Goal: Task Accomplishment & Management: Manage account settings

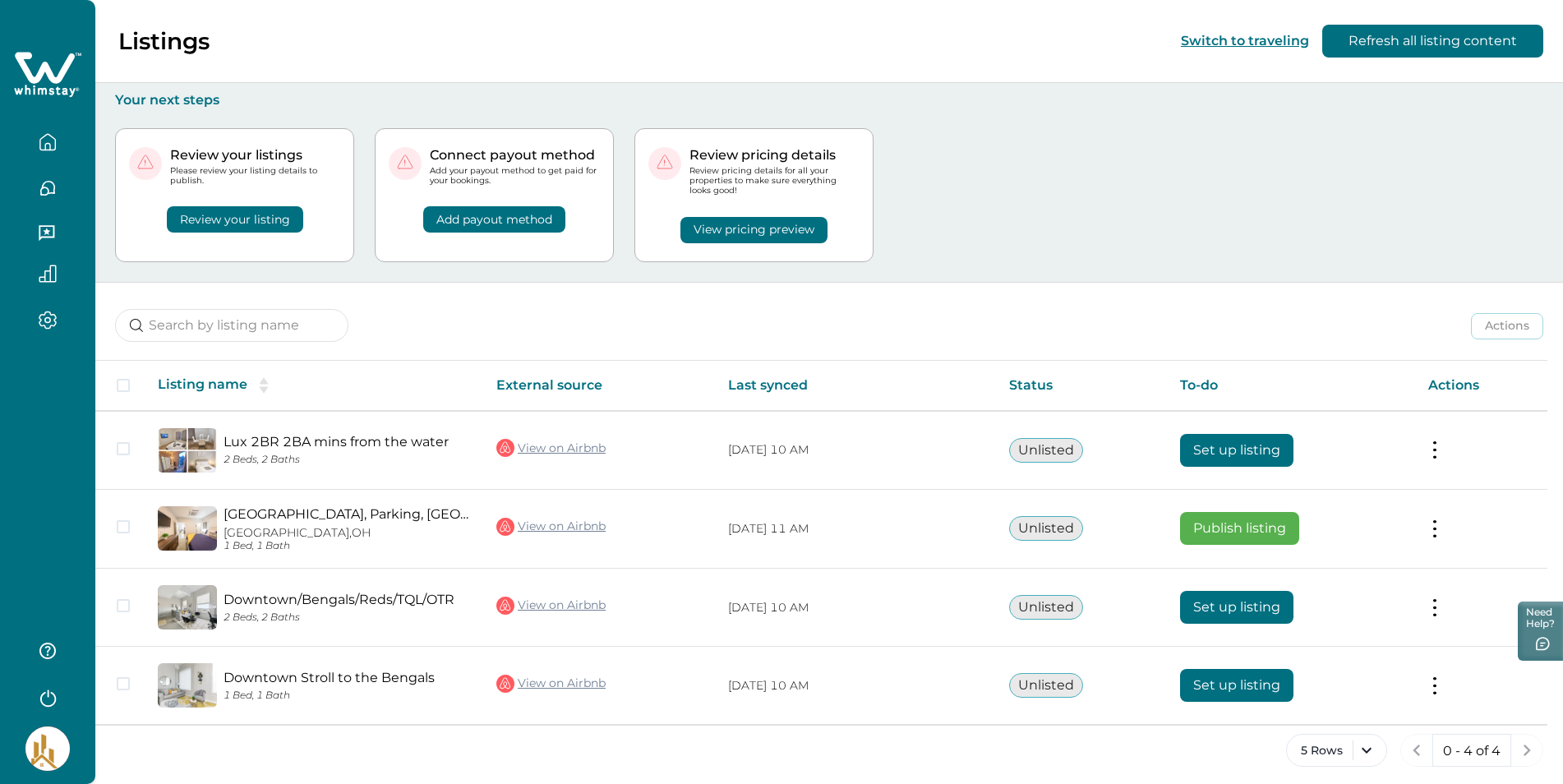
click at [752, 248] on div "Review pricing details Review pricing details for all your properties to make s…" at bounding box center [753, 195] width 239 height 134
click at [746, 225] on button "View pricing preview" at bounding box center [754, 230] width 147 height 26
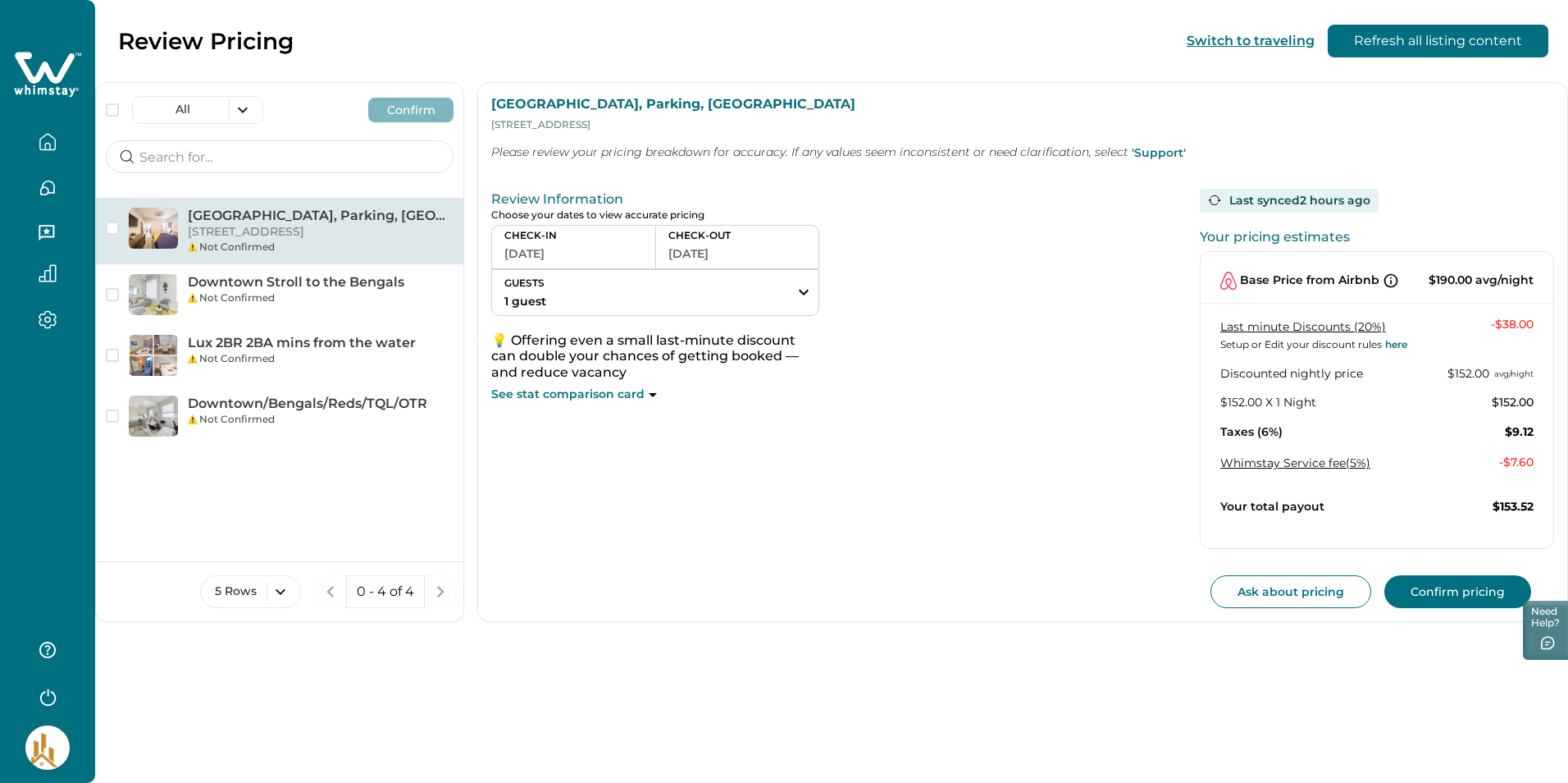
click at [1137, 152] on button "'Support'" at bounding box center [1159, 152] width 54 height 32
click at [243, 217] on p "[GEOGRAPHIC_DATA], Parking, [GEOGRAPHIC_DATA]" at bounding box center [321, 215] width 266 height 17
click at [110, 232] on span "button" at bounding box center [112, 228] width 13 height 13
click at [105, 231] on div "[GEOGRAPHIC_DATA], [GEOGRAPHIC_DATA] [STREET_ADDRESS] Not Confirmed" at bounding box center [280, 231] width 368 height 67
click at [111, 230] on polyline "button" at bounding box center [113, 228] width 7 height 6
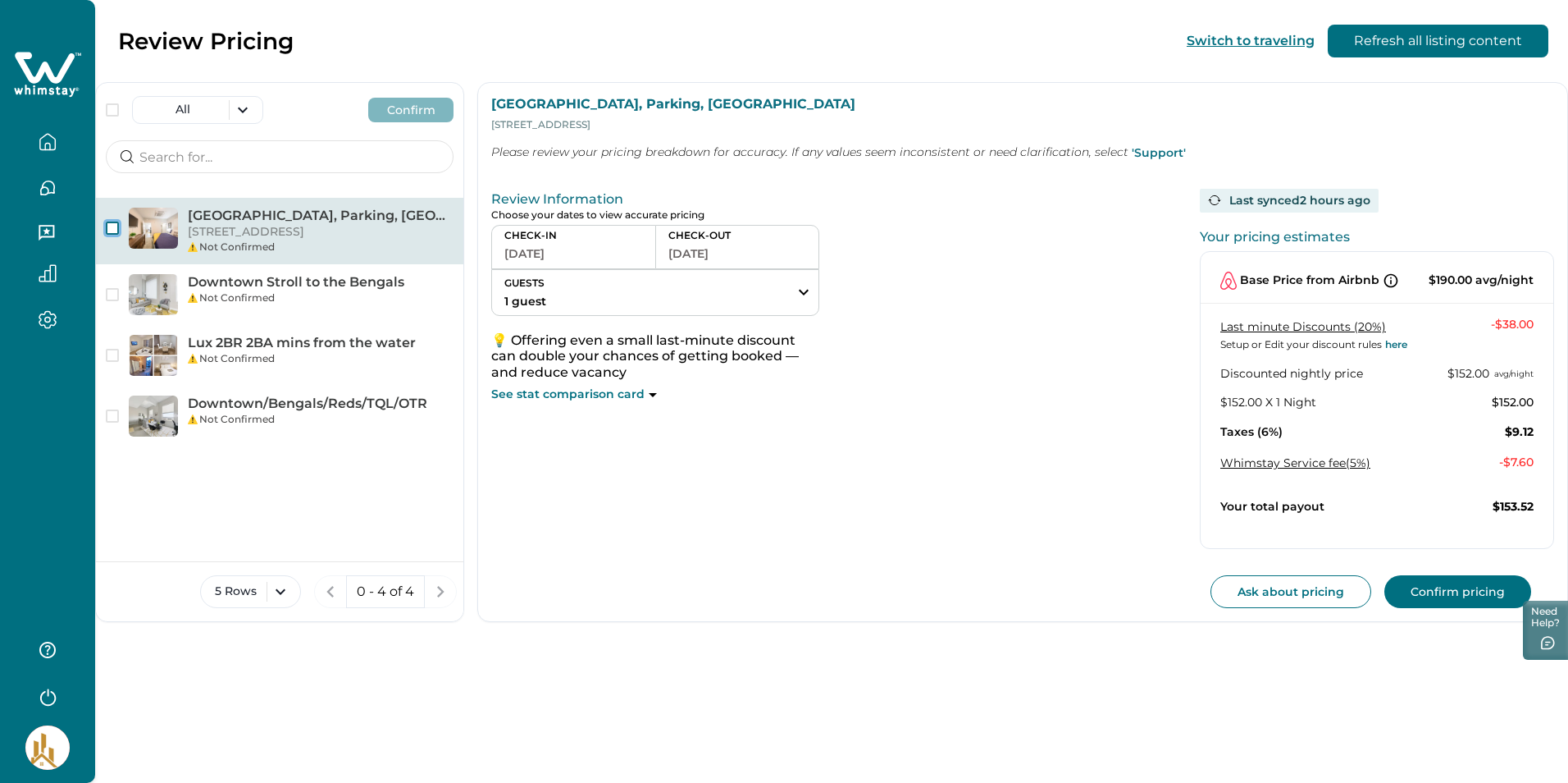
click at [46, 142] on icon "button" at bounding box center [47, 142] width 18 height 18
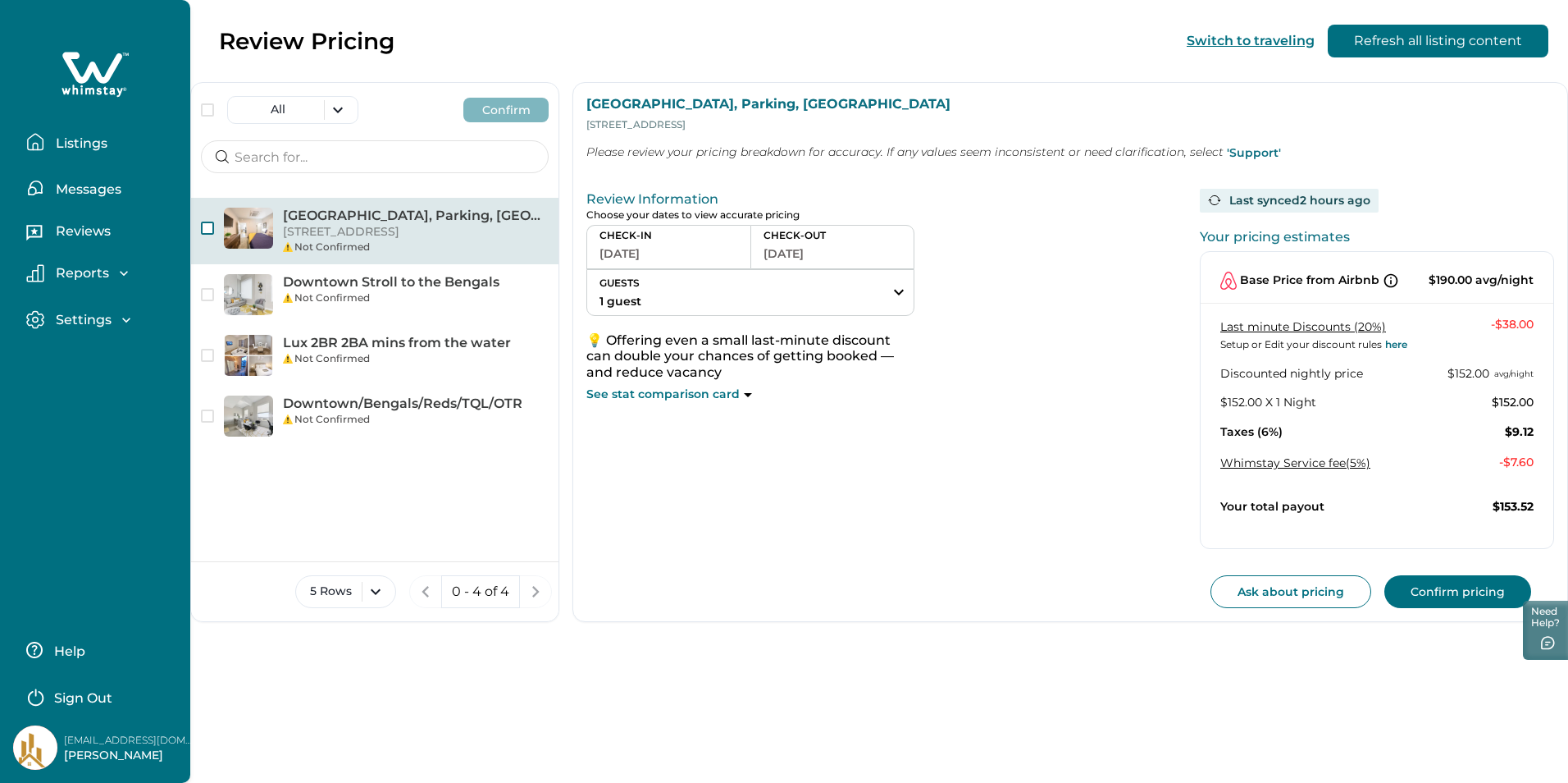
click at [77, 141] on p "Listings" at bounding box center [79, 144] width 57 height 17
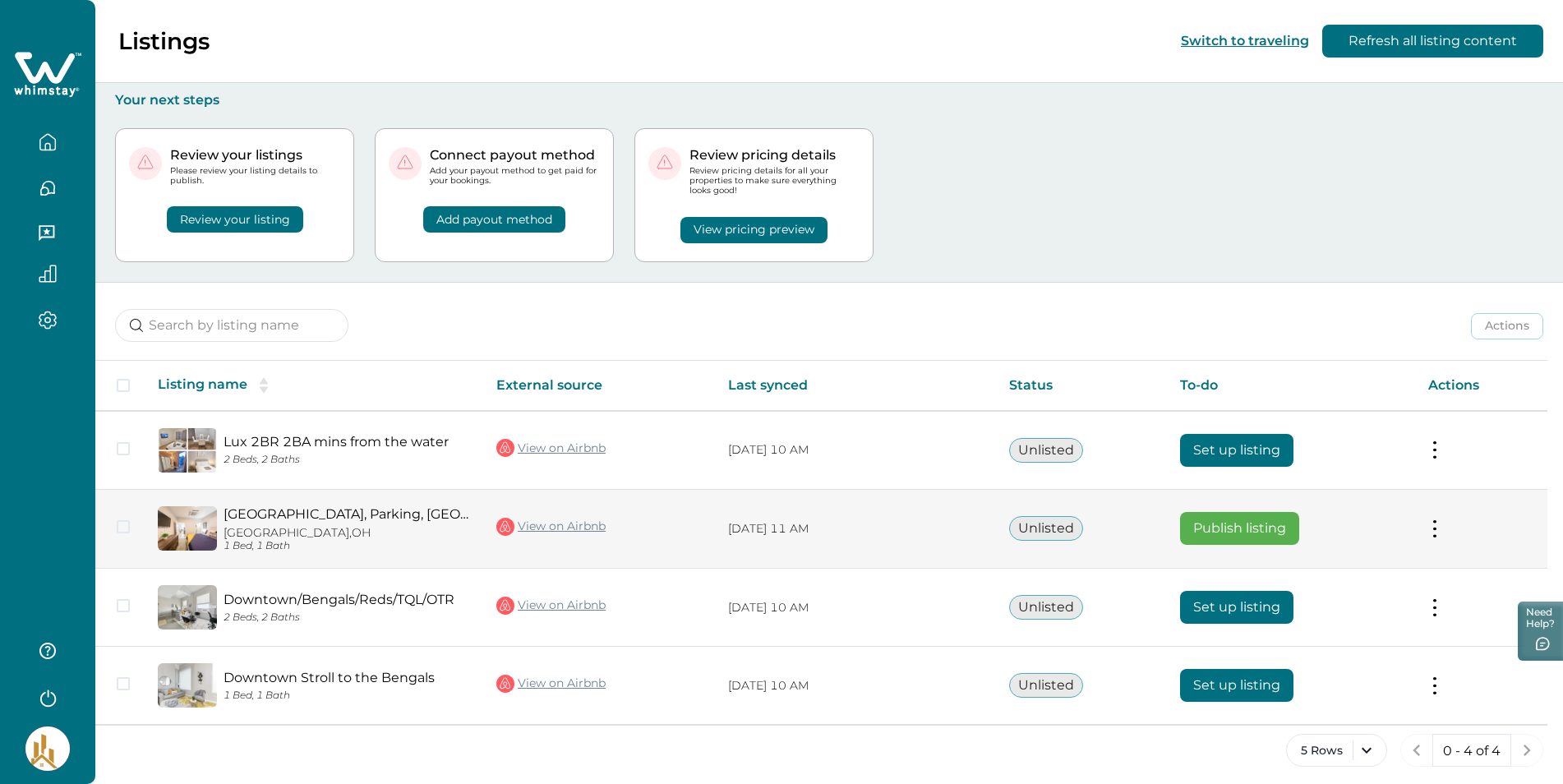
click at [219, 528] on tr "[GEOGRAPHIC_DATA], [GEOGRAPHIC_DATA] [GEOGRAPHIC_DATA], [GEOGRAPHIC_DATA] 1 Bed…" at bounding box center [822, 528] width 1452 height 80
click at [119, 524] on span at bounding box center [123, 526] width 13 height 13
click at [1440, 524] on button at bounding box center [1434, 529] width 13 height 18
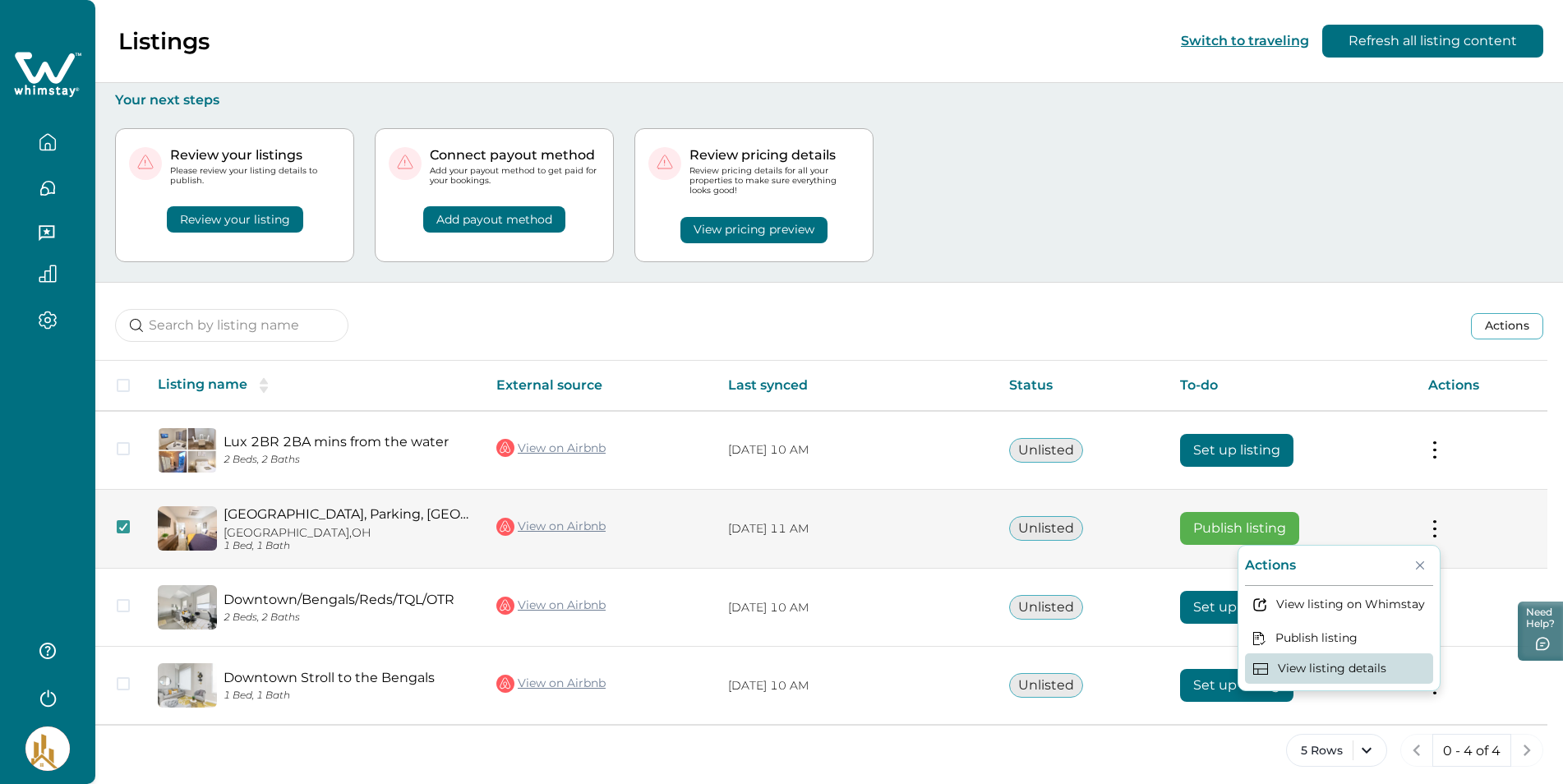
click at [1334, 671] on button "View listing details" at bounding box center [1338, 668] width 189 height 31
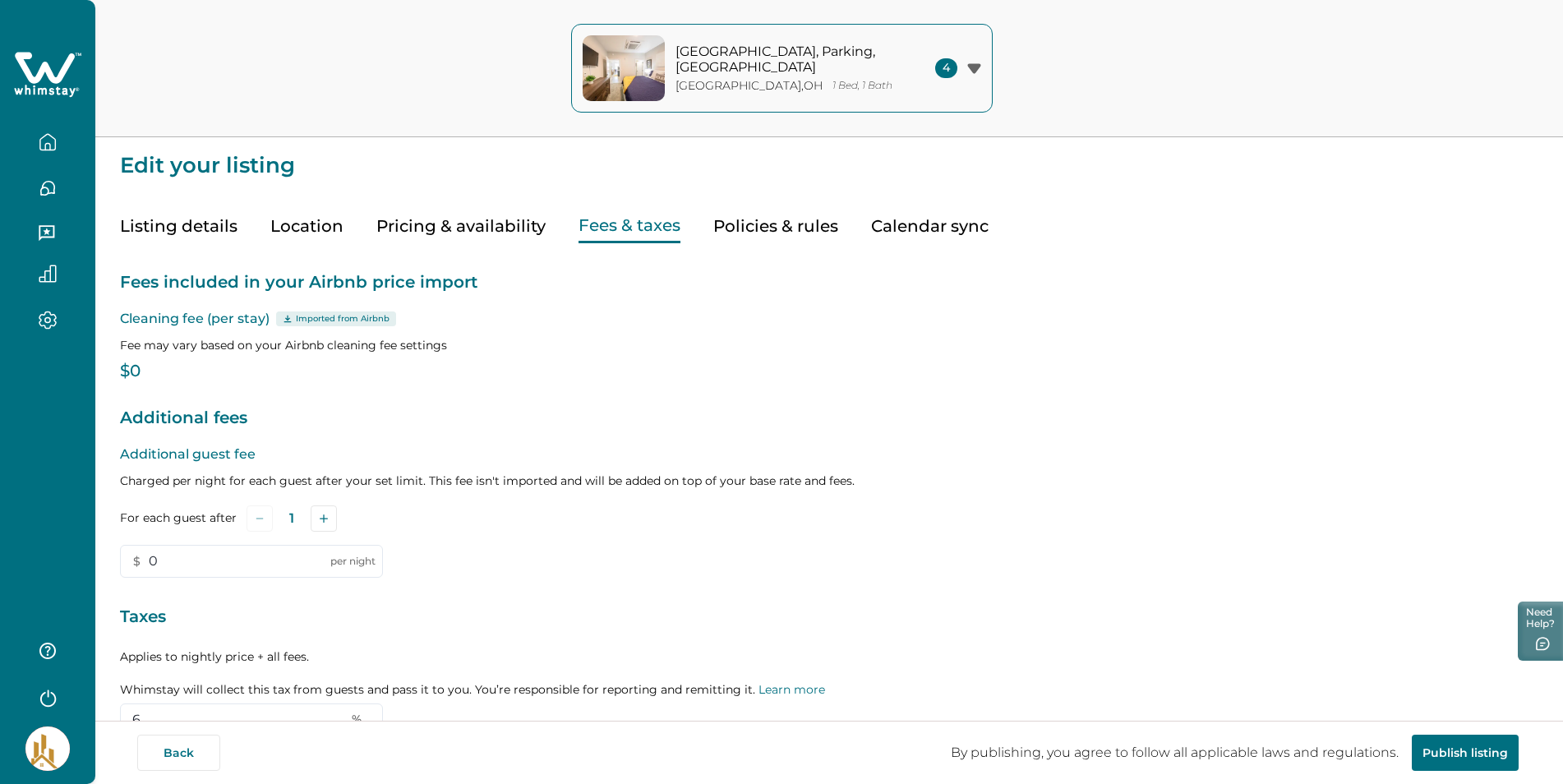
click at [634, 227] on button "Fees & taxes" at bounding box center [630, 226] width 102 height 33
click at [177, 570] on input "0" at bounding box center [252, 560] width 263 height 32
click at [143, 372] on p "$0" at bounding box center [829, 371] width 1418 height 17
click at [180, 555] on input "0" at bounding box center [252, 560] width 263 height 32
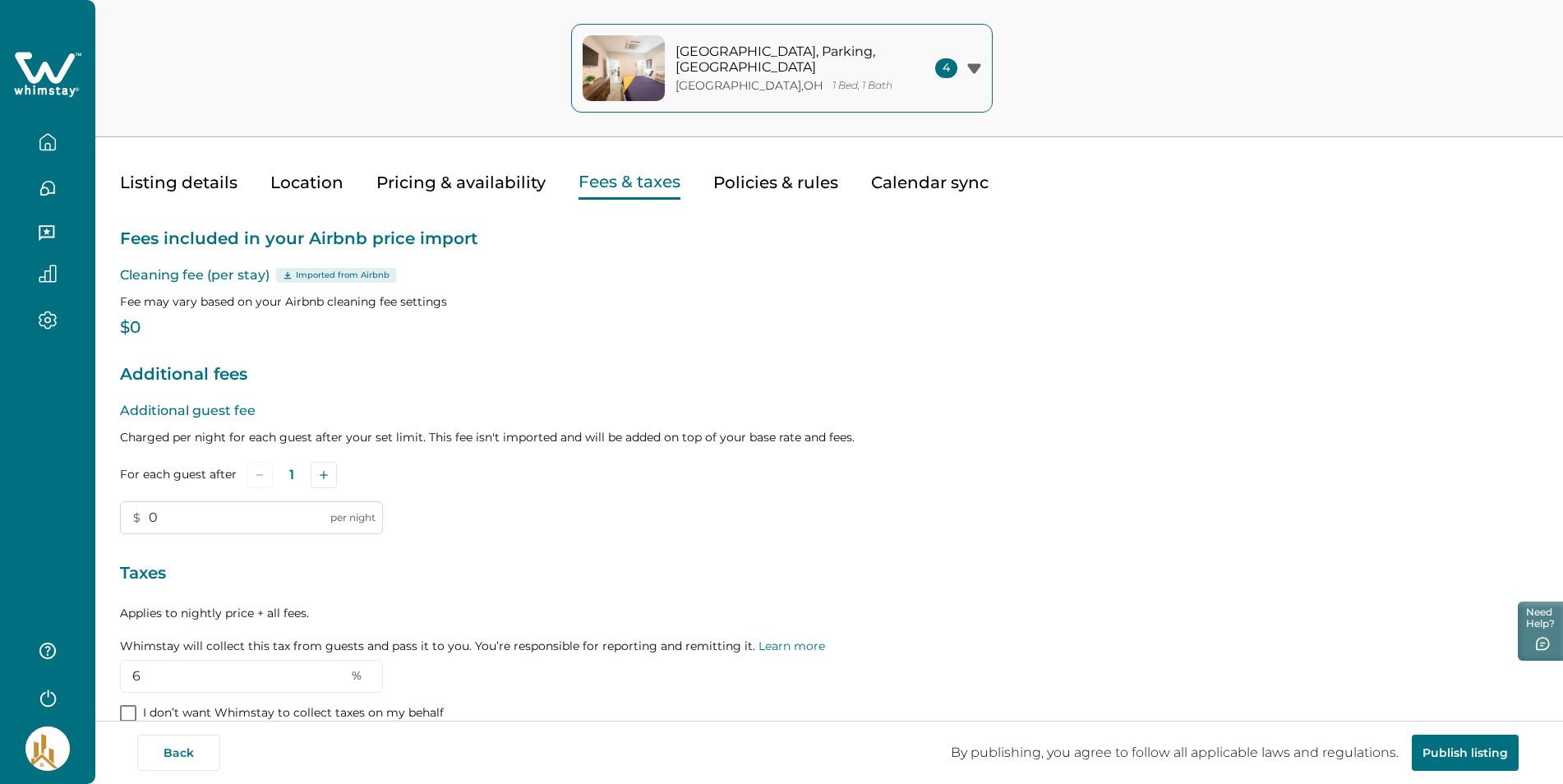
scroll to position [82, 0]
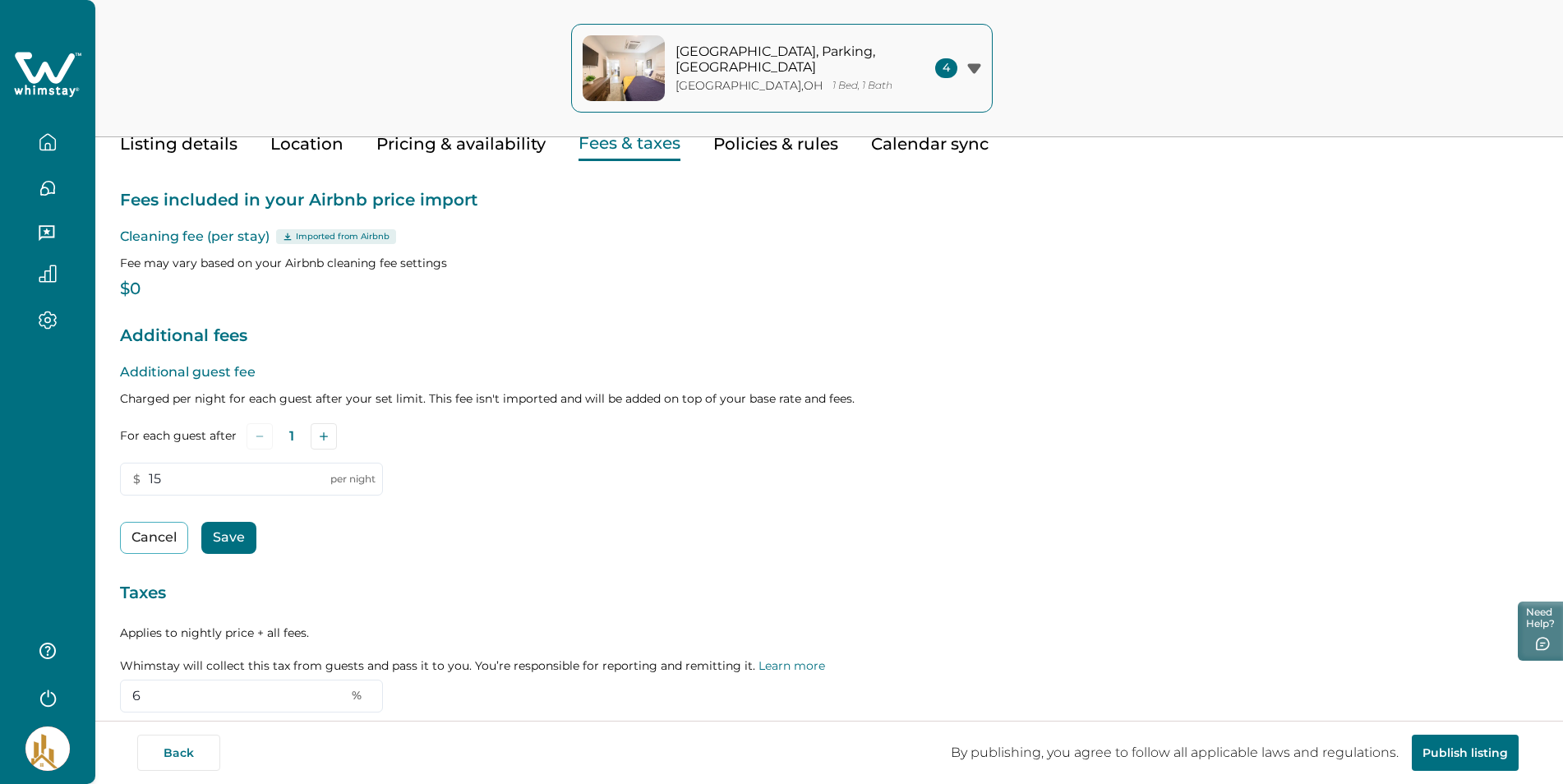
type input "1"
click at [450, 559] on div "Additional guest fee Charged per night for each guest after your set limit. Thi…" at bounding box center [829, 553] width 1418 height 382
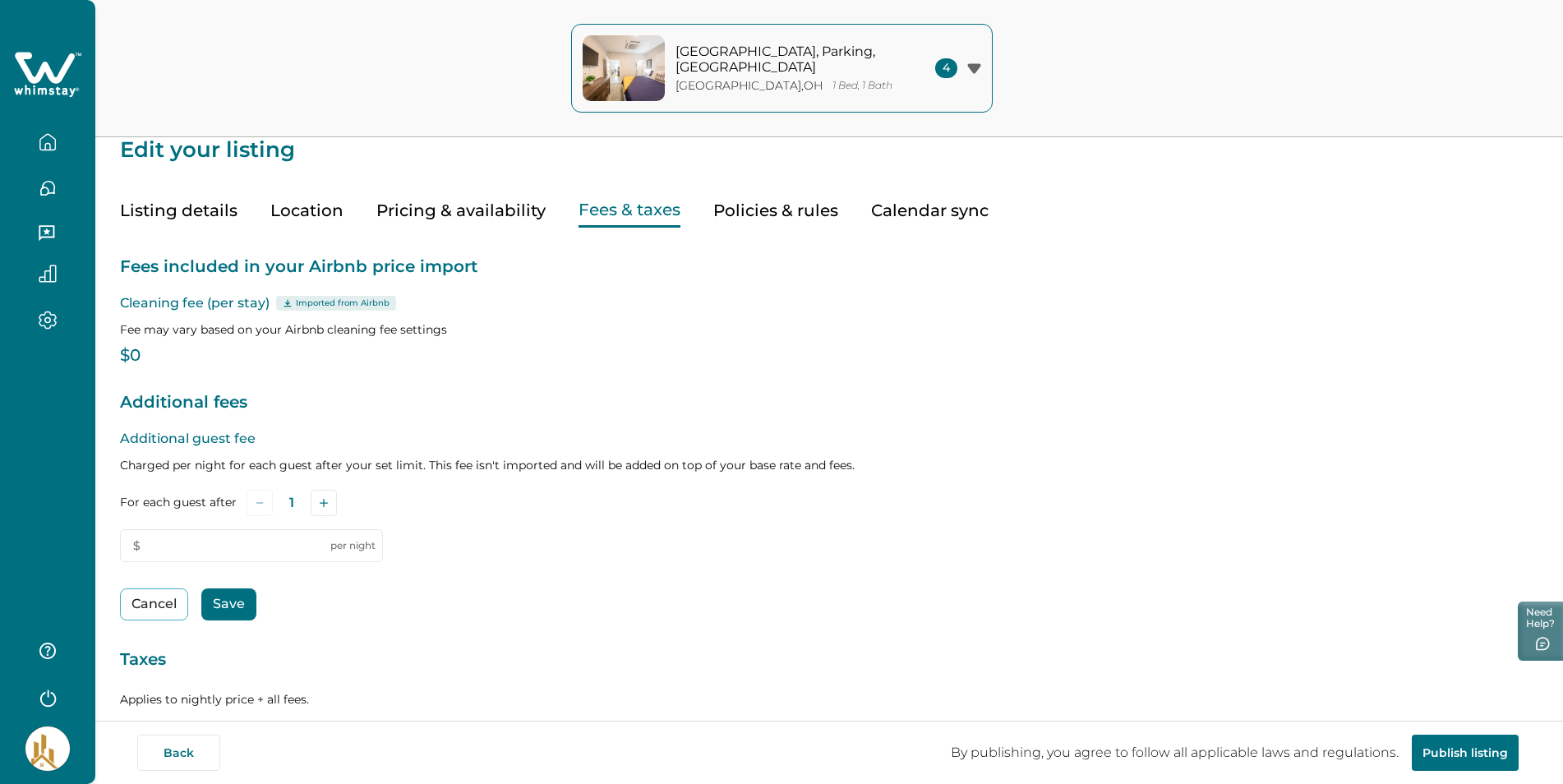
scroll to position [0, 0]
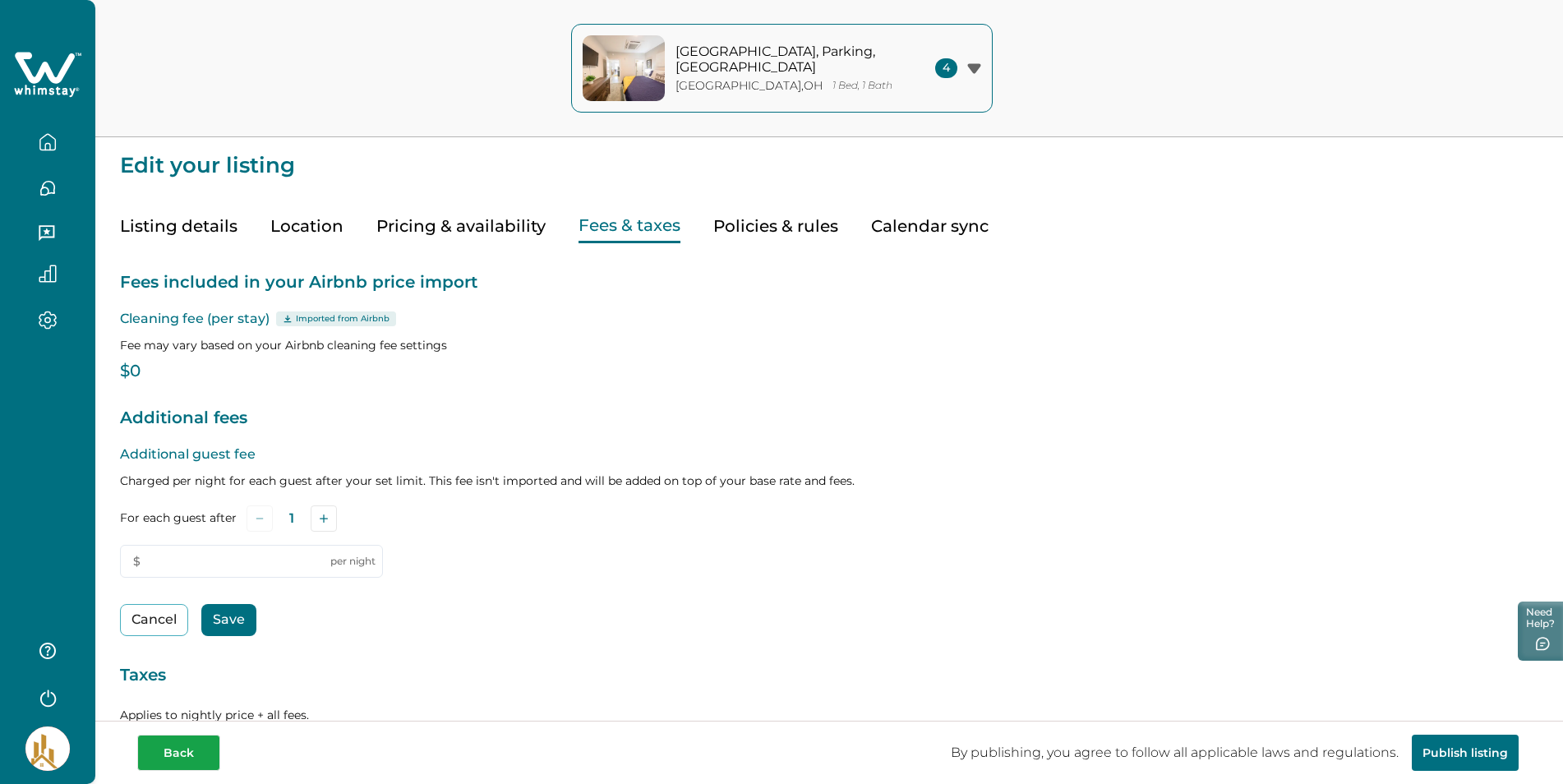
click at [184, 748] on button "Back" at bounding box center [178, 752] width 83 height 36
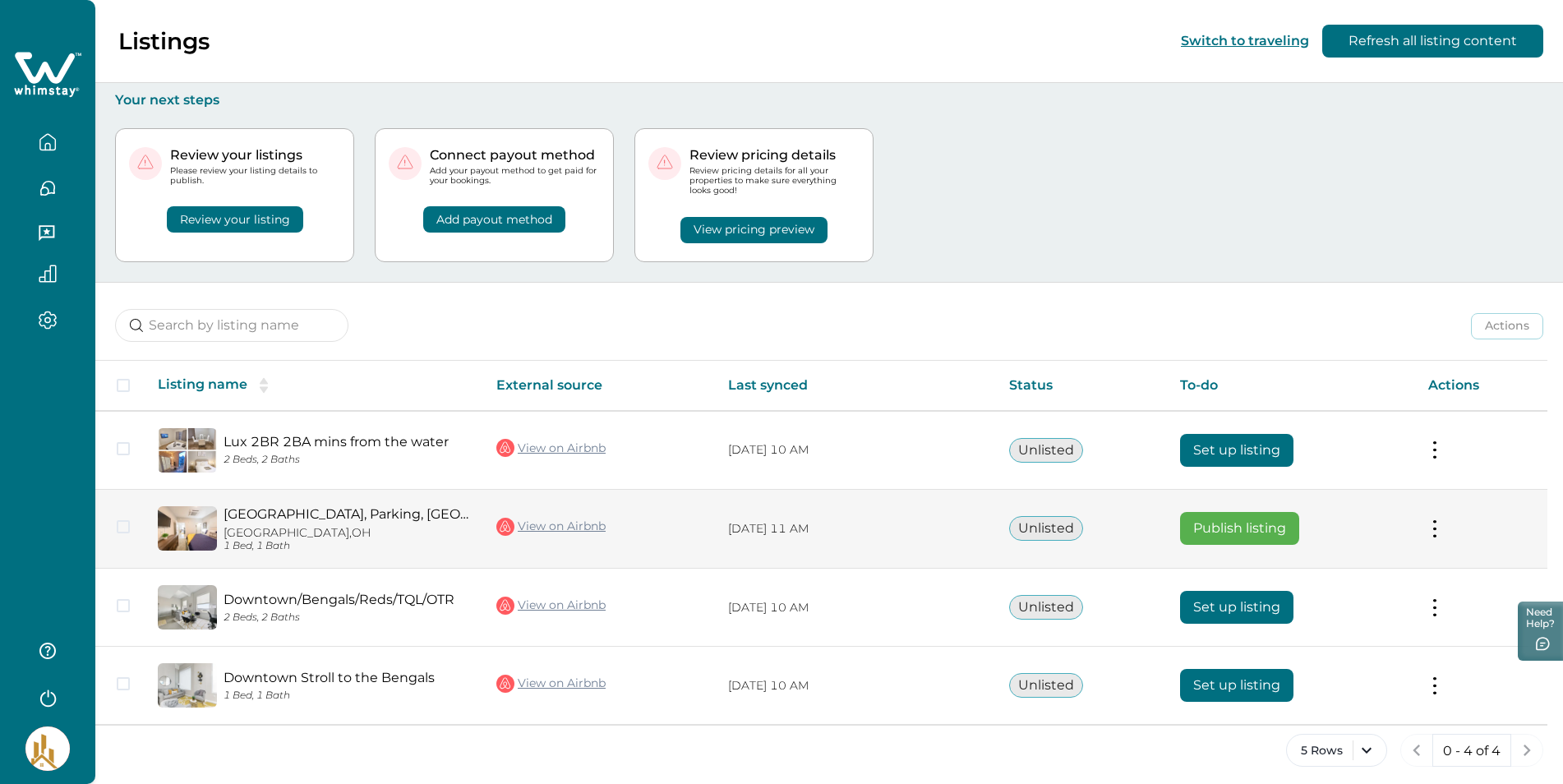
click at [121, 529] on span at bounding box center [123, 526] width 13 height 13
click at [1441, 527] on button at bounding box center [1434, 529] width 13 height 18
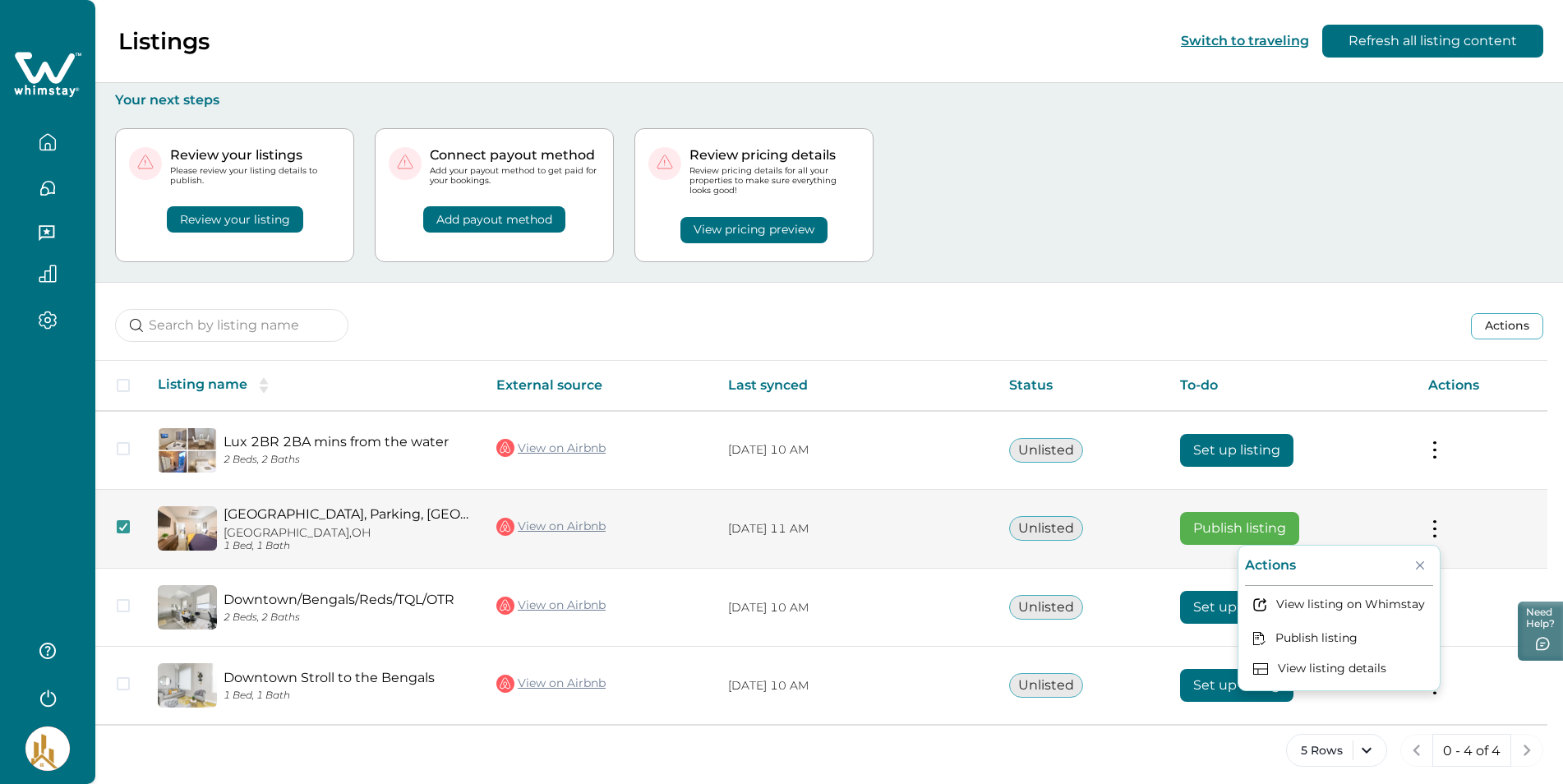
click at [373, 510] on link "[GEOGRAPHIC_DATA], Parking, [GEOGRAPHIC_DATA]" at bounding box center [346, 514] width 246 height 16
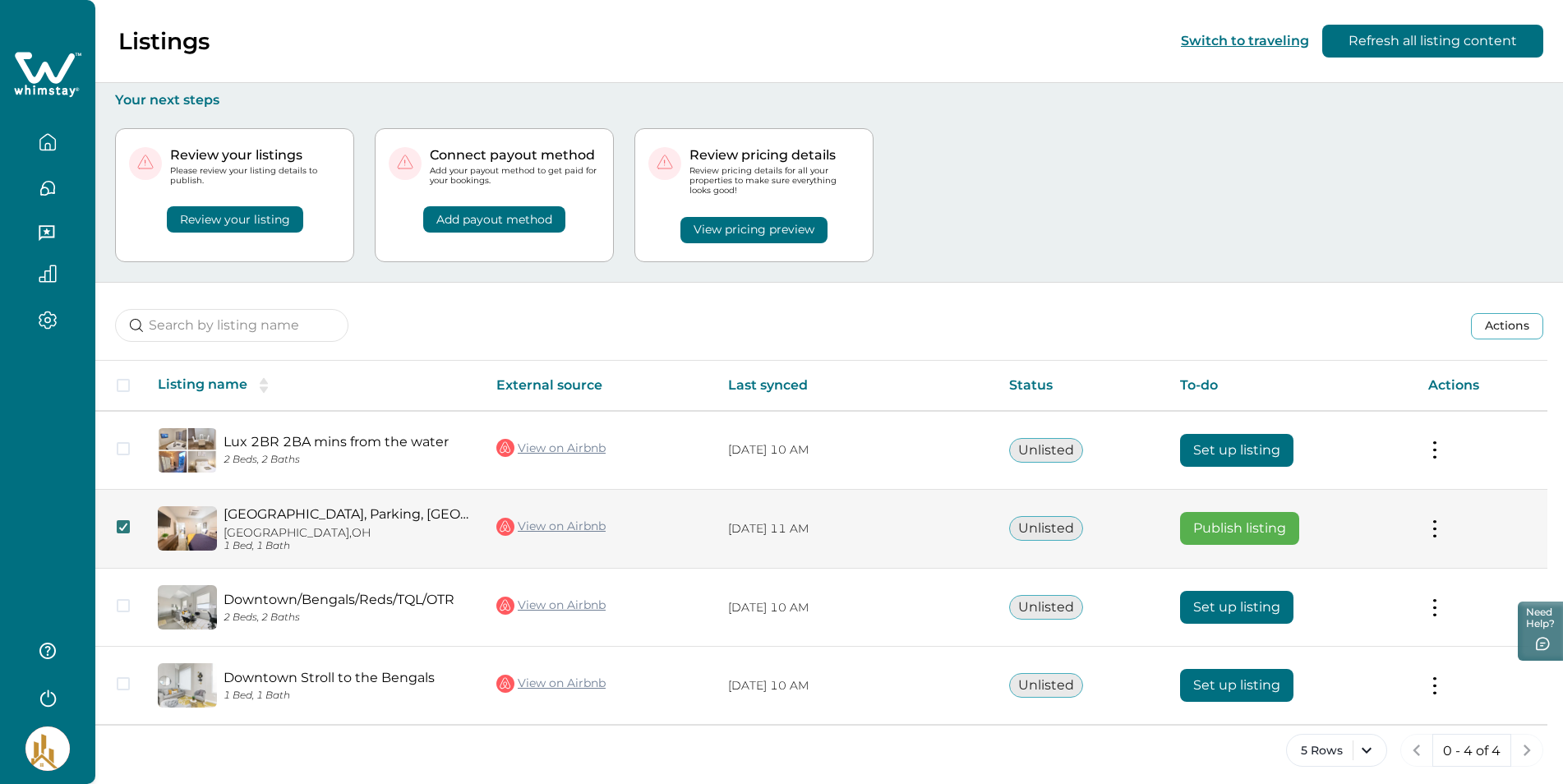
click at [121, 528] on polyline at bounding box center [124, 526] width 7 height 6
click at [124, 525] on span at bounding box center [123, 526] width 13 height 13
click at [119, 524] on icon at bounding box center [123, 526] width 10 height 8
click at [48, 319] on icon "button" at bounding box center [47, 320] width 18 height 19
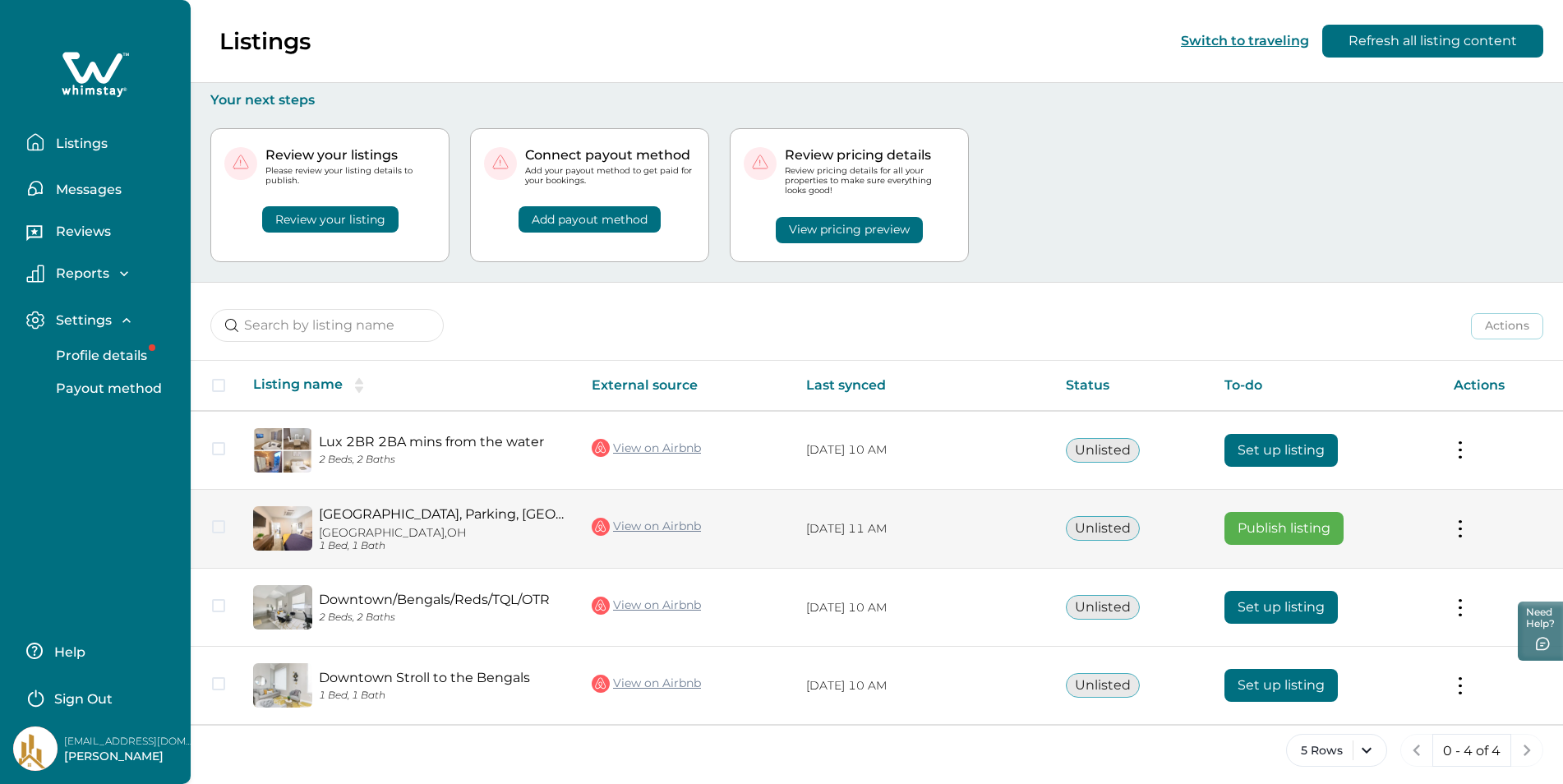
click at [120, 317] on icon "button" at bounding box center [126, 320] width 17 height 17
click at [36, 141] on icon "button" at bounding box center [35, 142] width 18 height 18
click at [33, 139] on icon "button" at bounding box center [35, 142] width 18 height 18
click at [85, 144] on p "Listings" at bounding box center [79, 144] width 57 height 17
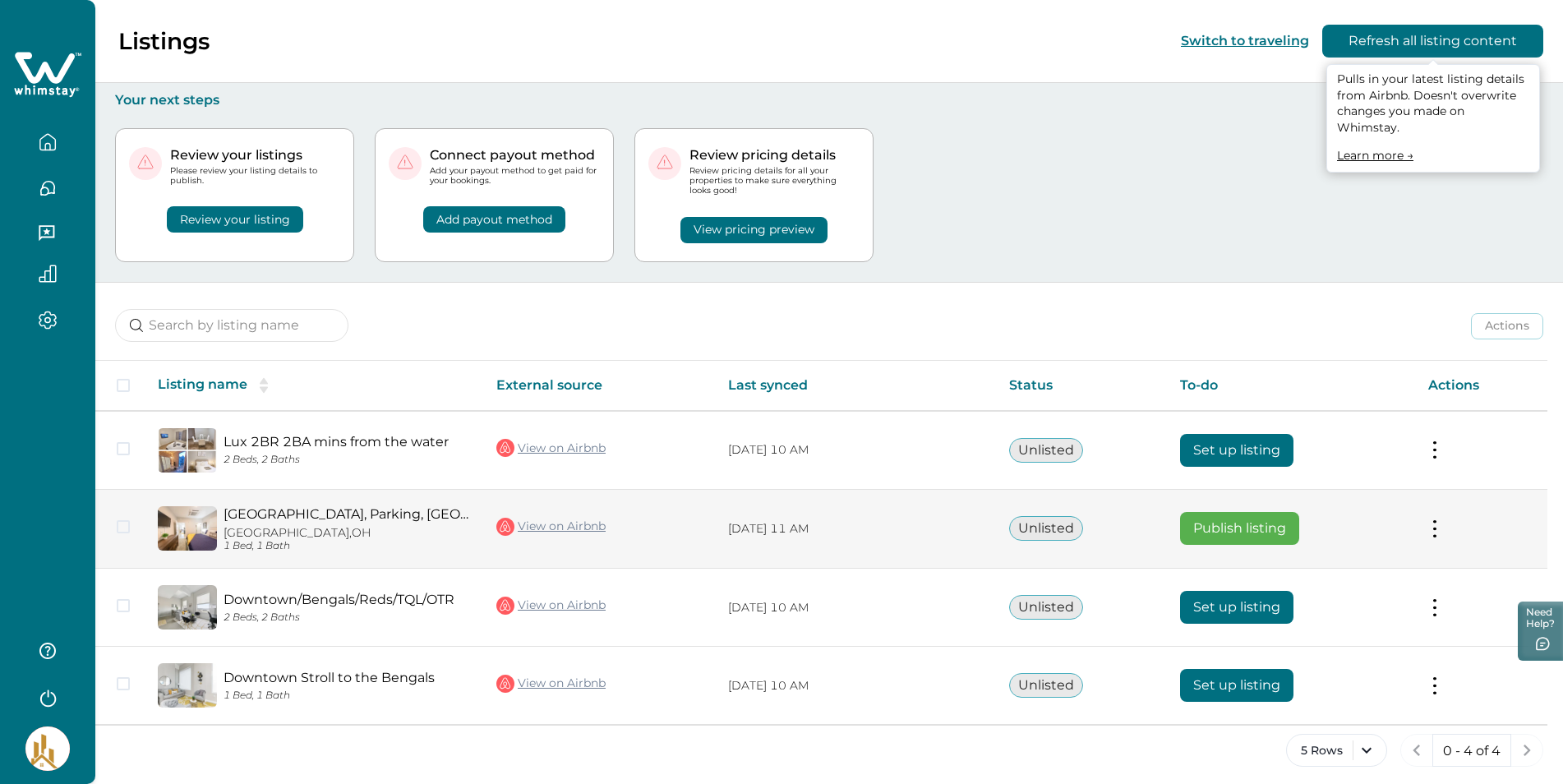
click at [1388, 41] on button "Refresh all listing content" at bounding box center [1433, 40] width 221 height 32
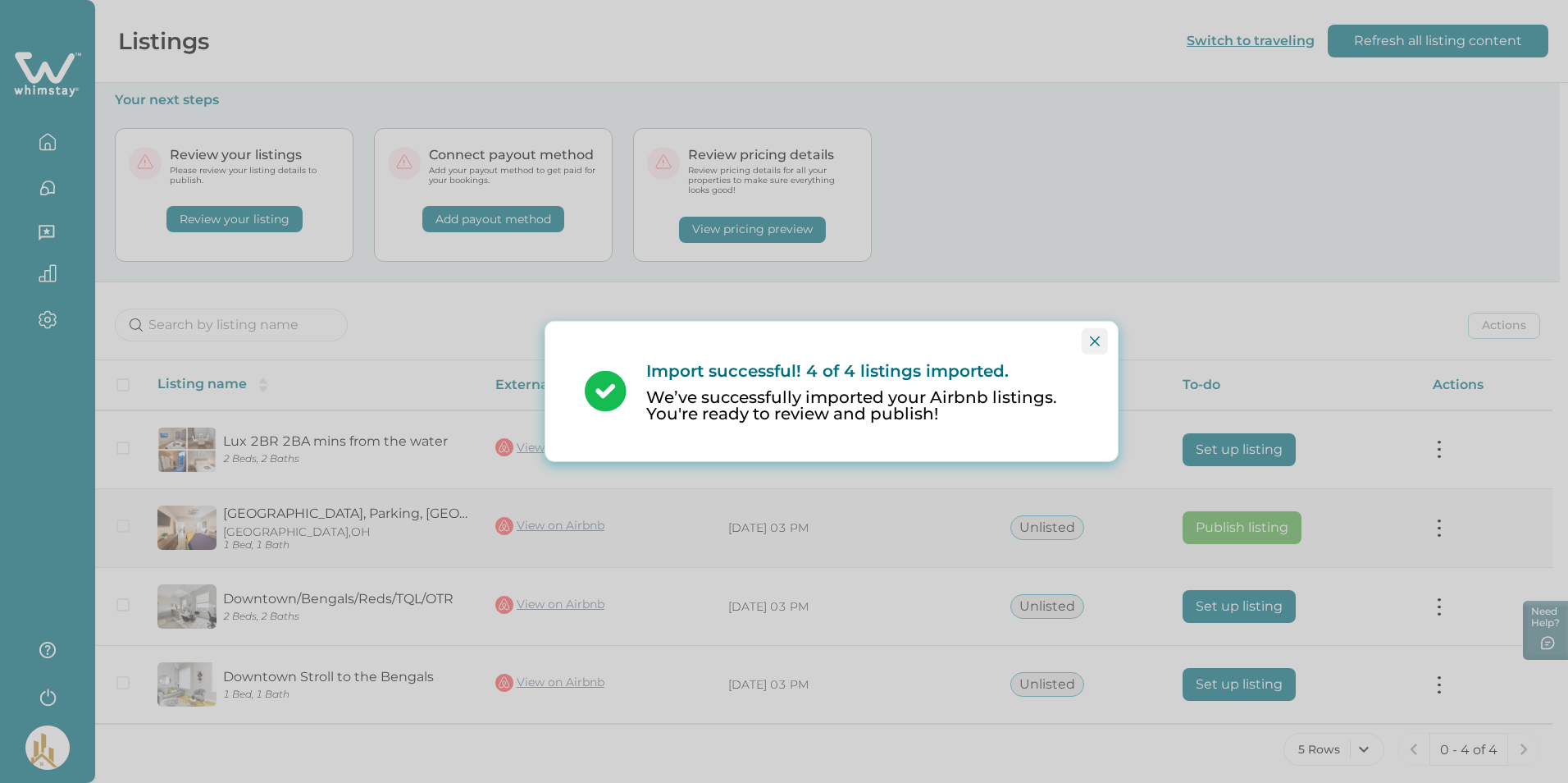
click at [1100, 340] on button "Close" at bounding box center [1095, 342] width 26 height 26
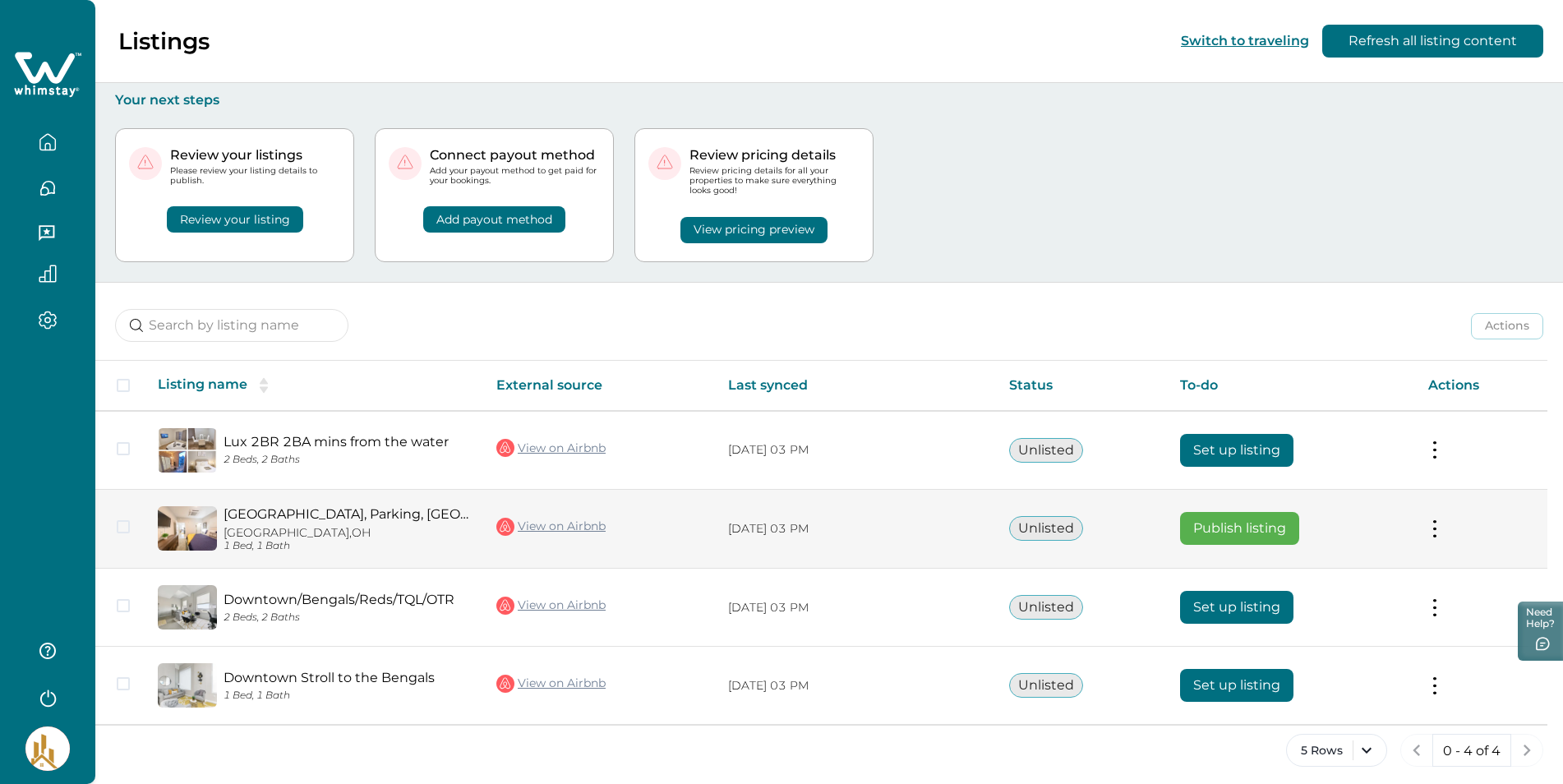
click at [125, 528] on span at bounding box center [123, 526] width 13 height 13
click at [1441, 531] on button at bounding box center [1434, 529] width 13 height 18
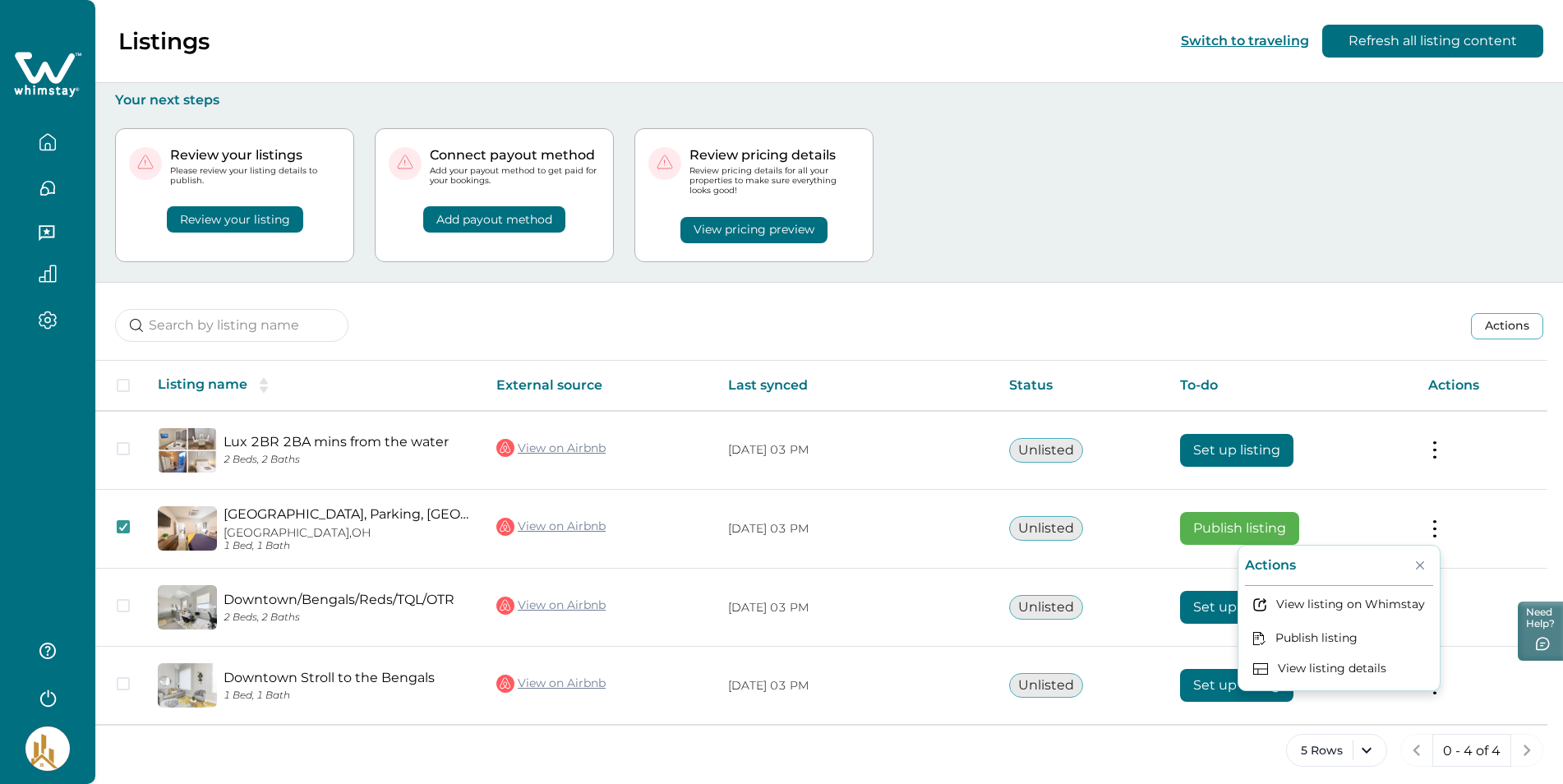
click at [1109, 204] on div "Review your listings Please review your listing details to publish. Review your…" at bounding box center [829, 196] width 1428 height 174
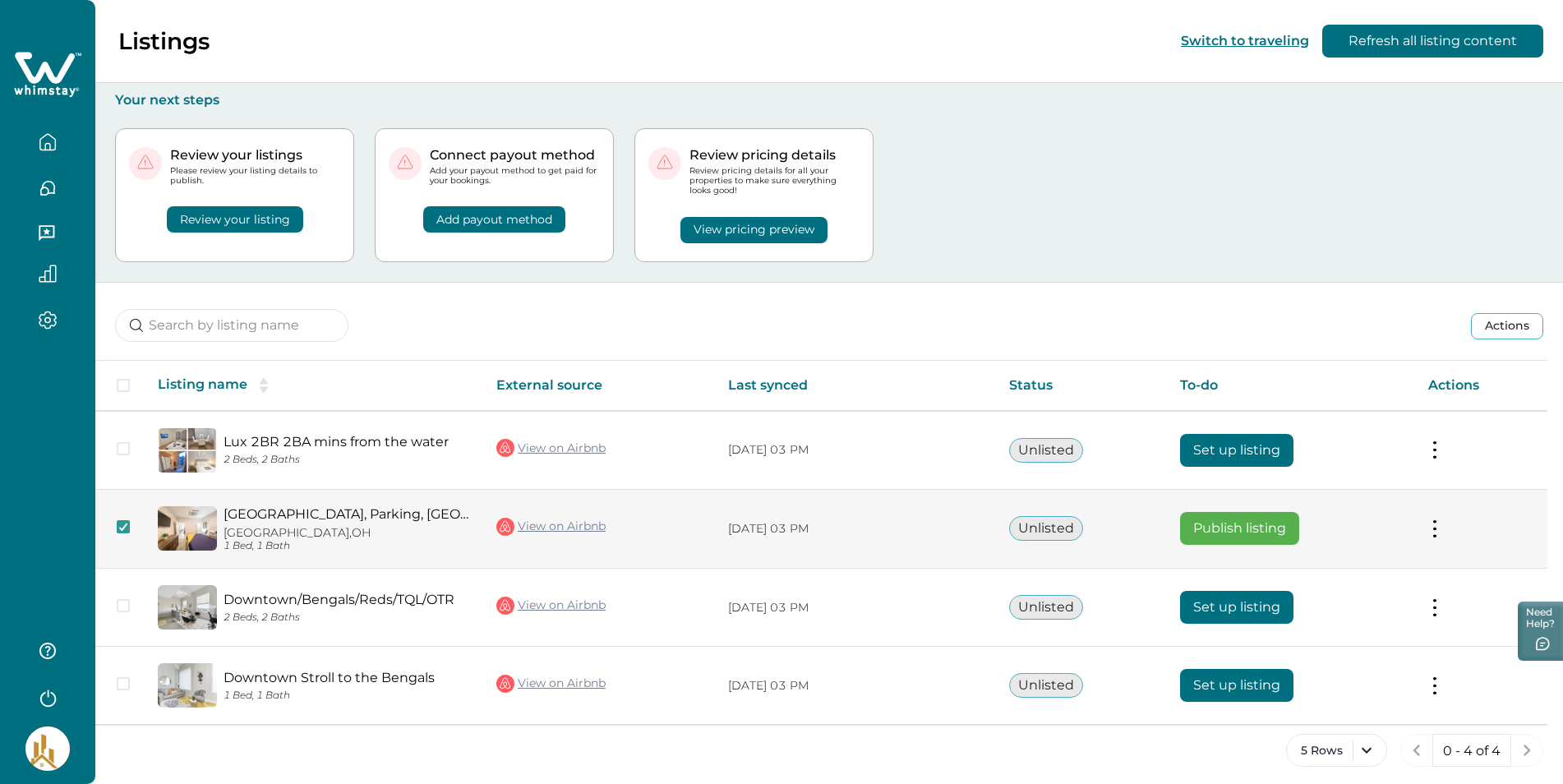
click at [1436, 522] on button at bounding box center [1434, 529] width 13 height 18
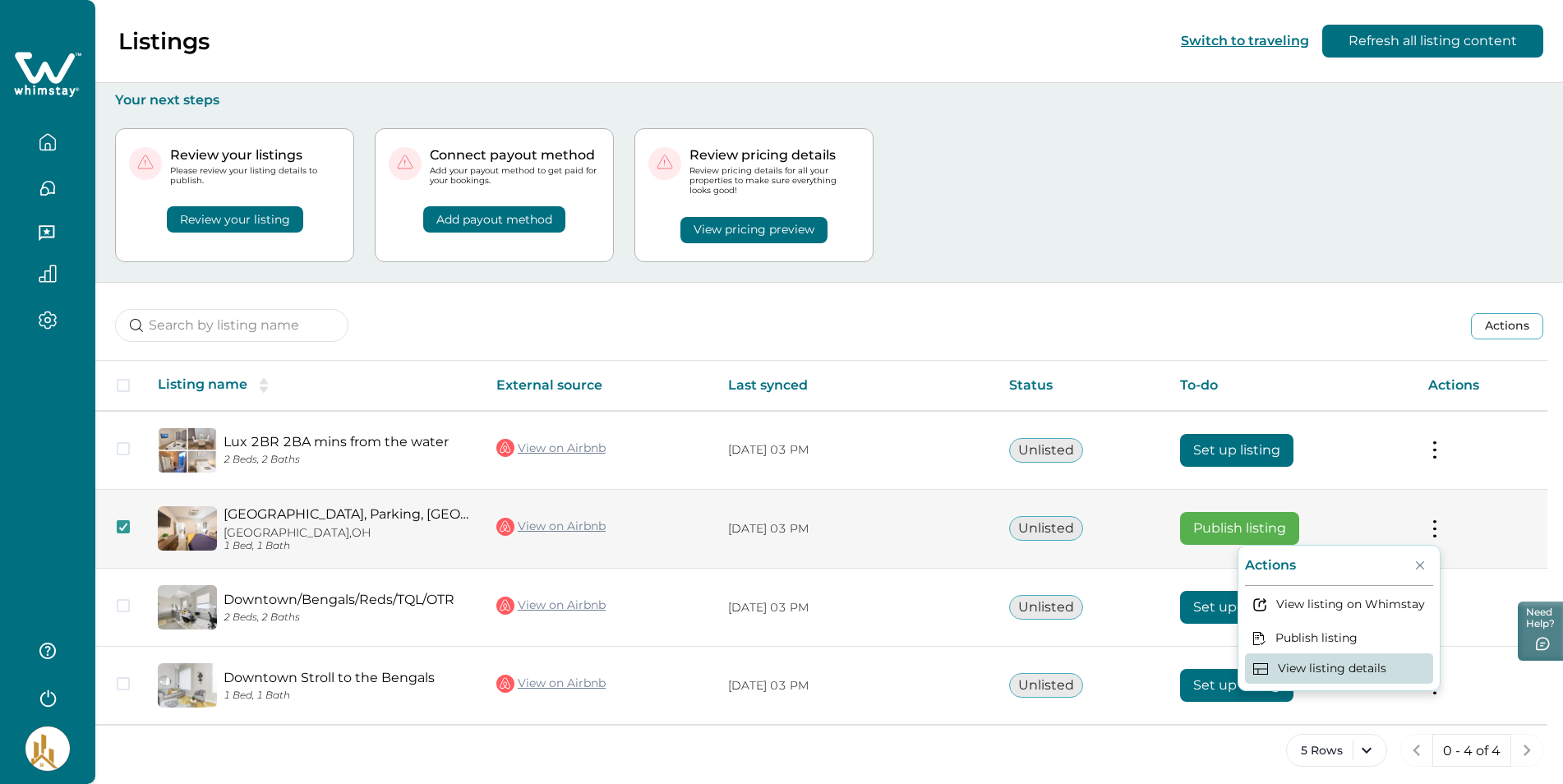
click at [1351, 664] on button "View listing details" at bounding box center [1338, 668] width 189 height 31
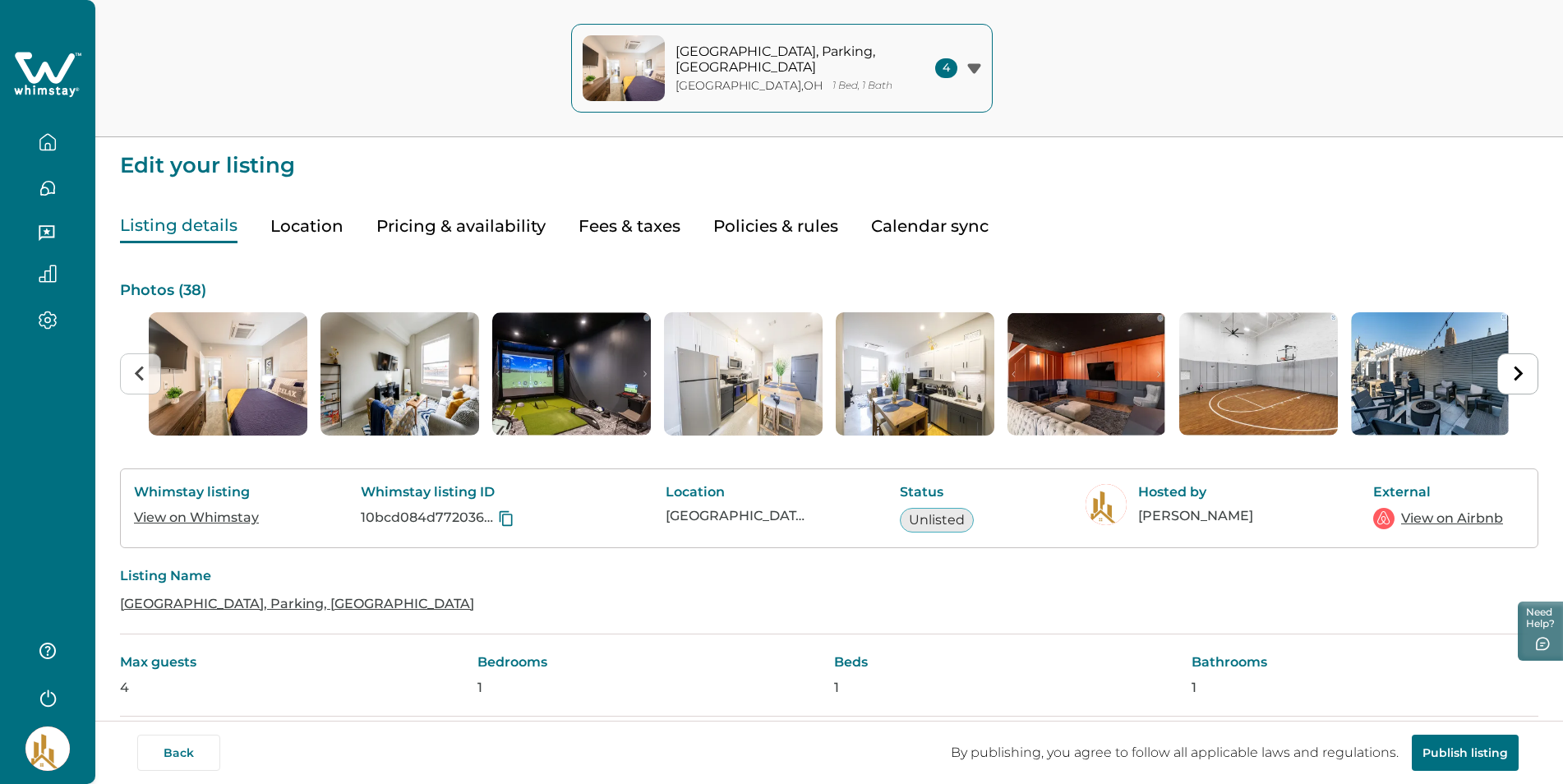
click at [709, 59] on p "[GEOGRAPHIC_DATA], Parking, [GEOGRAPHIC_DATA]" at bounding box center [786, 60] width 222 height 32
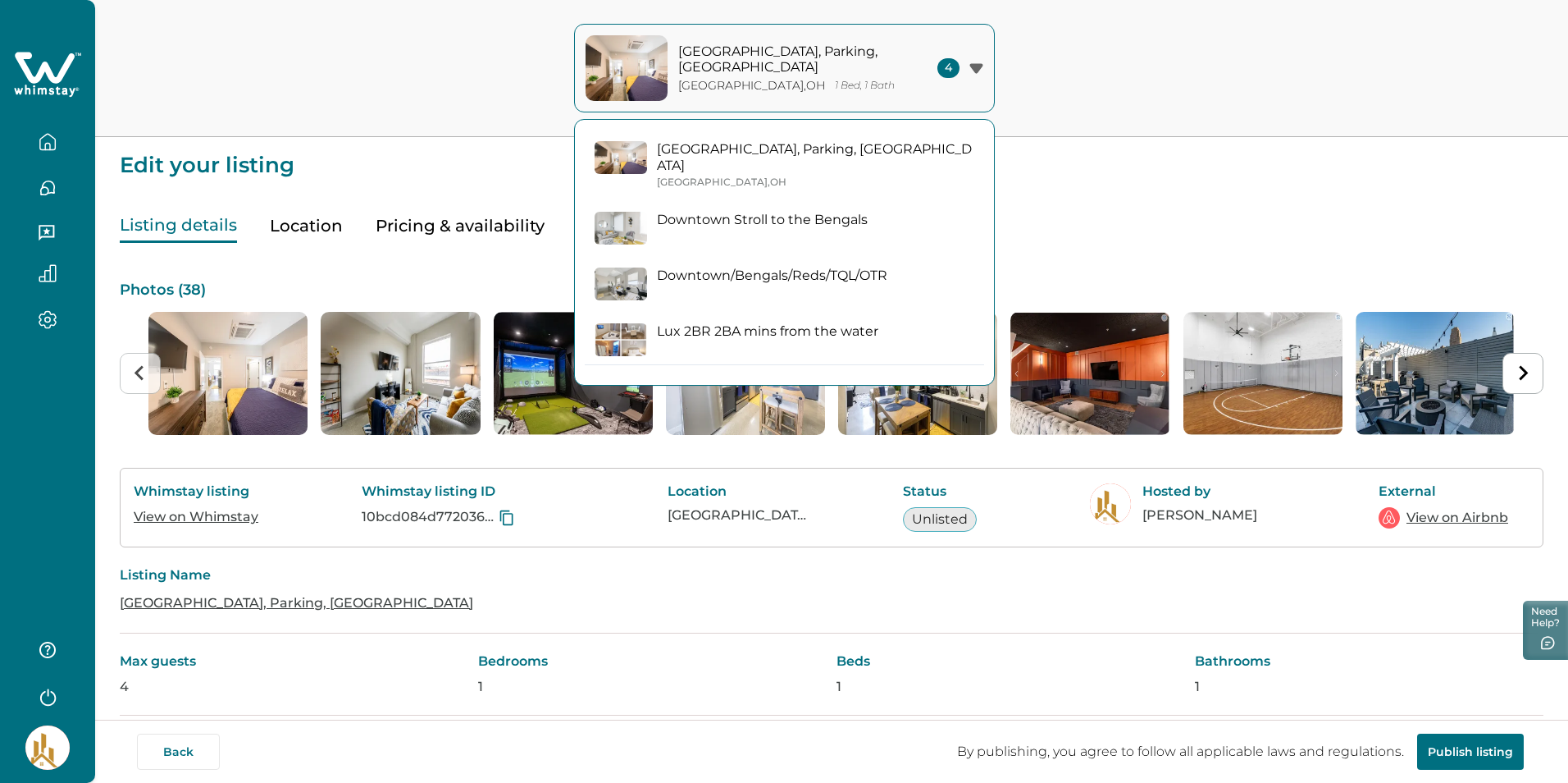
click at [683, 148] on p "[GEOGRAPHIC_DATA], Parking, [GEOGRAPHIC_DATA]" at bounding box center [816, 157] width 318 height 32
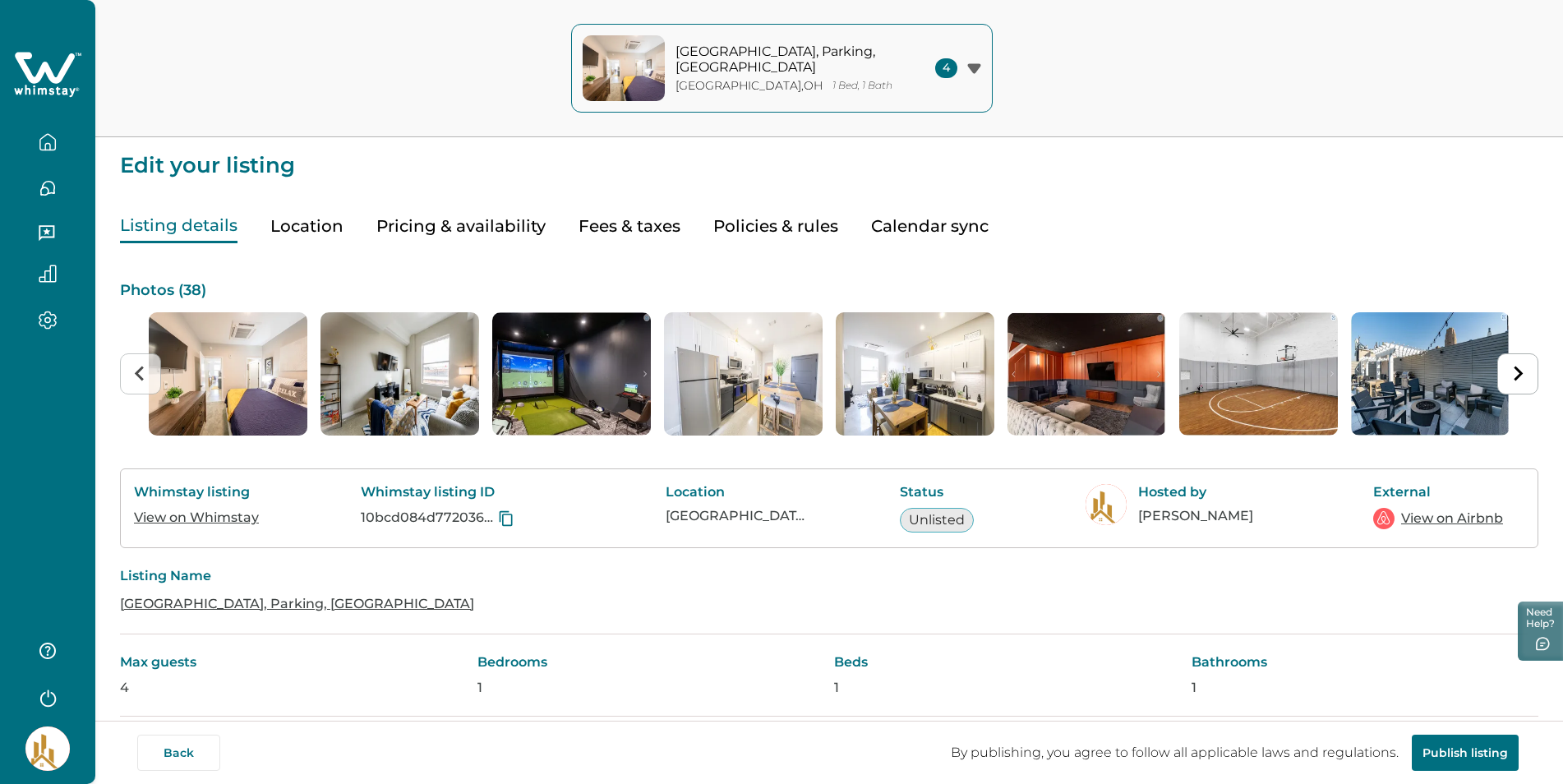
click at [464, 224] on button "Pricing & availability" at bounding box center [460, 226] width 169 height 33
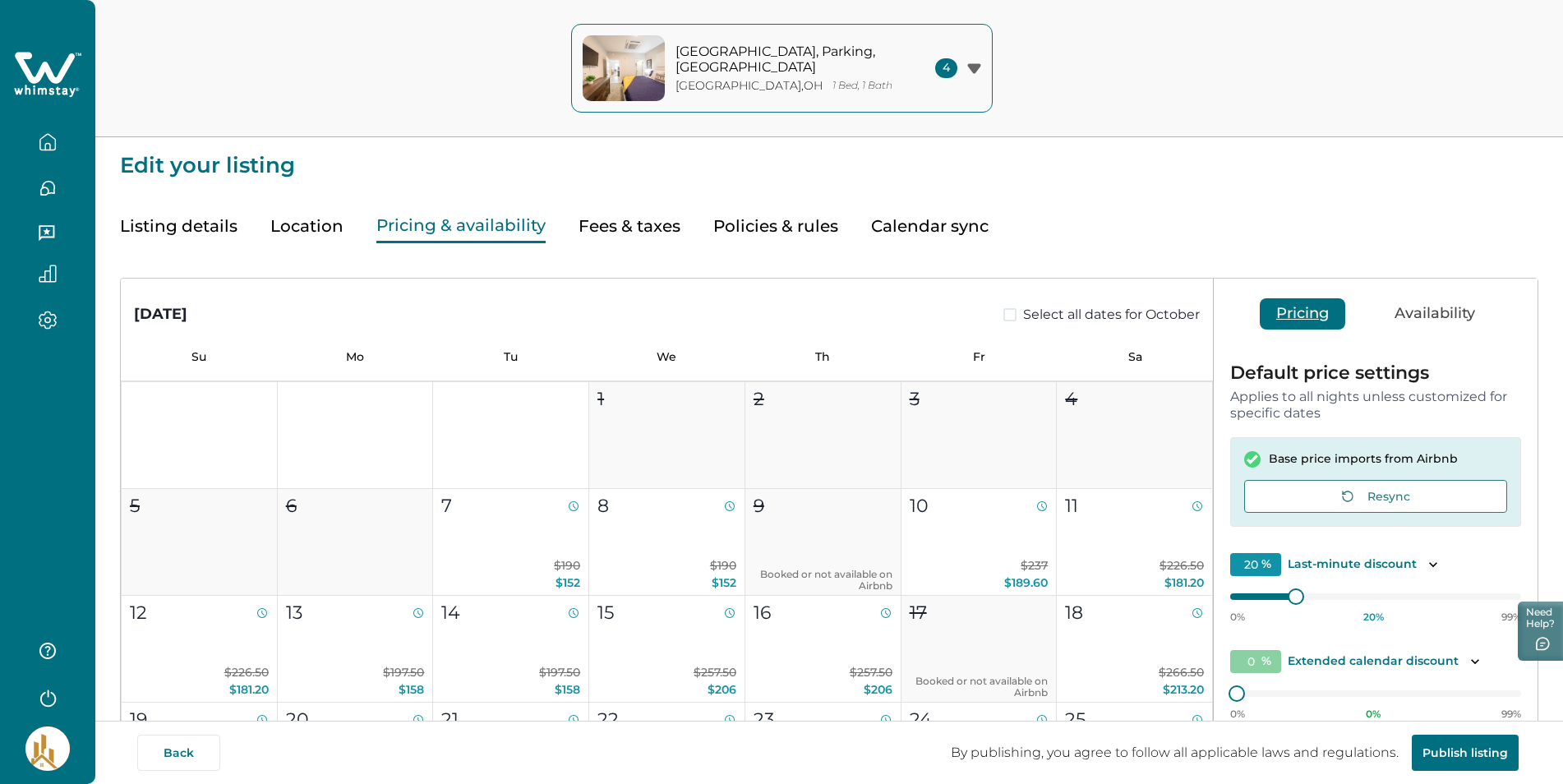
click at [1444, 312] on button "Availability" at bounding box center [1434, 314] width 113 height 32
click at [1301, 301] on button "Pricing" at bounding box center [1302, 314] width 85 height 32
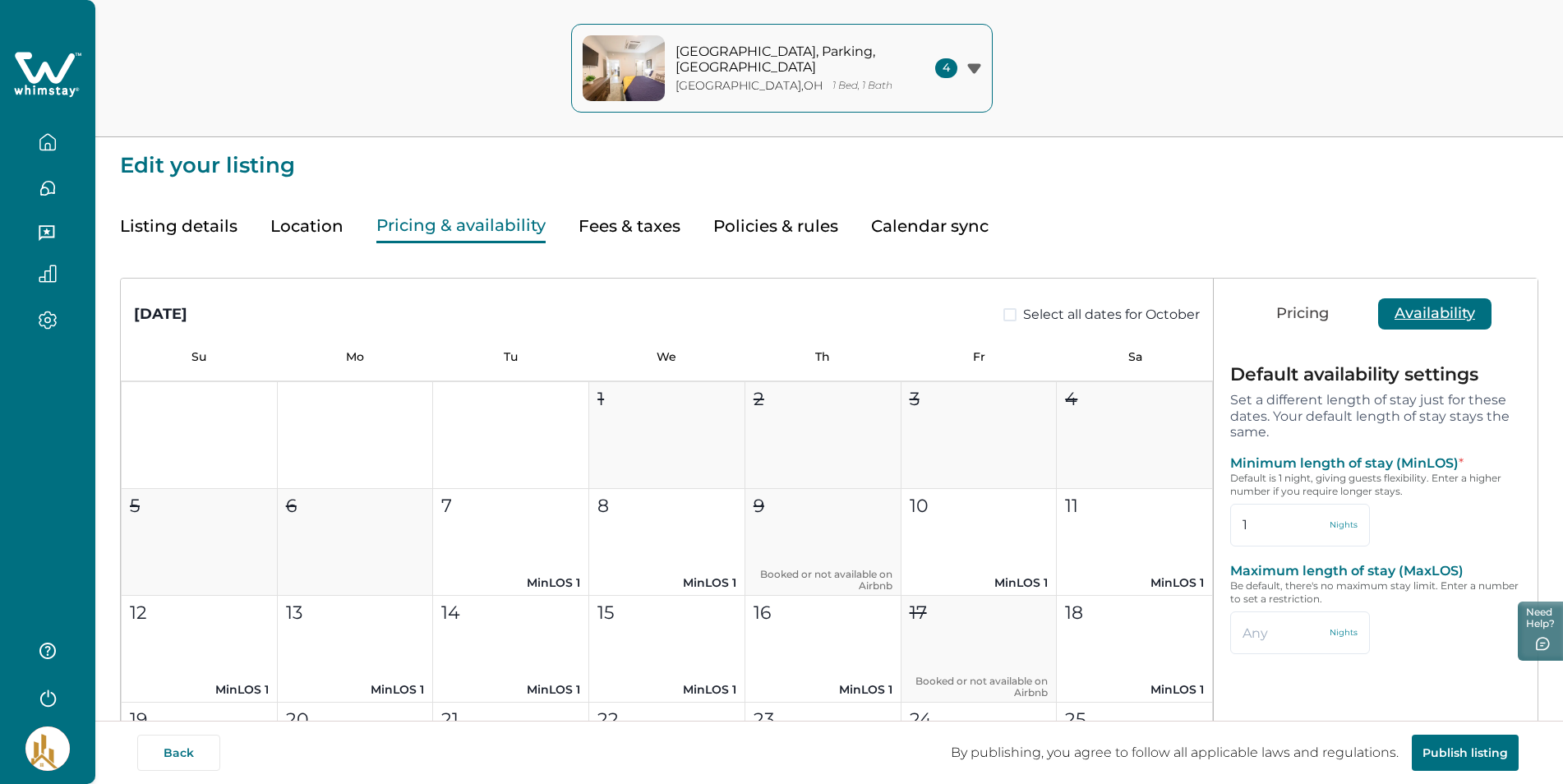
click at [1433, 309] on button "Availability" at bounding box center [1434, 314] width 113 height 32
click at [1303, 313] on button "Pricing" at bounding box center [1302, 314] width 85 height 32
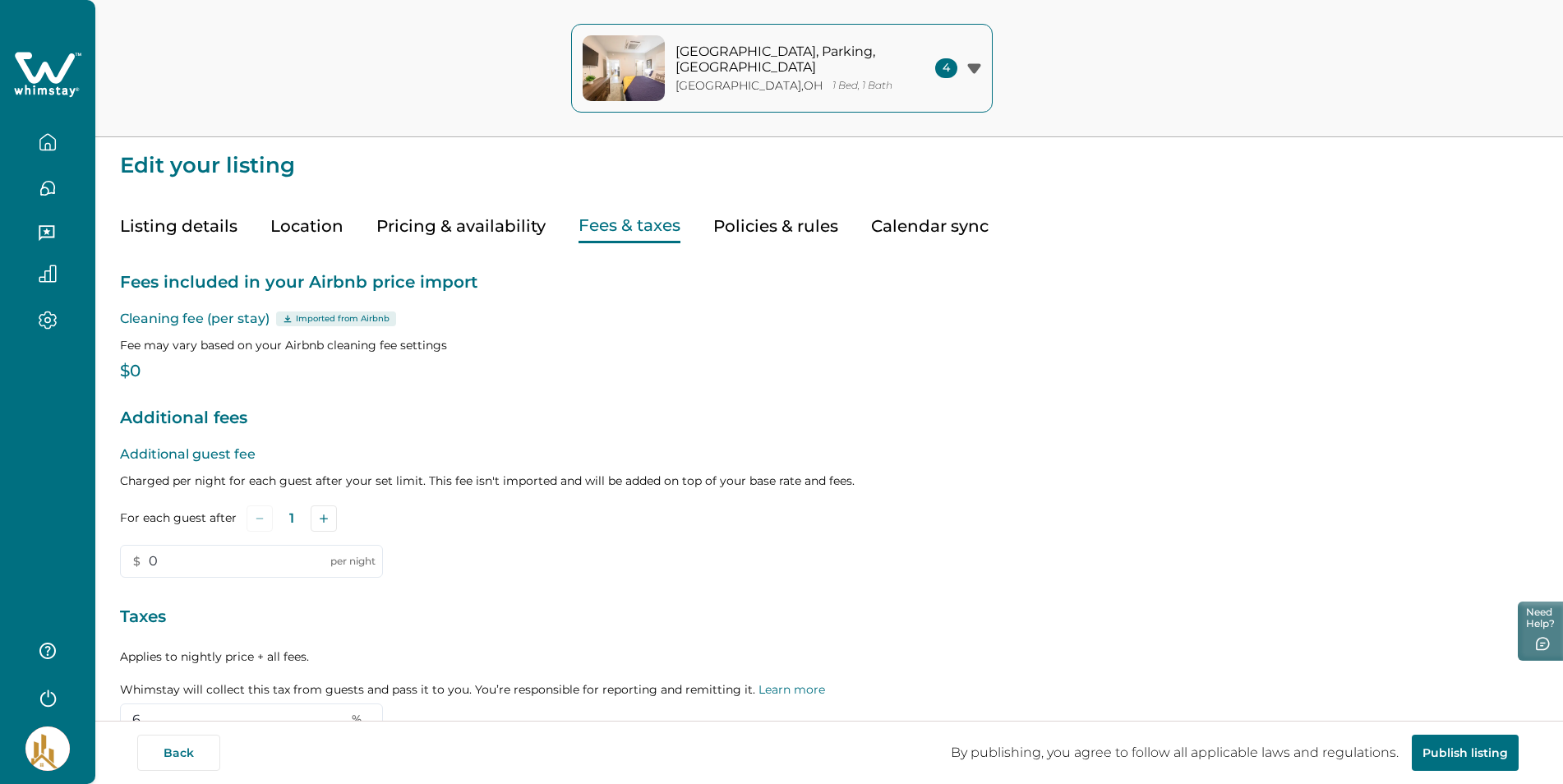
click at [618, 228] on button "Fees & taxes" at bounding box center [630, 226] width 102 height 33
click at [167, 559] on input "0" at bounding box center [252, 560] width 263 height 32
click at [149, 559] on input "0" at bounding box center [252, 560] width 263 height 32
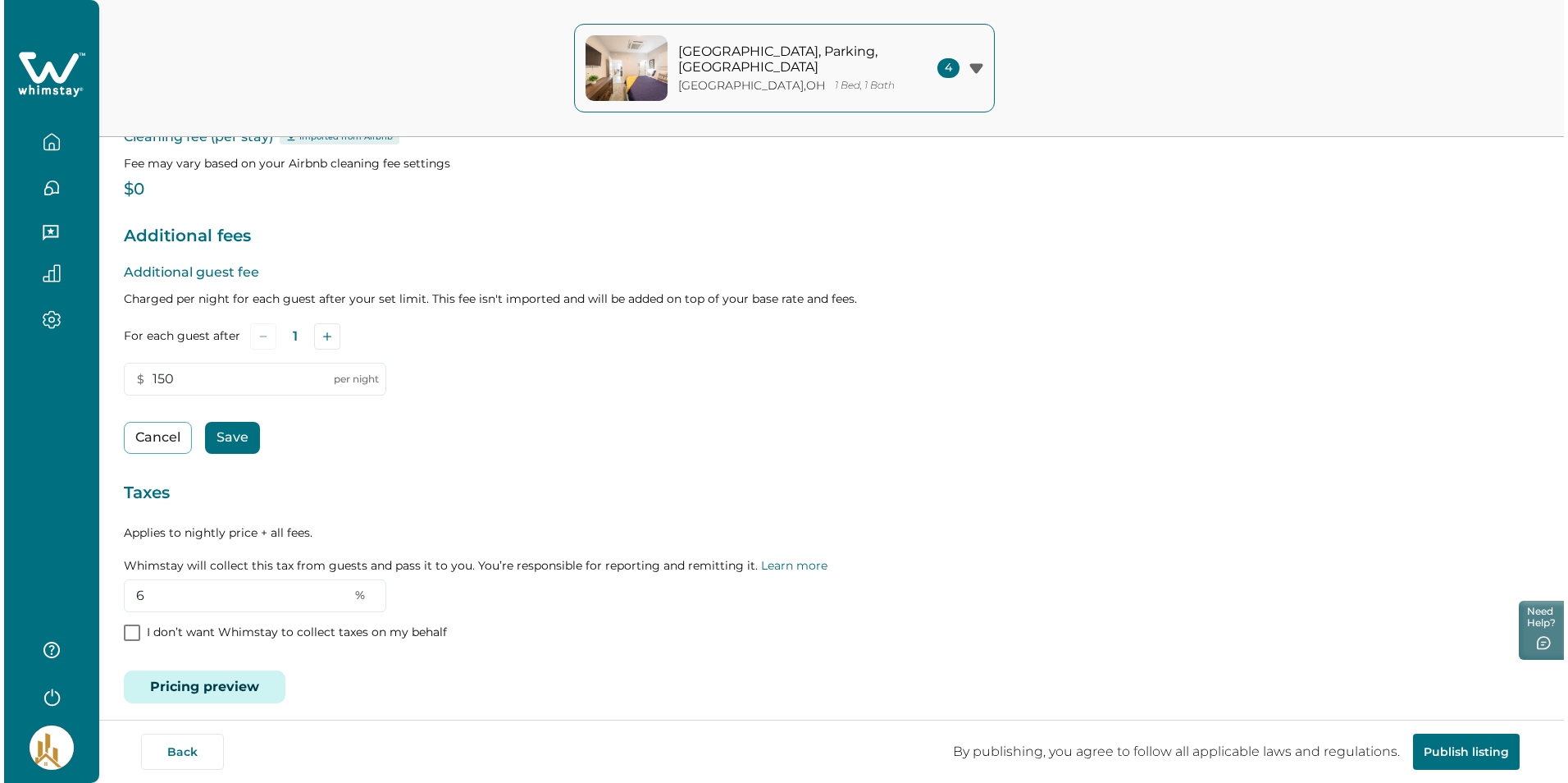
scroll to position [194, 0]
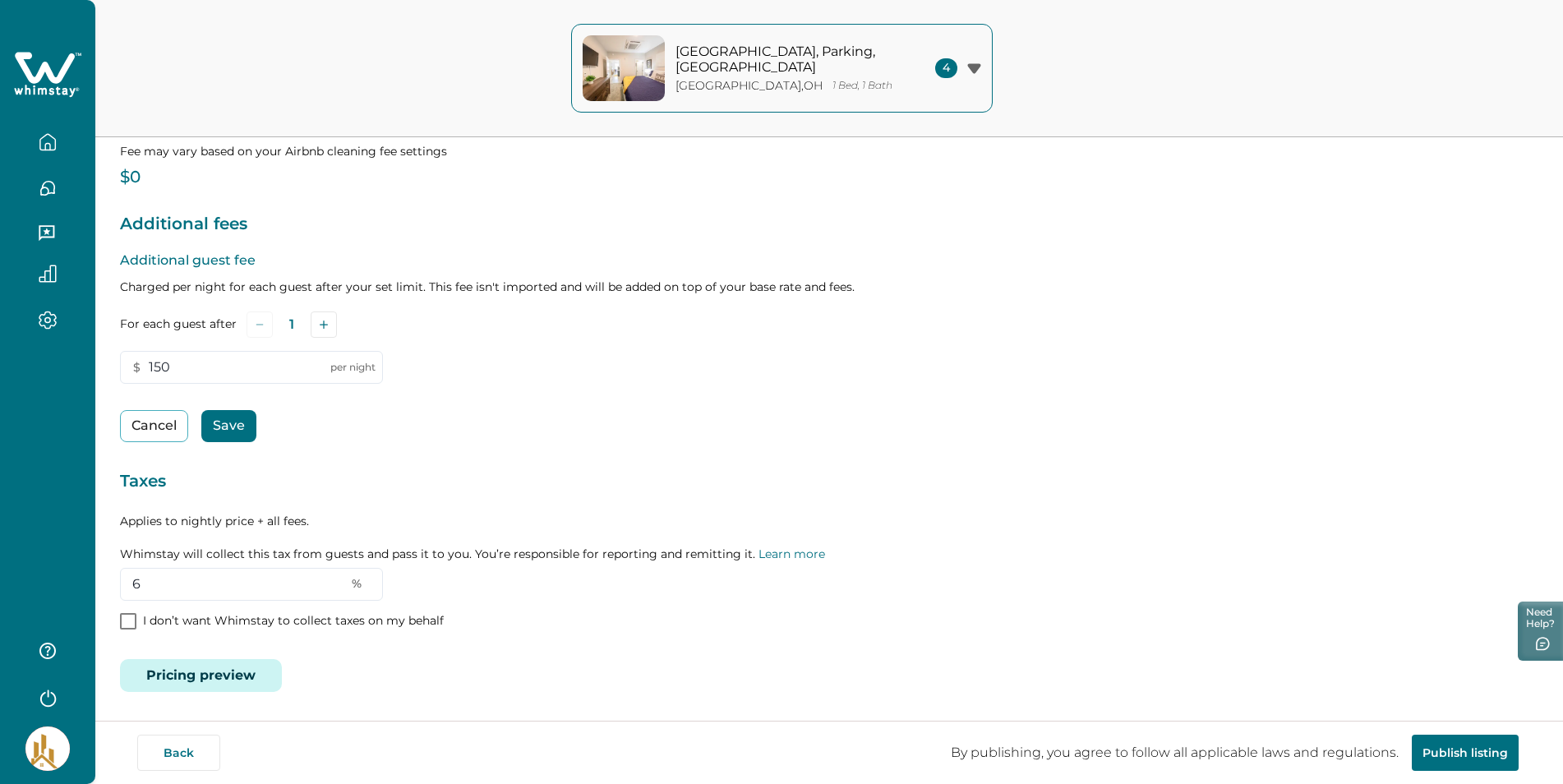
type input "150"
click at [187, 678] on button "Pricing preview" at bounding box center [201, 674] width 162 height 32
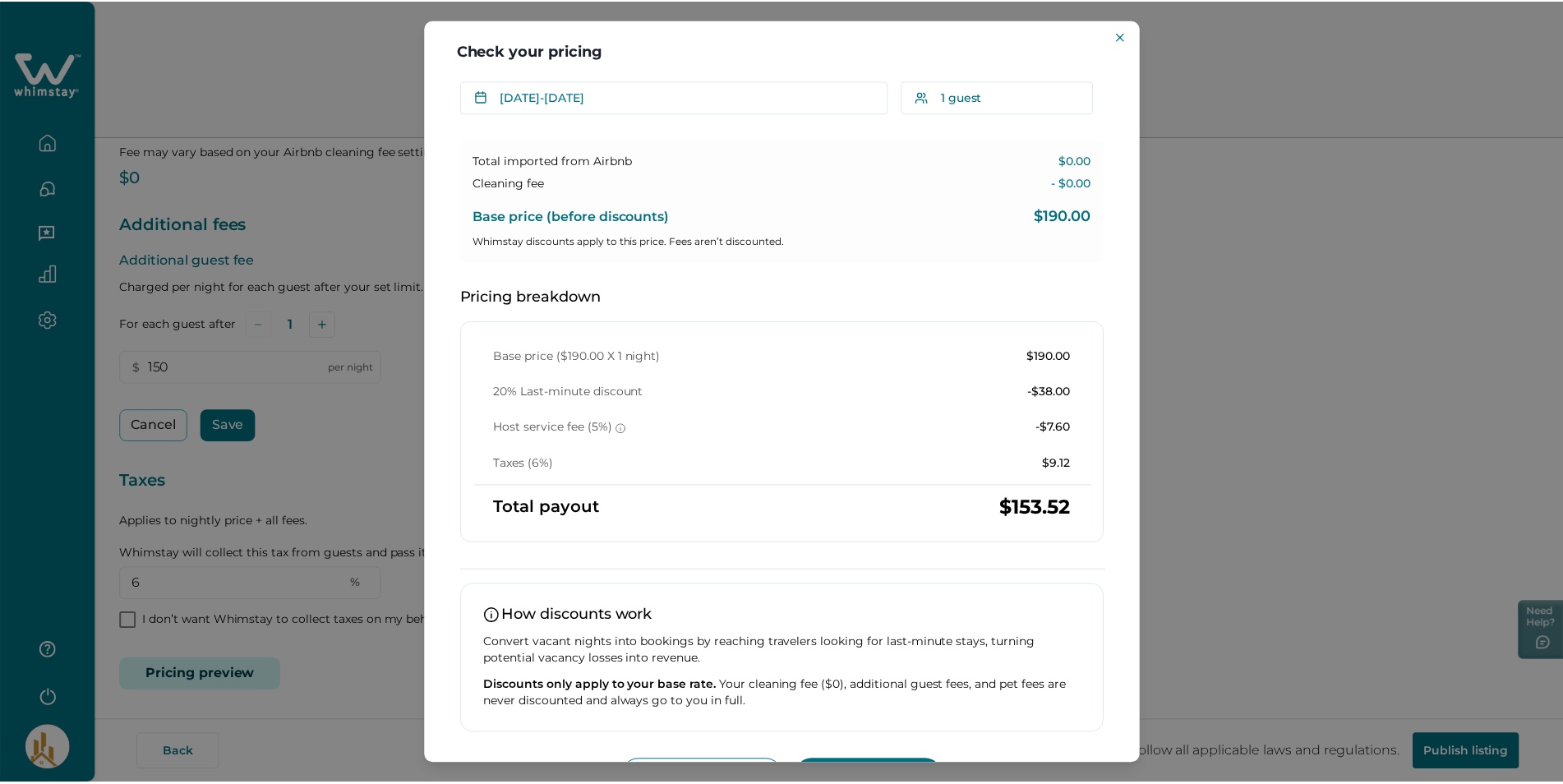
scroll to position [54, 0]
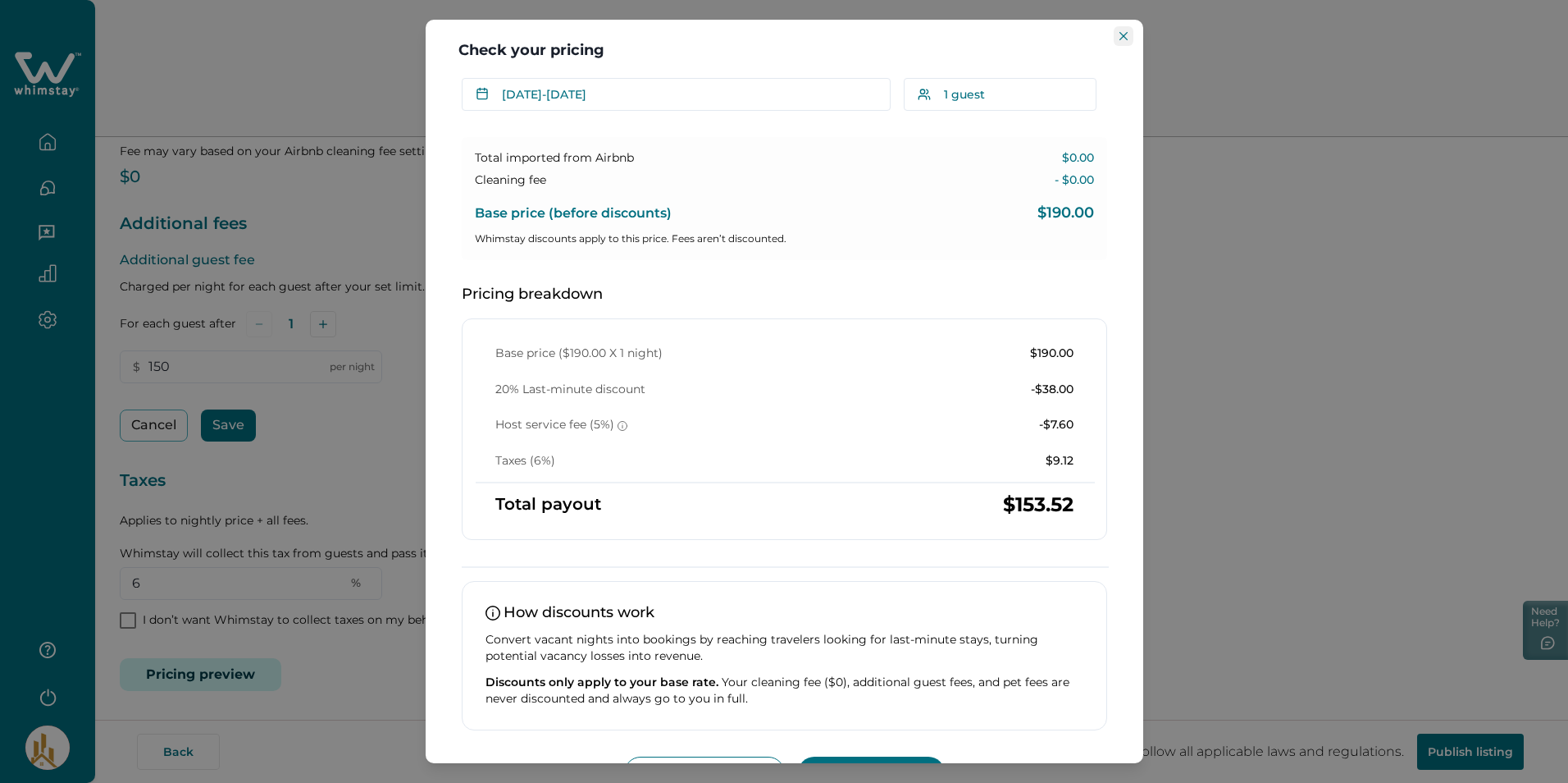
click at [1125, 37] on icon "Close" at bounding box center [1123, 36] width 8 height 8
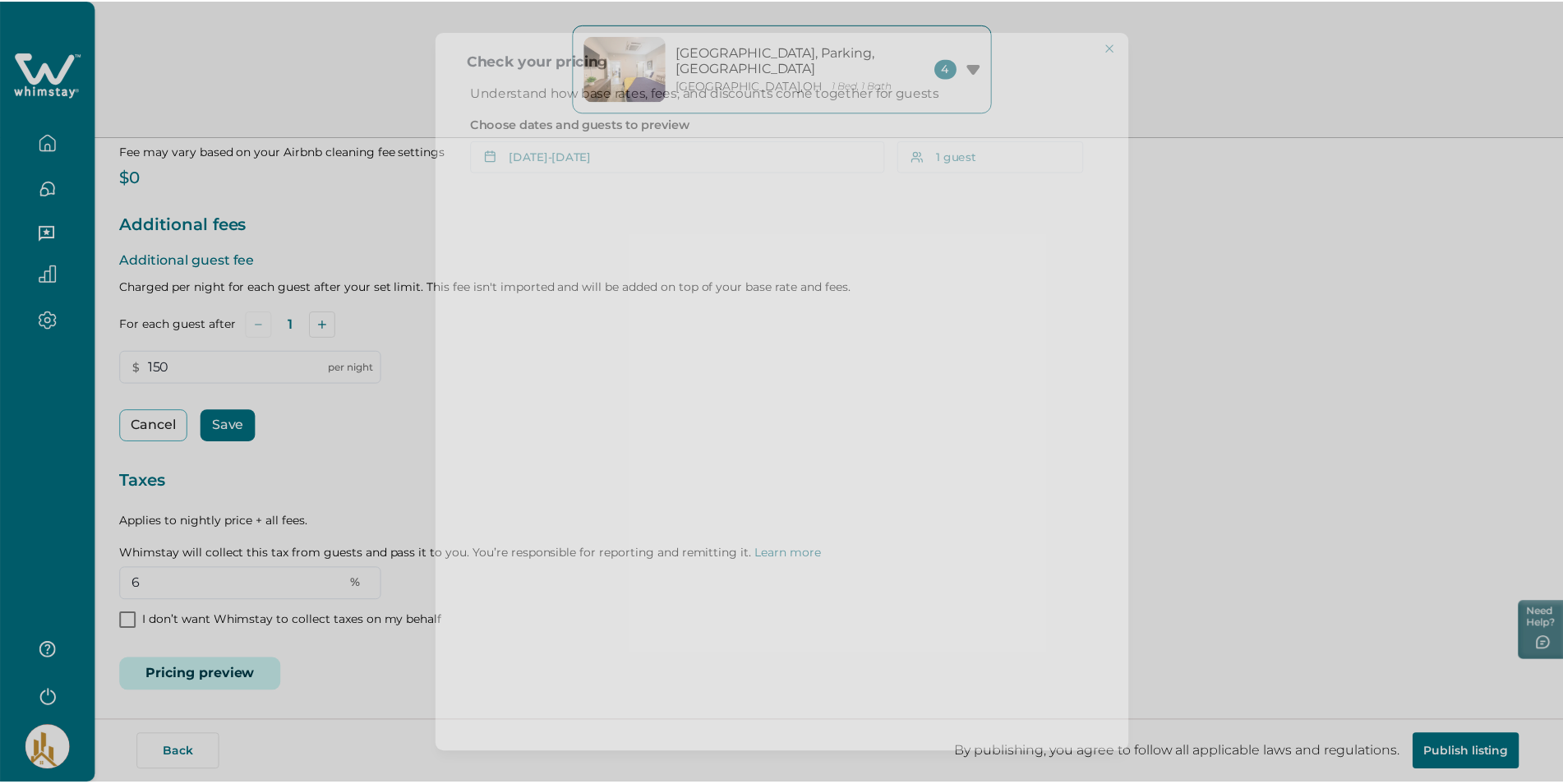
scroll to position [0, 0]
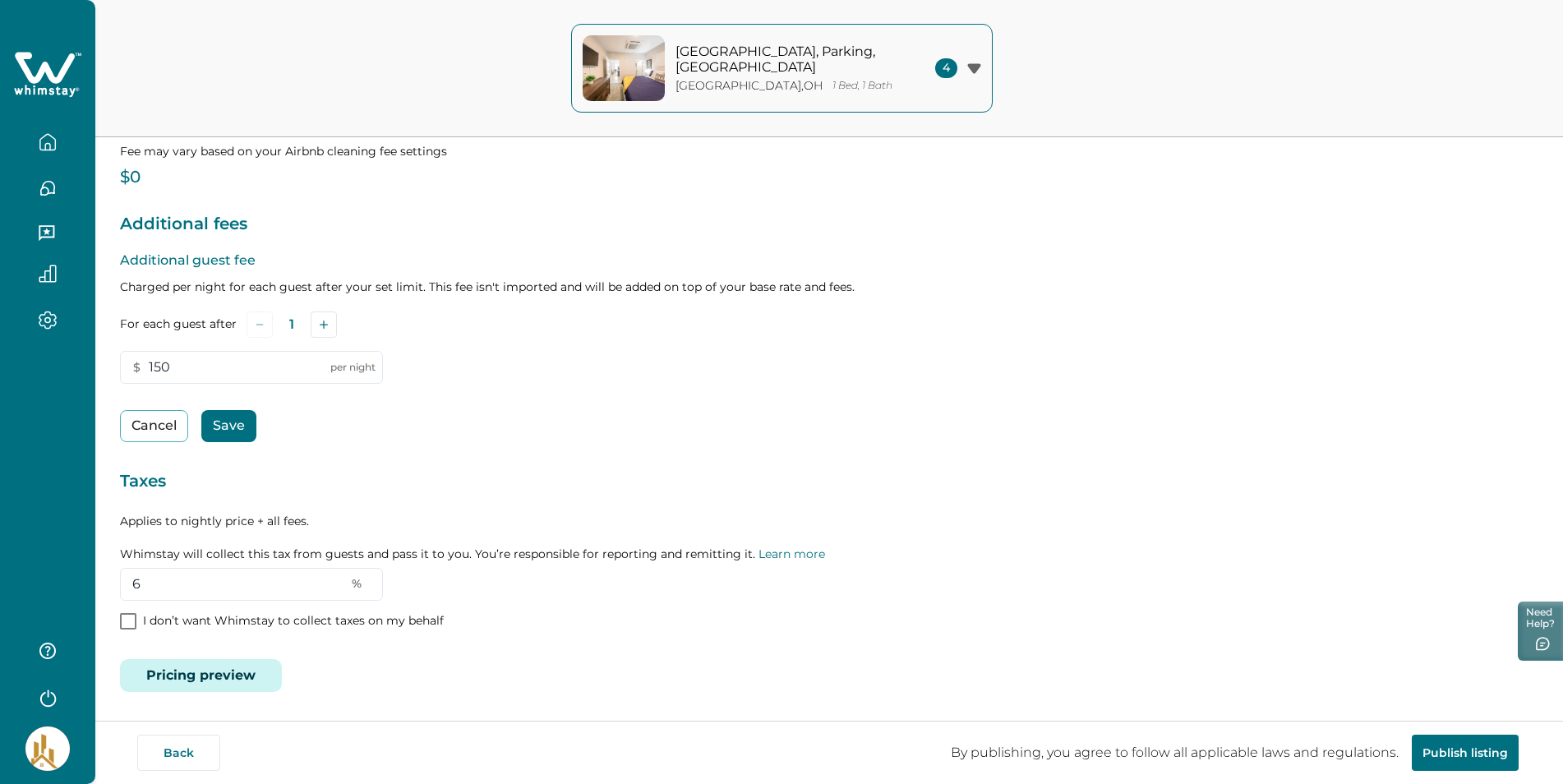
click at [241, 420] on button "Save" at bounding box center [229, 426] width 55 height 32
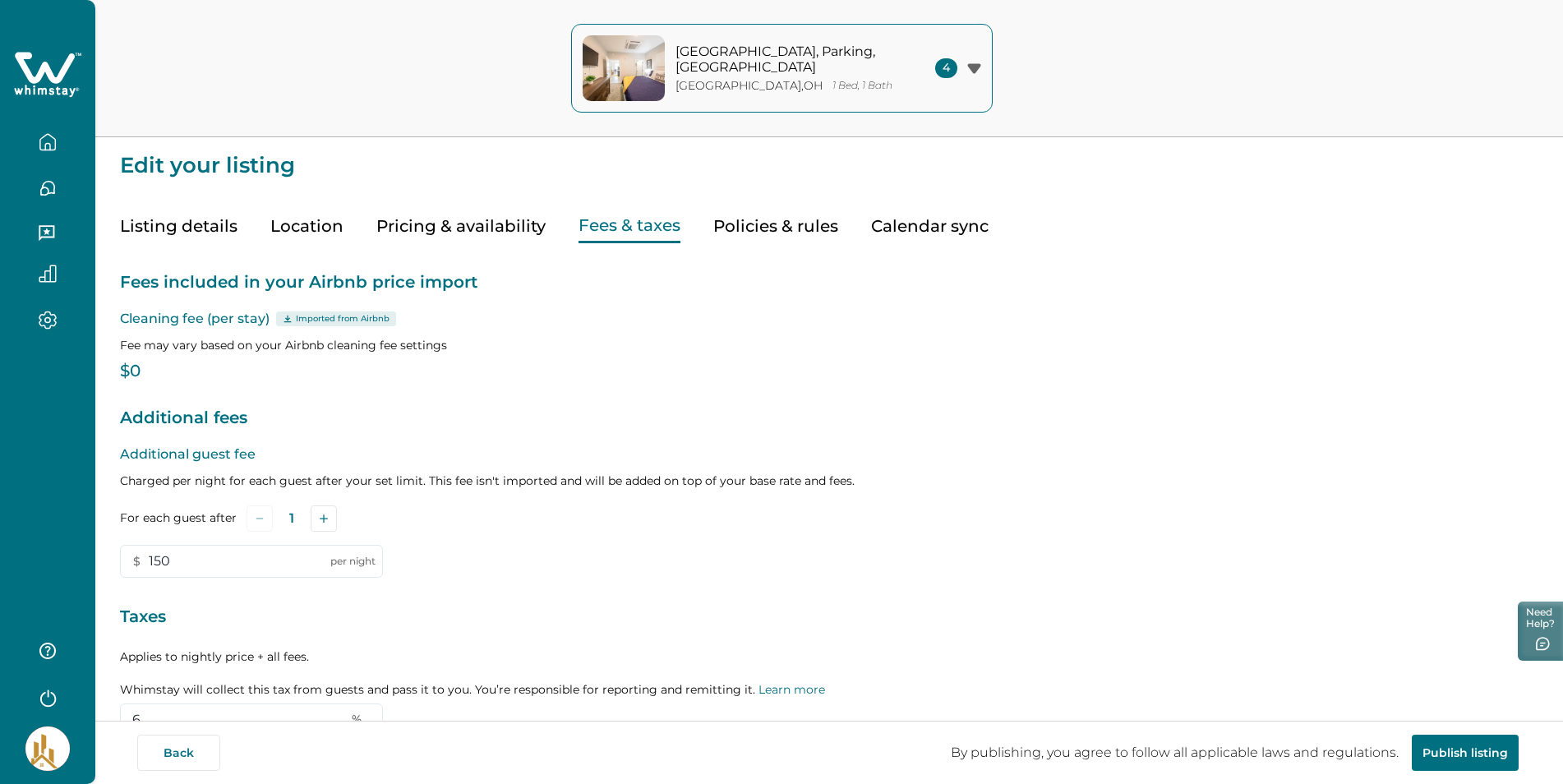
click at [438, 228] on button "Pricing & availability" at bounding box center [460, 226] width 169 height 33
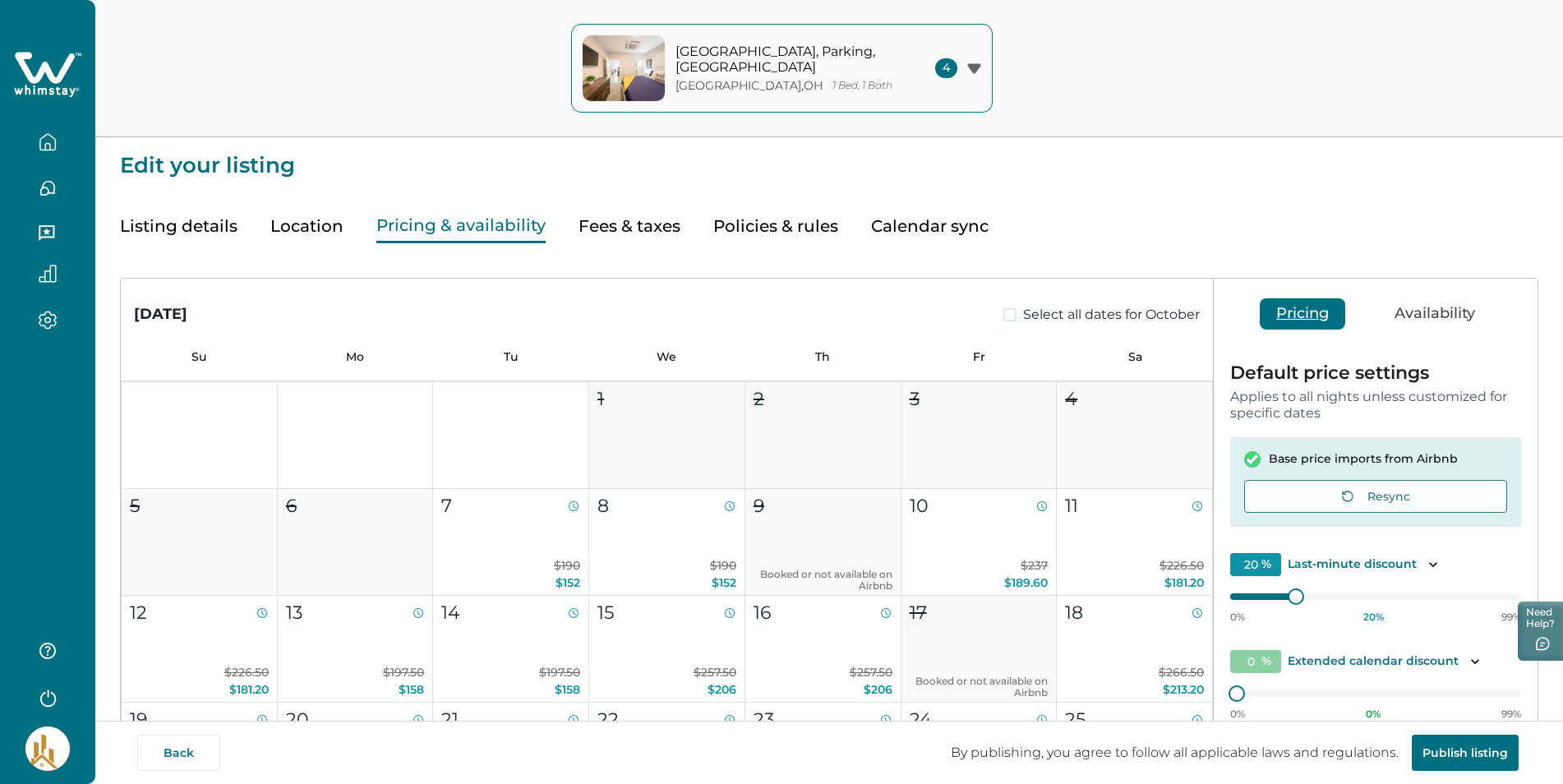
click at [641, 224] on button "Fees & taxes" at bounding box center [630, 226] width 102 height 33
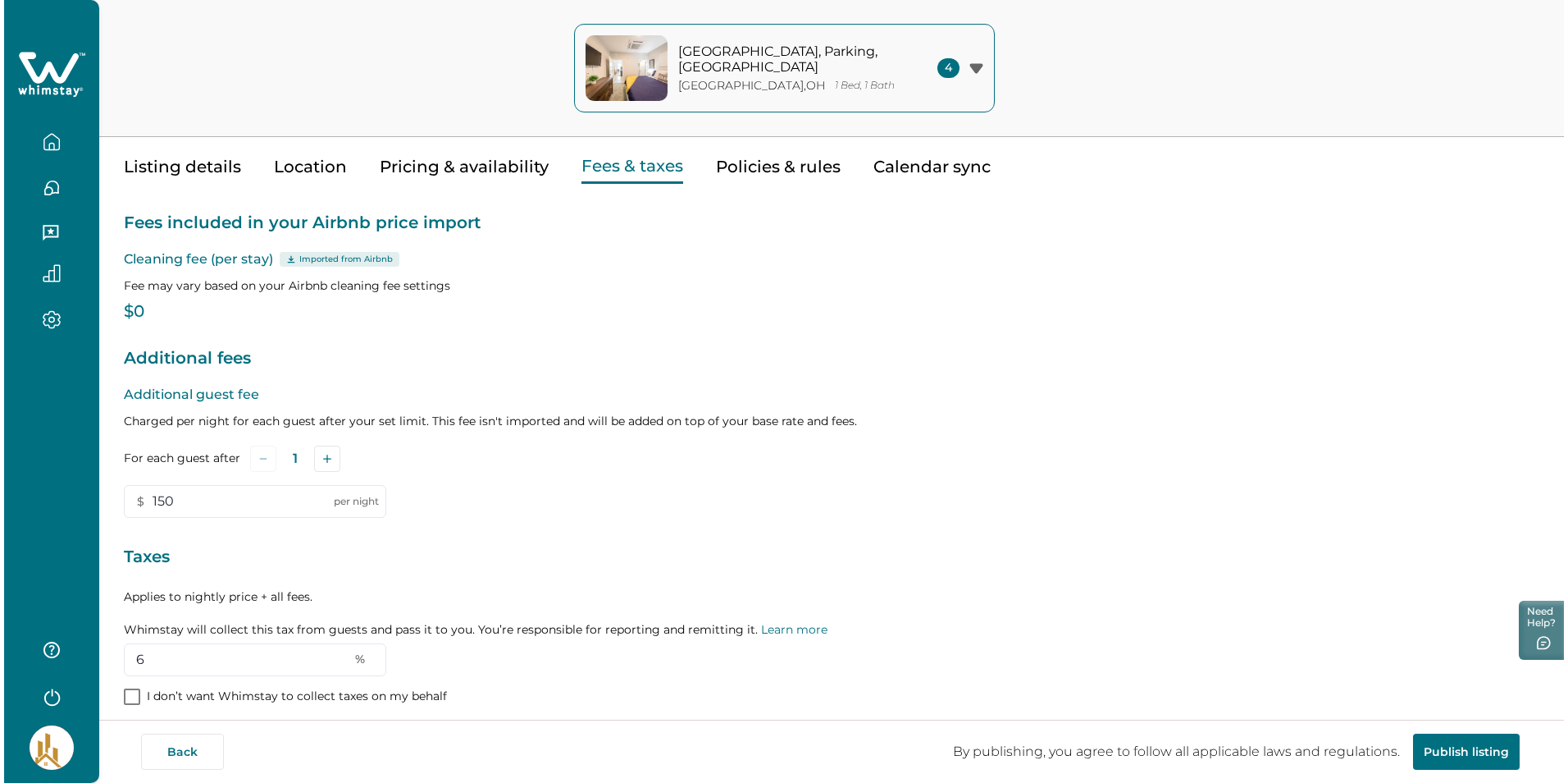
scroll to position [136, 0]
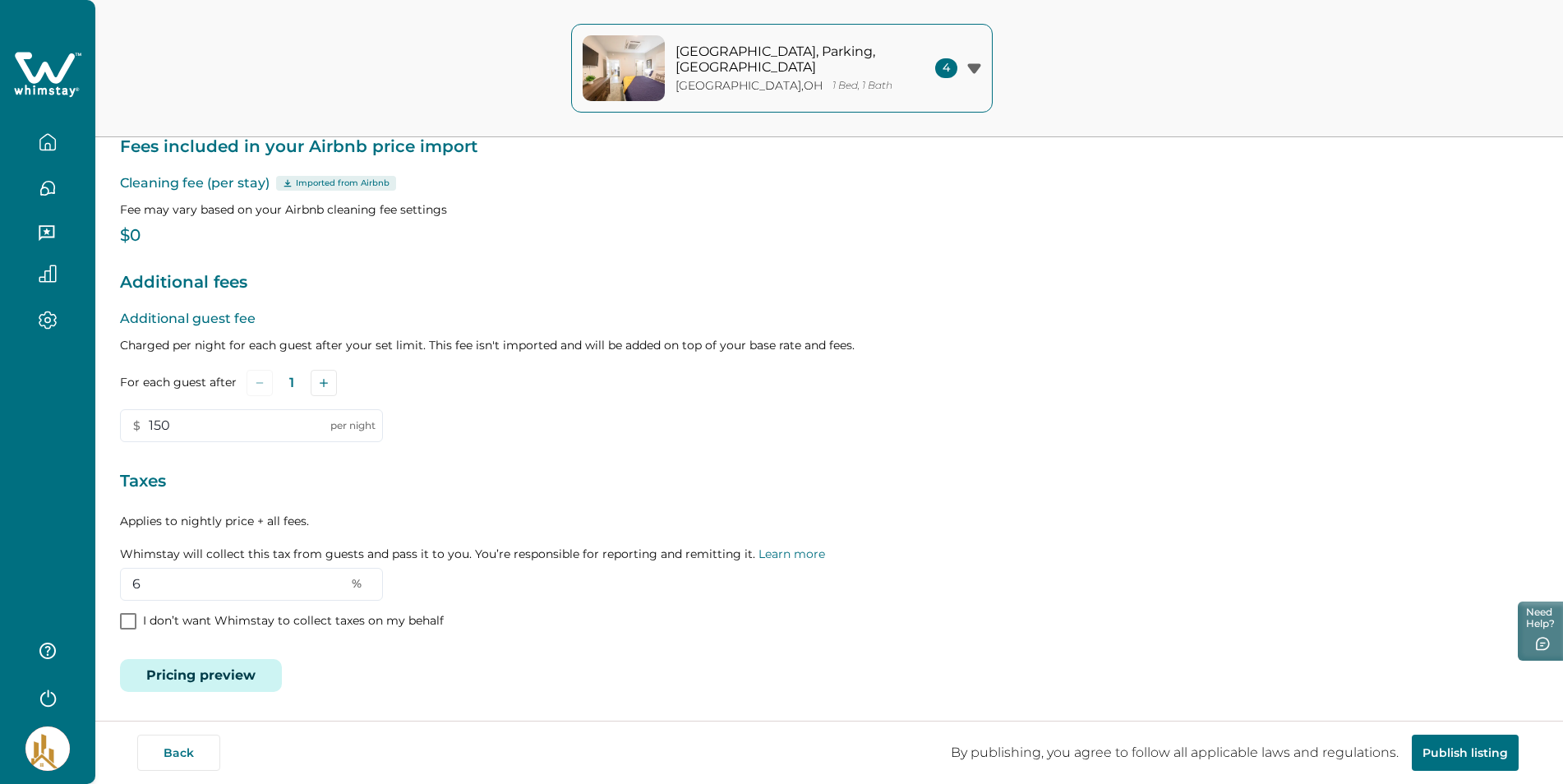
click at [184, 676] on button "Pricing preview" at bounding box center [201, 674] width 162 height 32
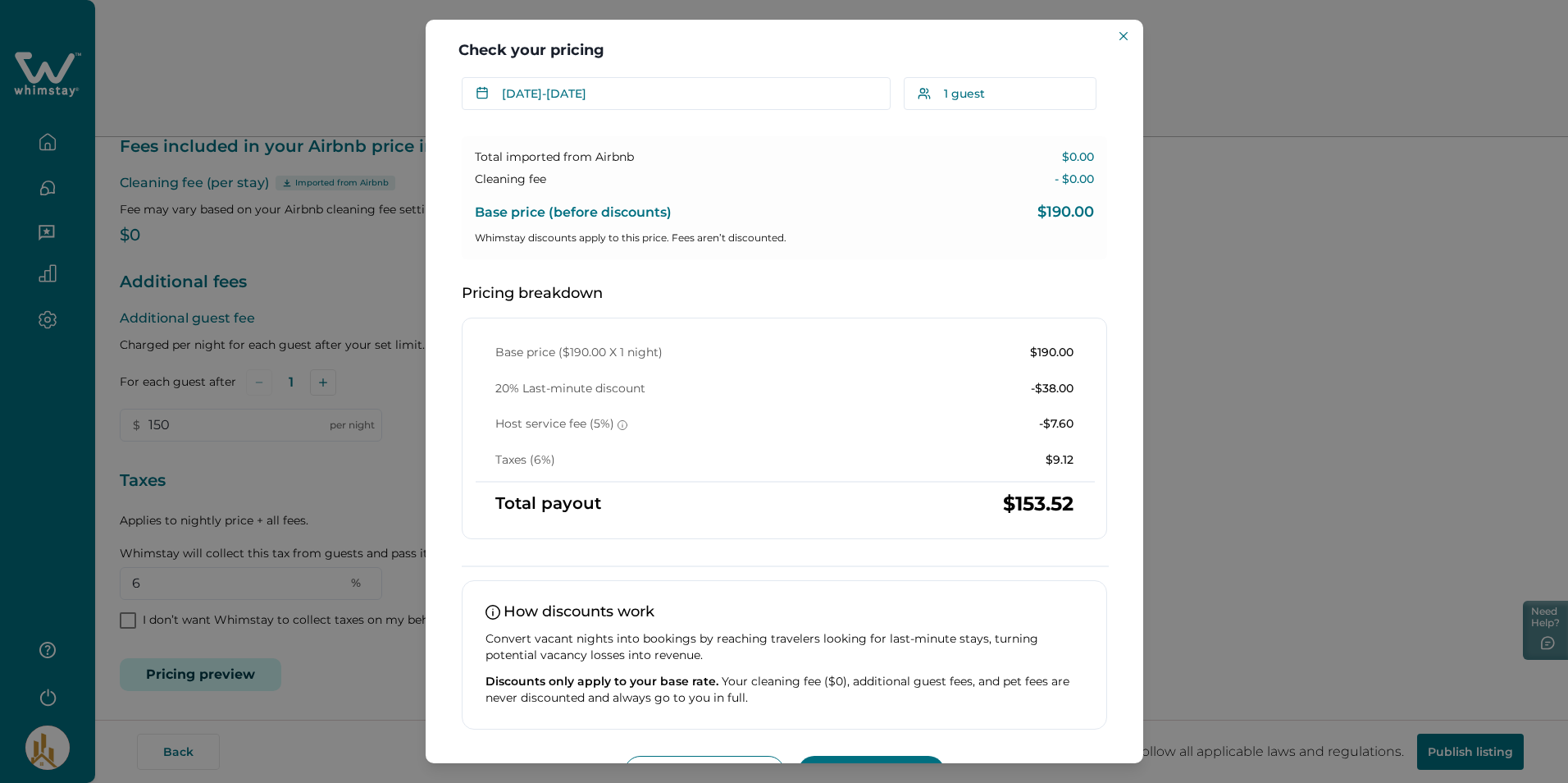
scroll to position [101, 0]
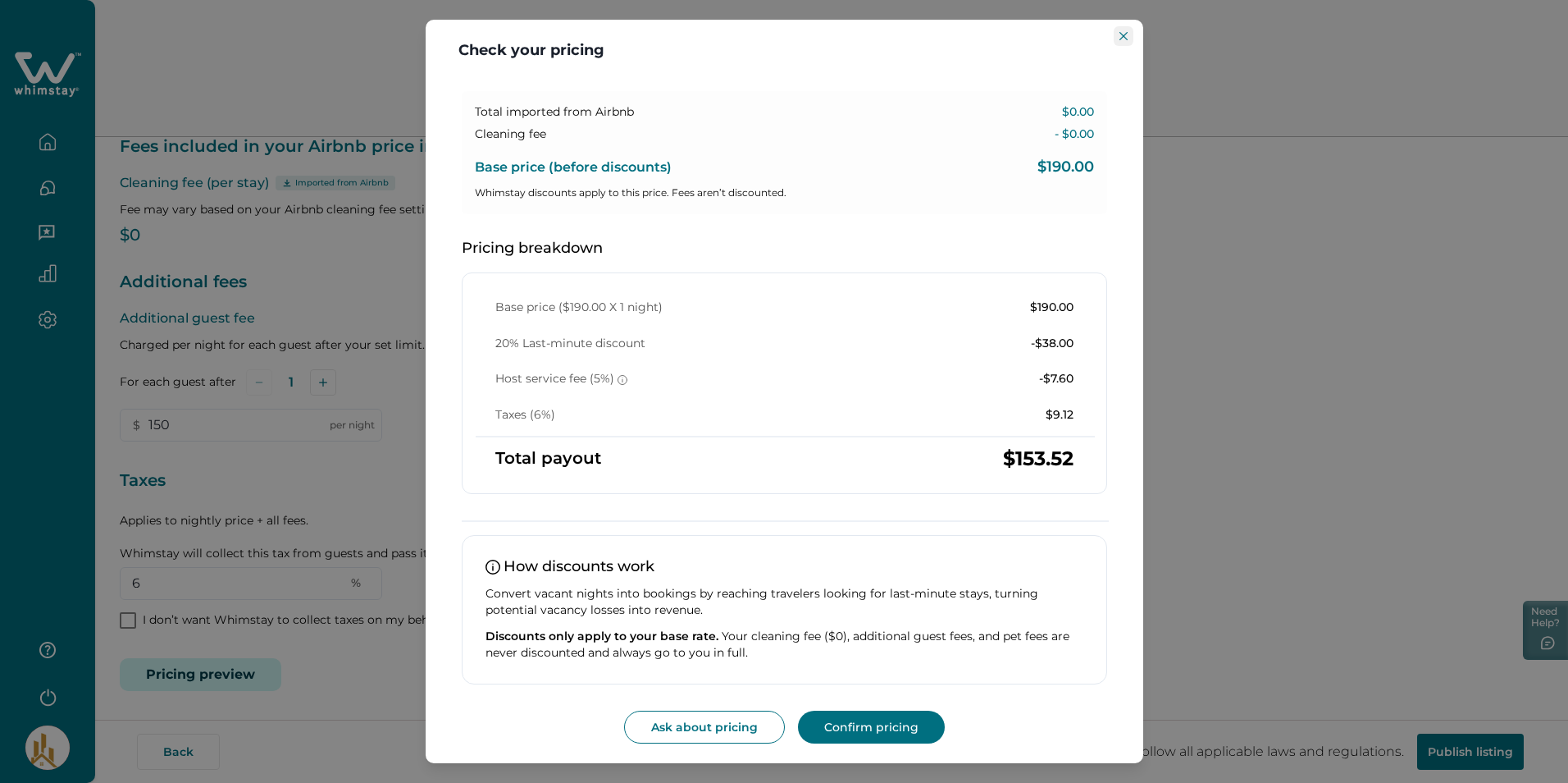
click at [1116, 37] on button "Close" at bounding box center [1123, 36] width 19 height 19
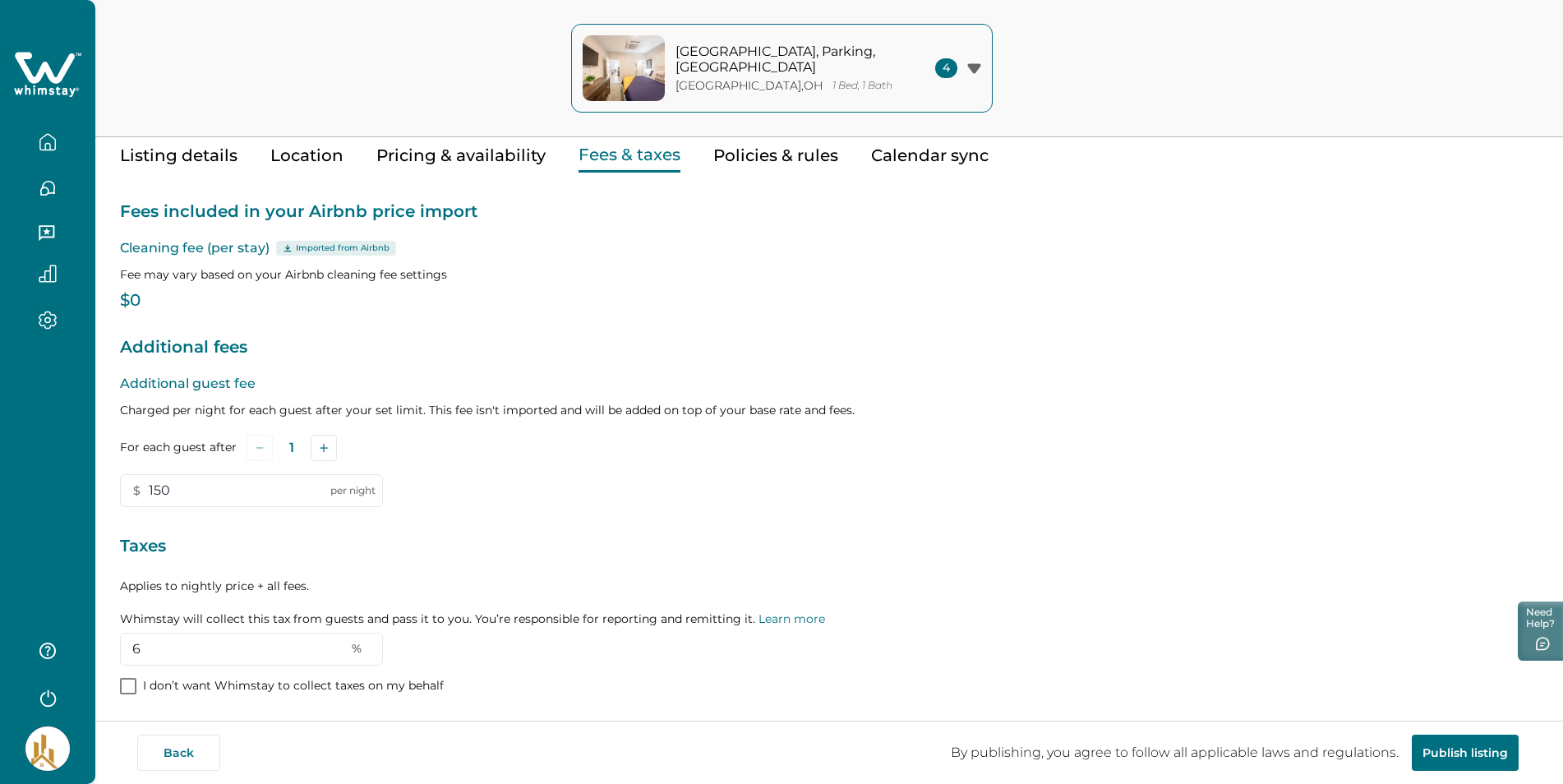
scroll to position [0, 0]
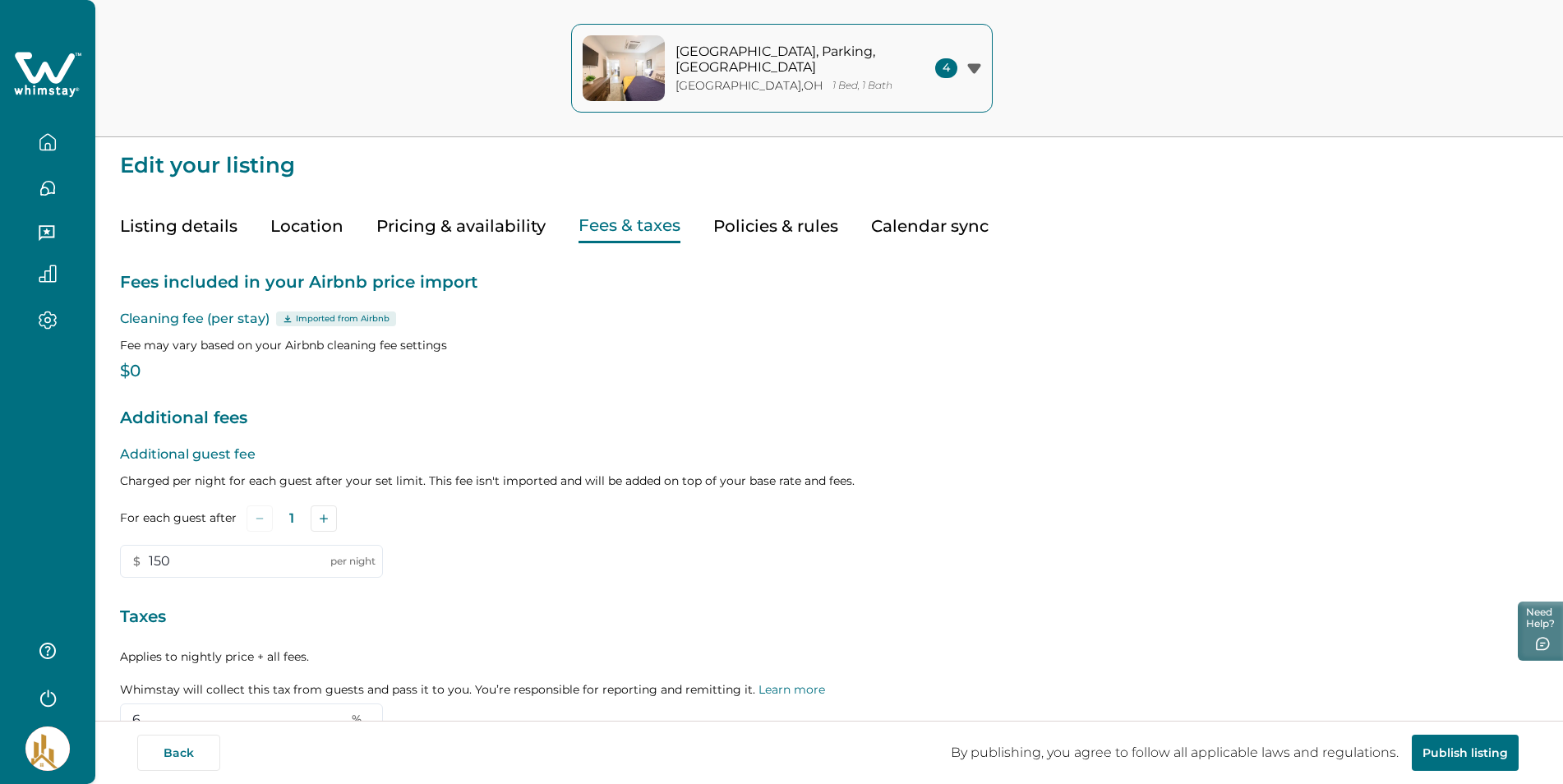
click at [34, 146] on button "button" at bounding box center [47, 141] width 69 height 32
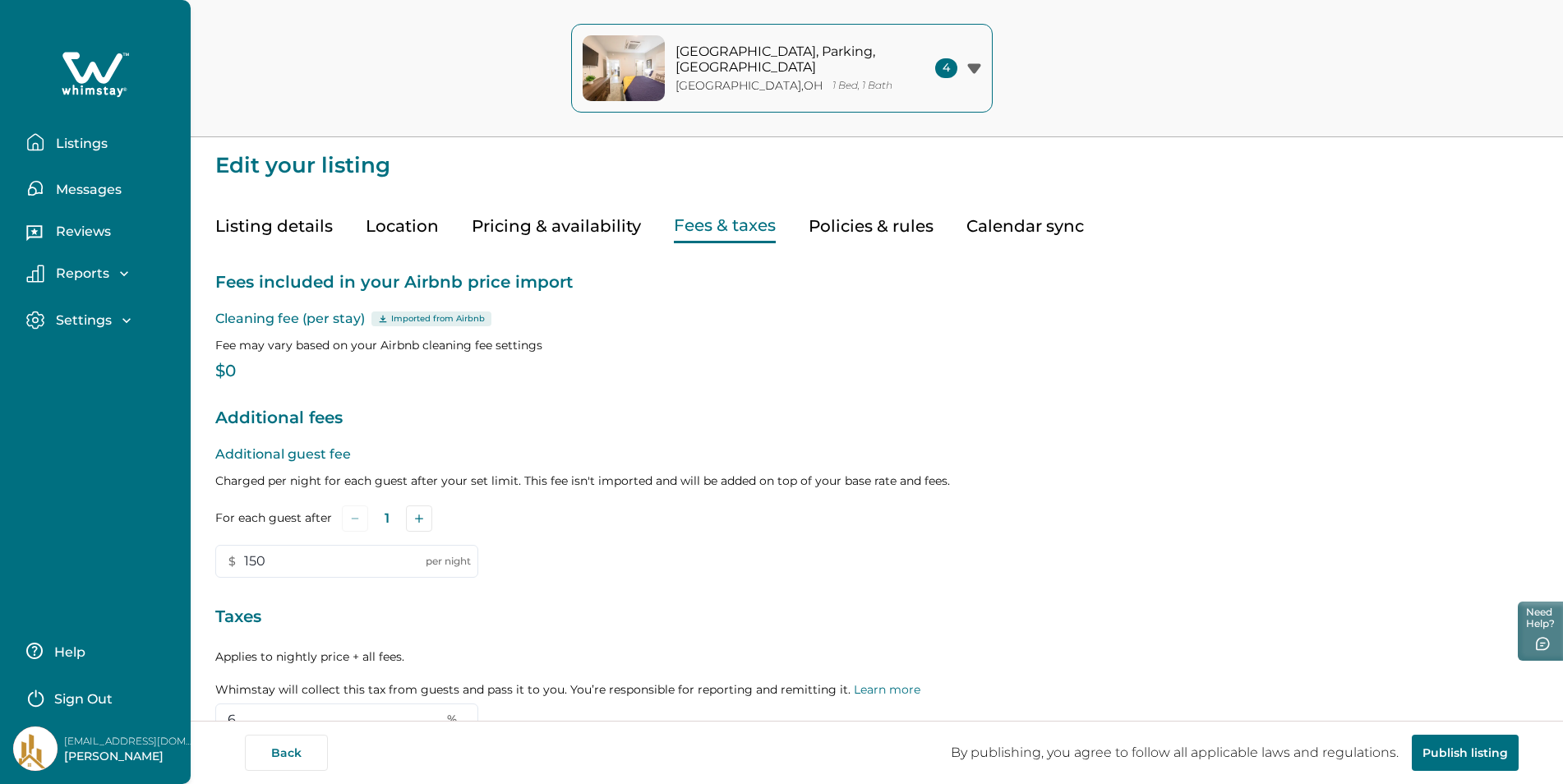
click at [69, 150] on p "Listings" at bounding box center [79, 144] width 57 height 17
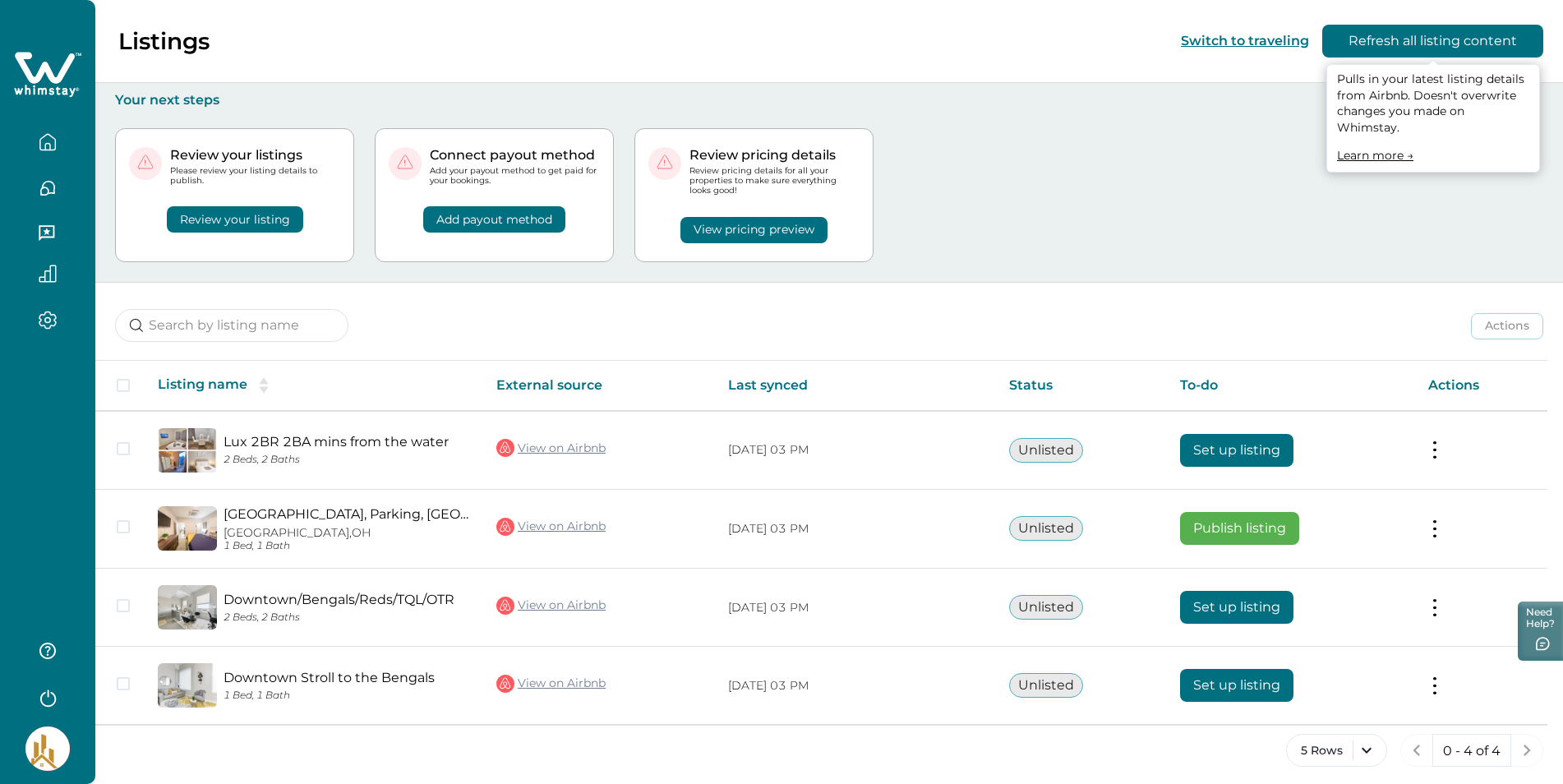
click at [1440, 37] on button "Refresh all listing content" at bounding box center [1433, 40] width 221 height 32
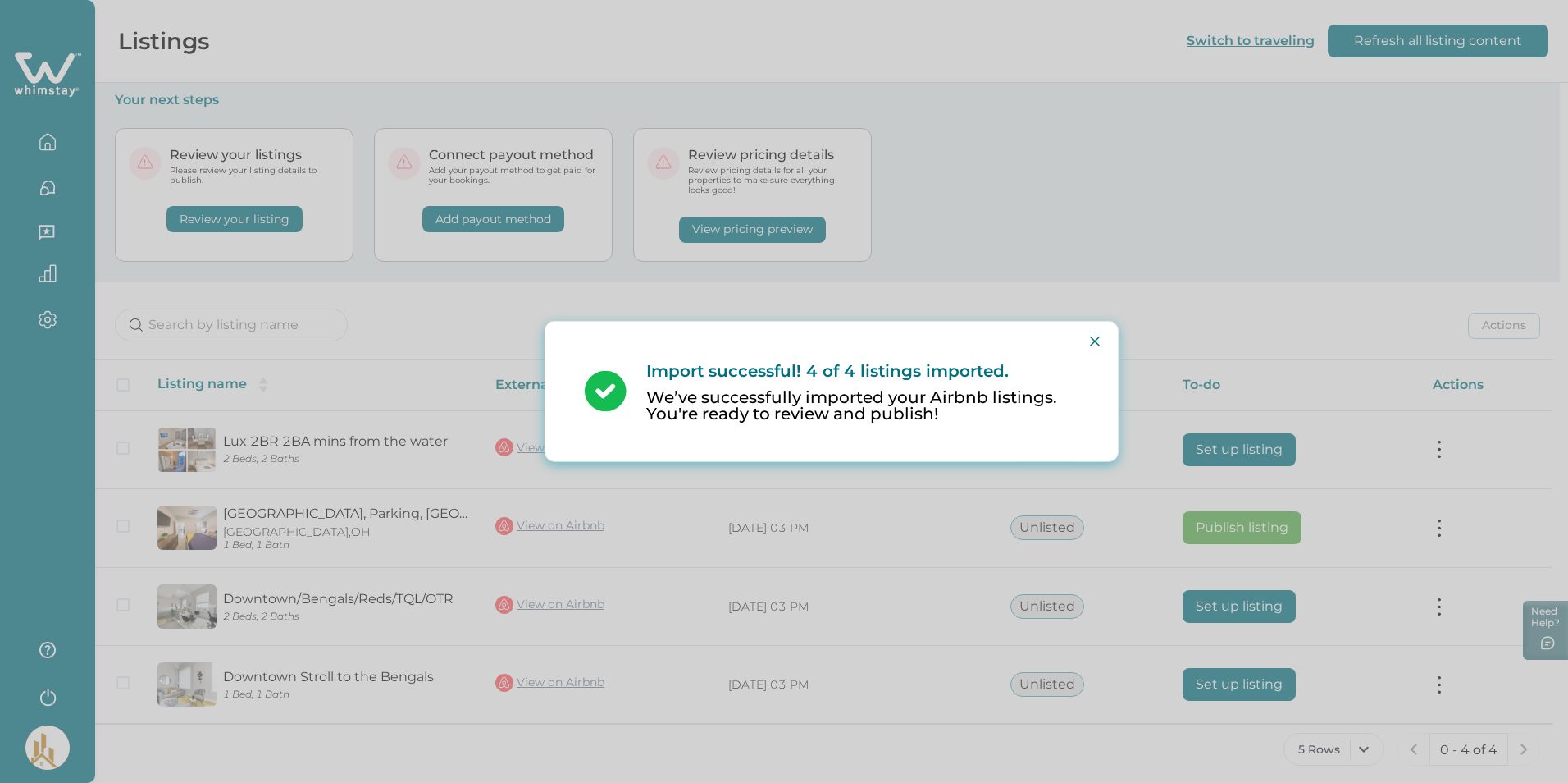
click at [1090, 343] on button "Close" at bounding box center [1095, 342] width 26 height 26
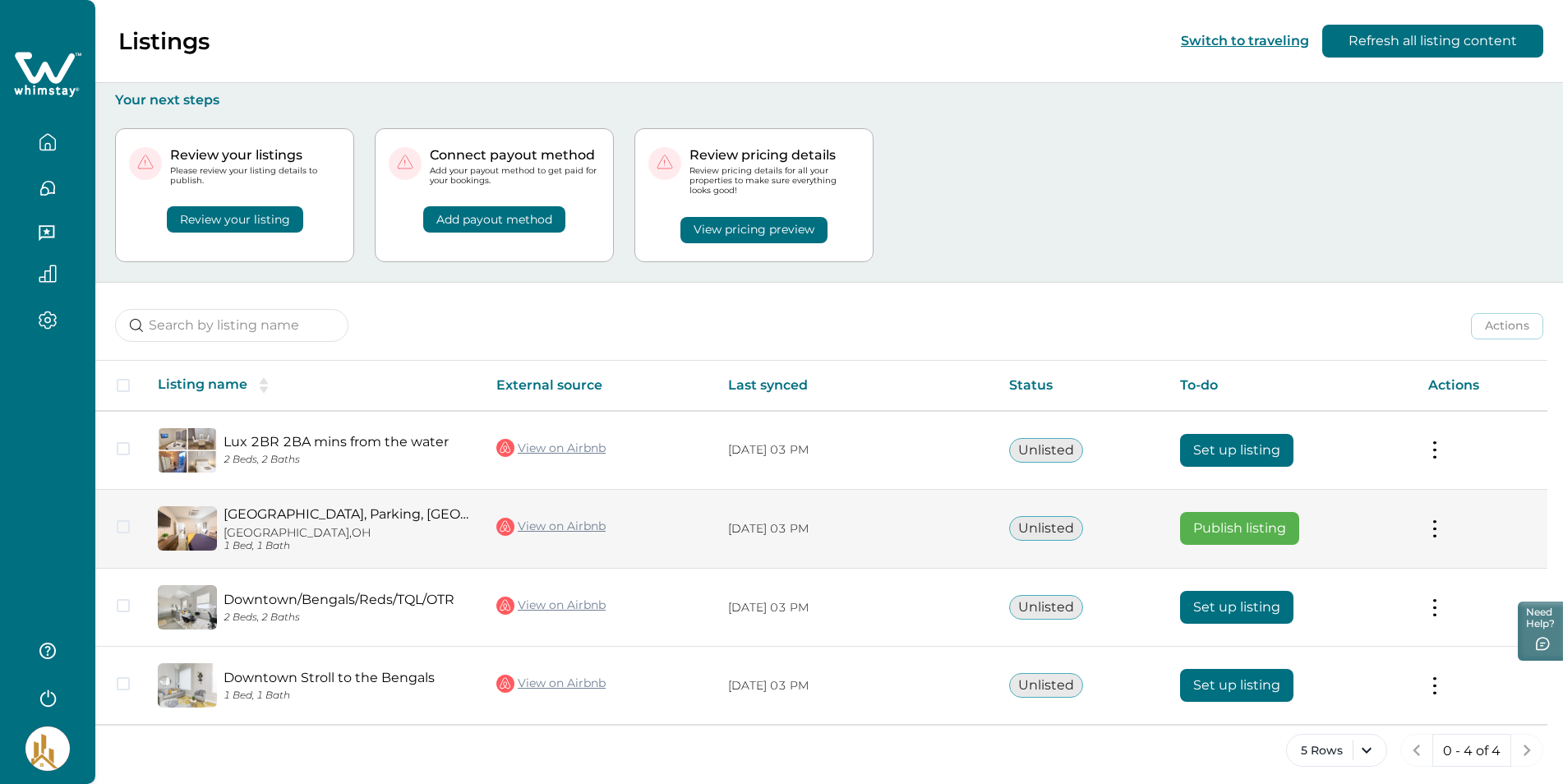
click at [121, 528] on span at bounding box center [123, 526] width 13 height 13
click at [297, 516] on link "[GEOGRAPHIC_DATA], Parking, [GEOGRAPHIC_DATA]" at bounding box center [346, 514] width 246 height 16
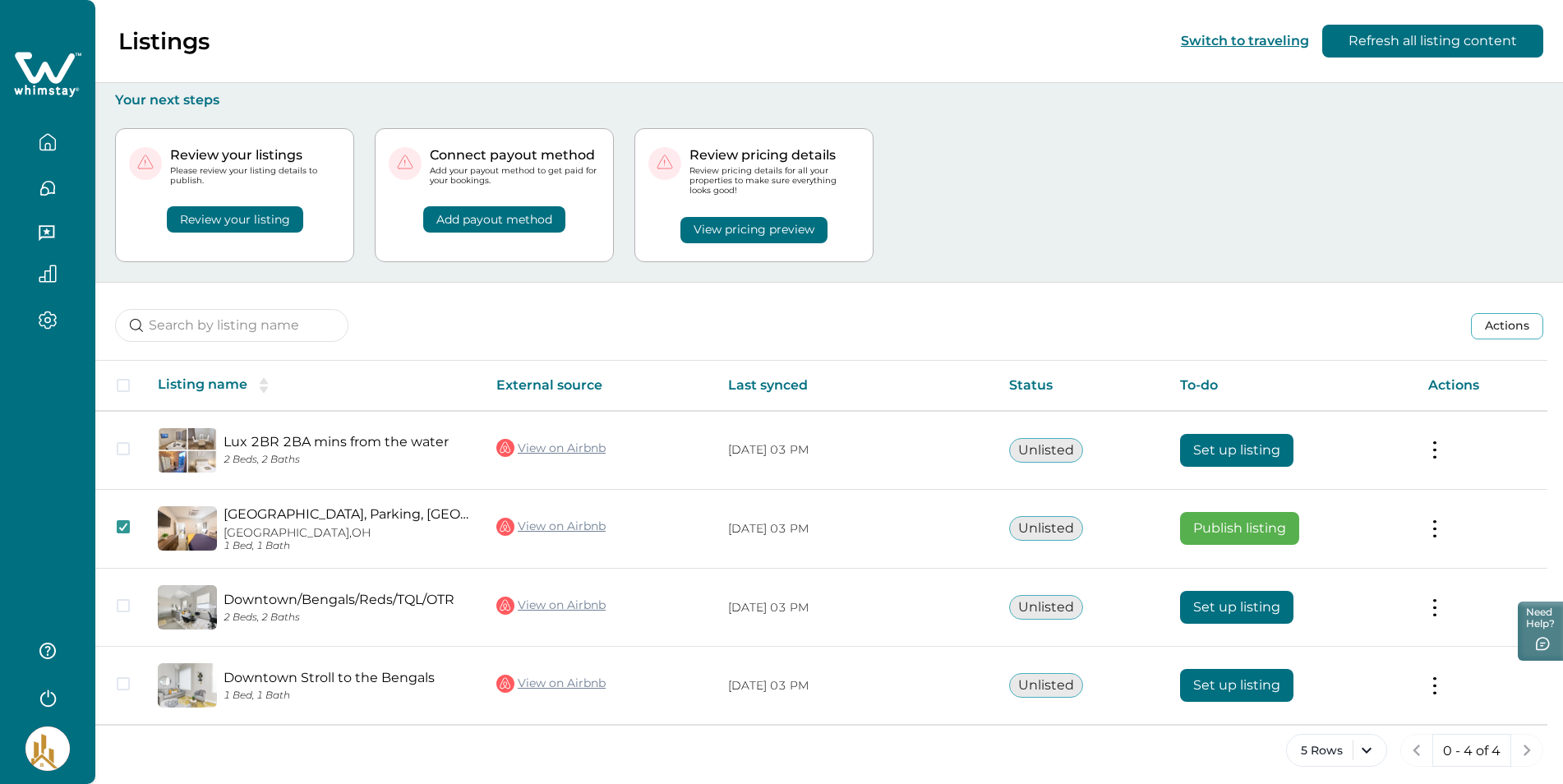
click at [750, 233] on button "View pricing preview" at bounding box center [754, 230] width 147 height 26
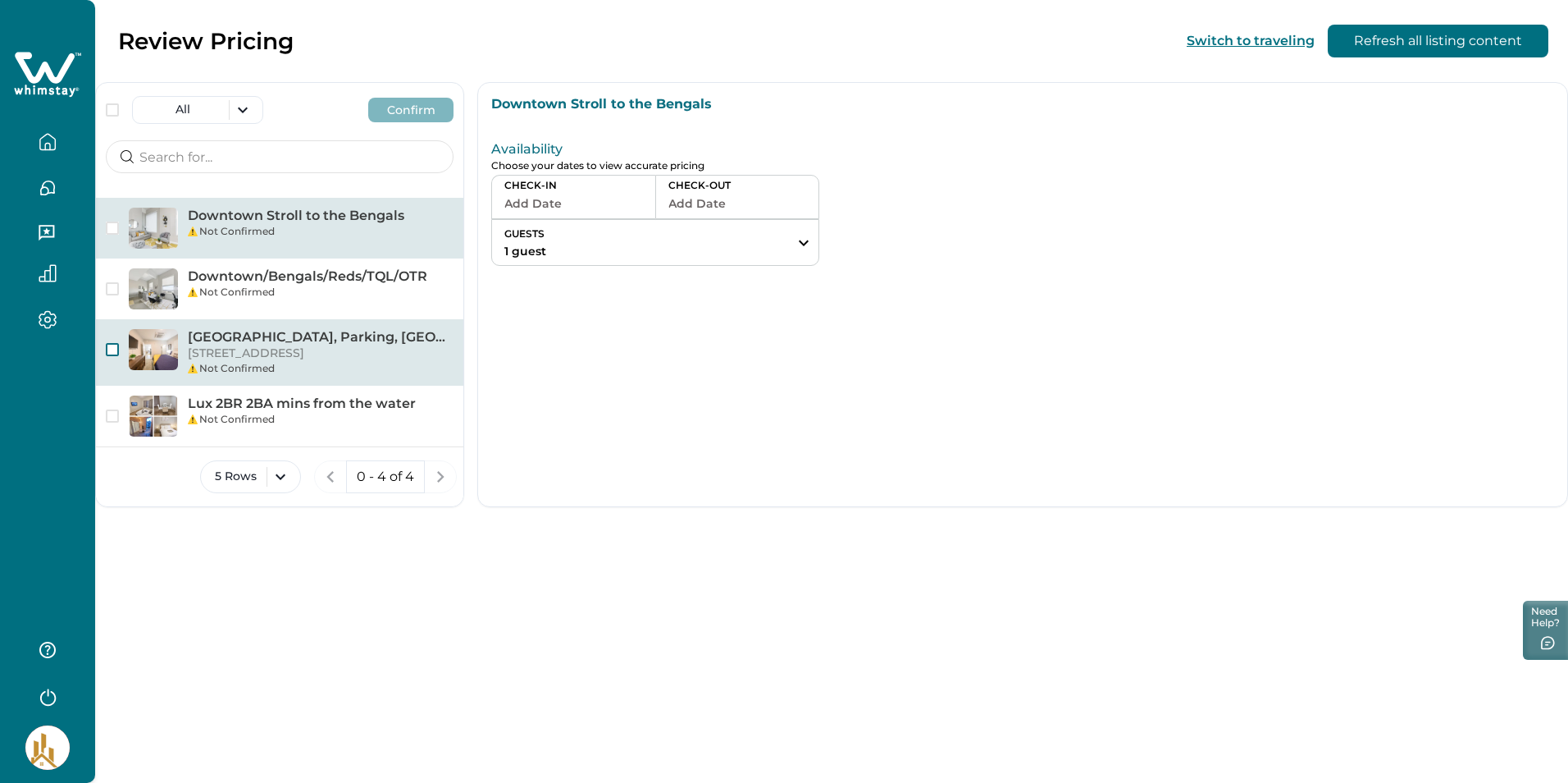
click at [110, 345] on span "button" at bounding box center [112, 349] width 13 height 13
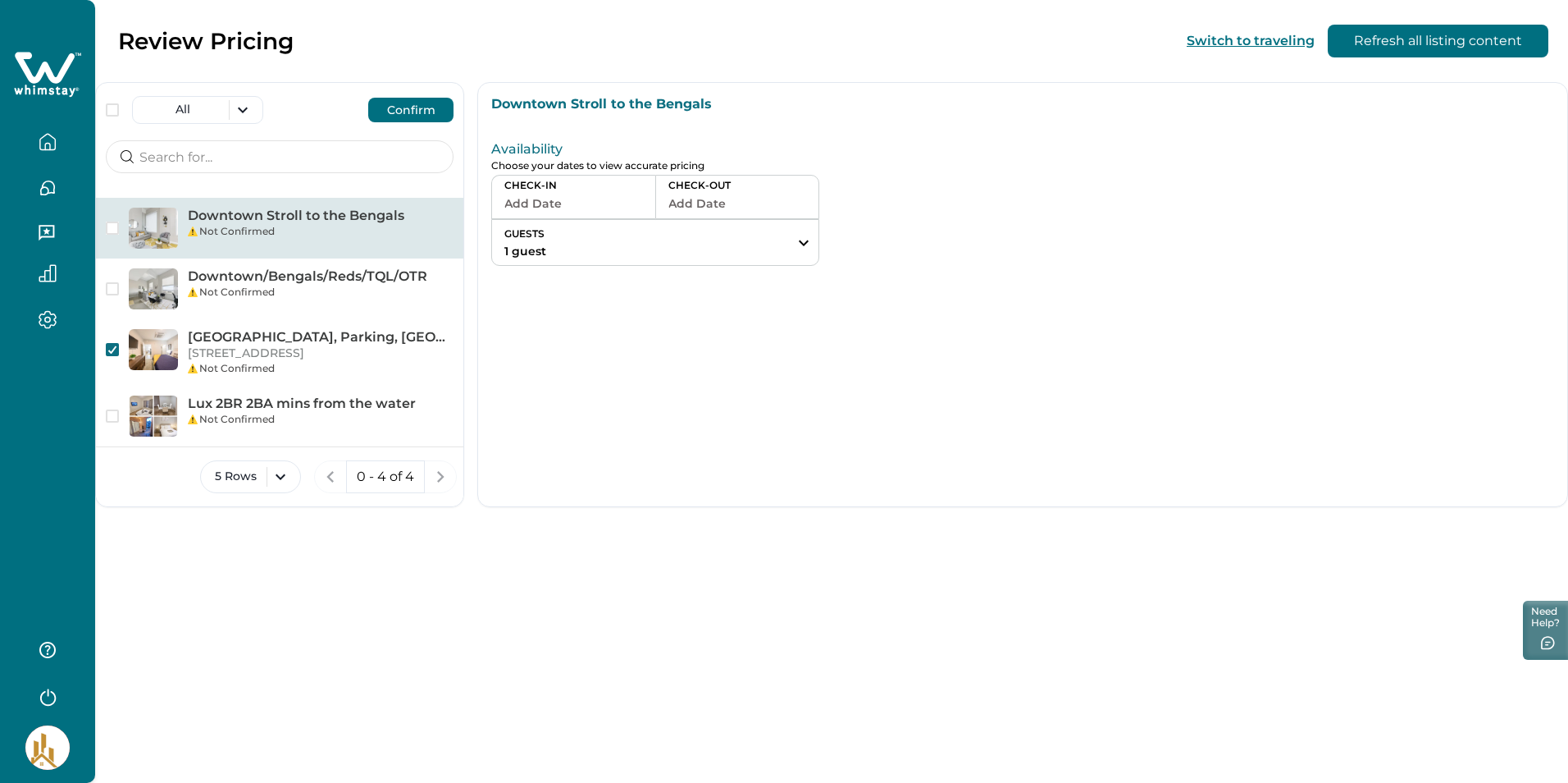
click at [414, 111] on button "Confirm" at bounding box center [411, 109] width 85 height 25
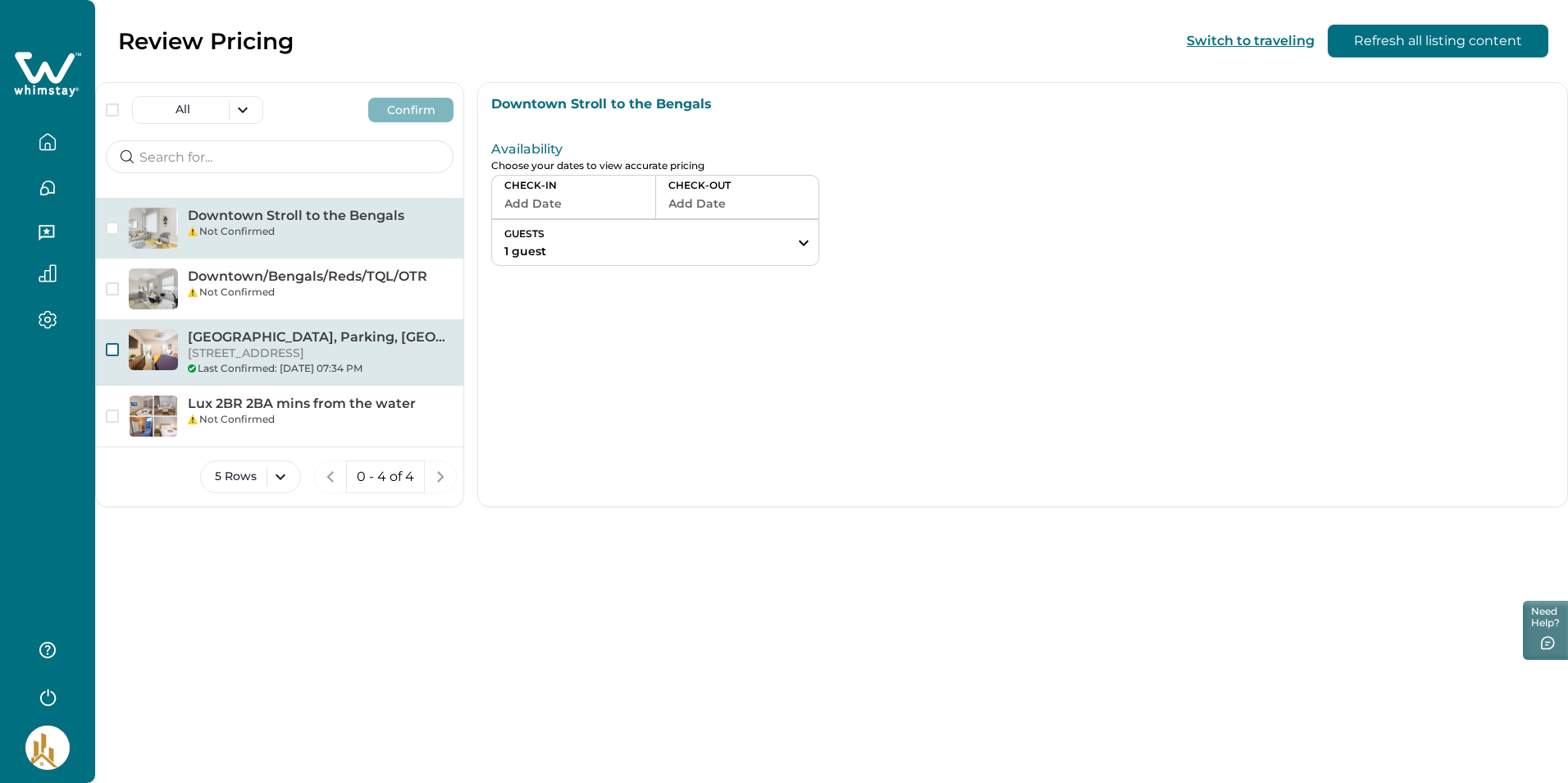
click at [116, 346] on span "button" at bounding box center [112, 349] width 13 height 13
click at [290, 337] on p "[GEOGRAPHIC_DATA], Parking, [GEOGRAPHIC_DATA]" at bounding box center [321, 337] width 266 height 17
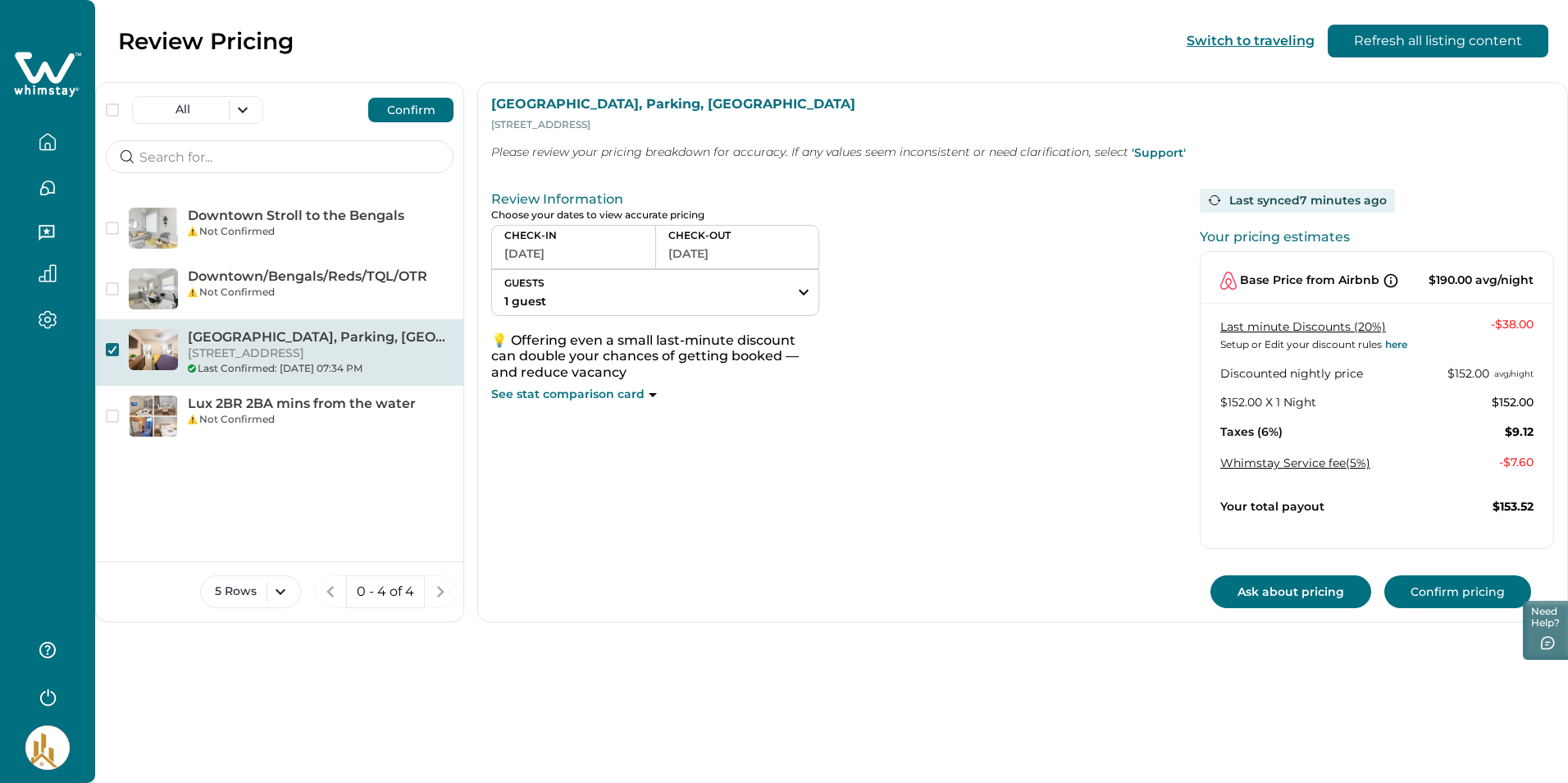
click at [1264, 581] on button "Ask about pricing" at bounding box center [1291, 591] width 161 height 32
click at [292, 344] on div "[GEOGRAPHIC_DATA], [GEOGRAPHIC_DATA] [STREET_ADDRESS] Last Confirmed: [DATE] 07…" at bounding box center [321, 352] width 266 height 46
drag, startPoint x: 292, startPoint y: 344, endPoint x: 205, endPoint y: 330, distance: 88.1
click at [205, 330] on p "[GEOGRAPHIC_DATA], Parking, [GEOGRAPHIC_DATA]" at bounding box center [321, 337] width 266 height 17
click at [45, 150] on icon "button" at bounding box center [47, 142] width 15 height 16
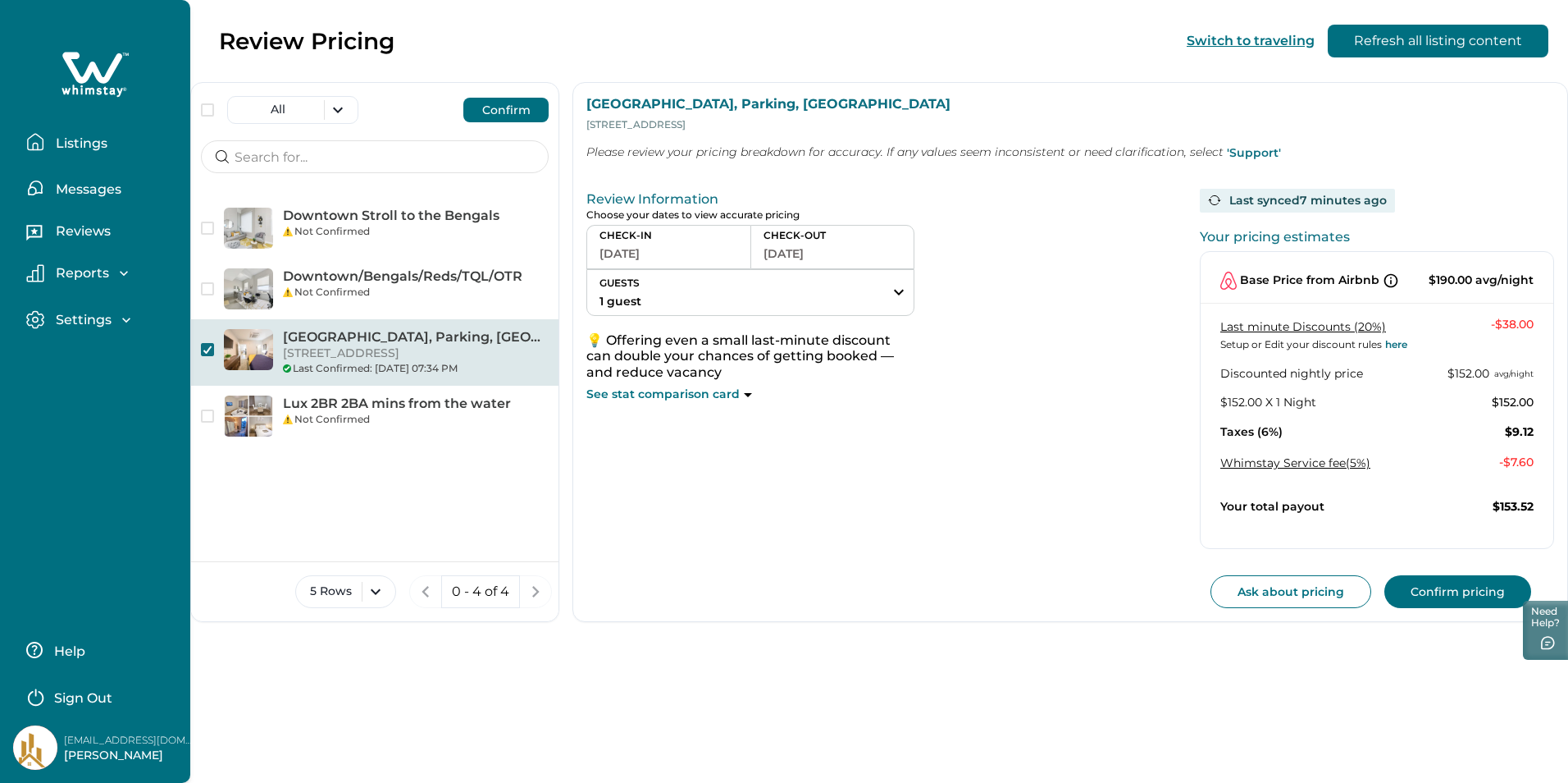
click at [96, 137] on p "Listings" at bounding box center [79, 144] width 57 height 17
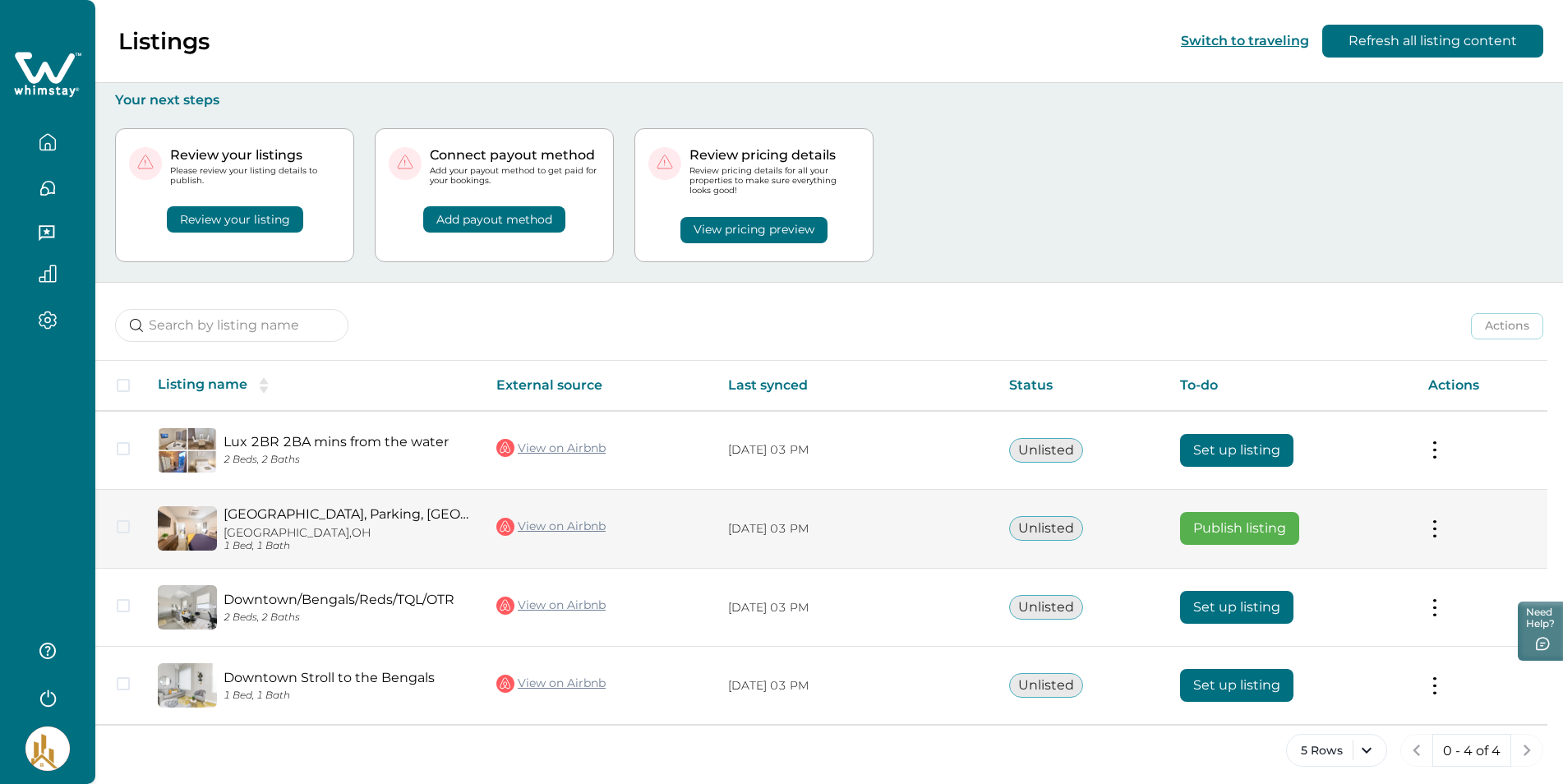
click at [217, 524] on tr "[GEOGRAPHIC_DATA], [GEOGRAPHIC_DATA] [GEOGRAPHIC_DATA], [GEOGRAPHIC_DATA] 1 Bed…" at bounding box center [822, 528] width 1452 height 80
click at [121, 530] on span at bounding box center [123, 526] width 13 height 13
click at [1439, 523] on button at bounding box center [1434, 529] width 13 height 18
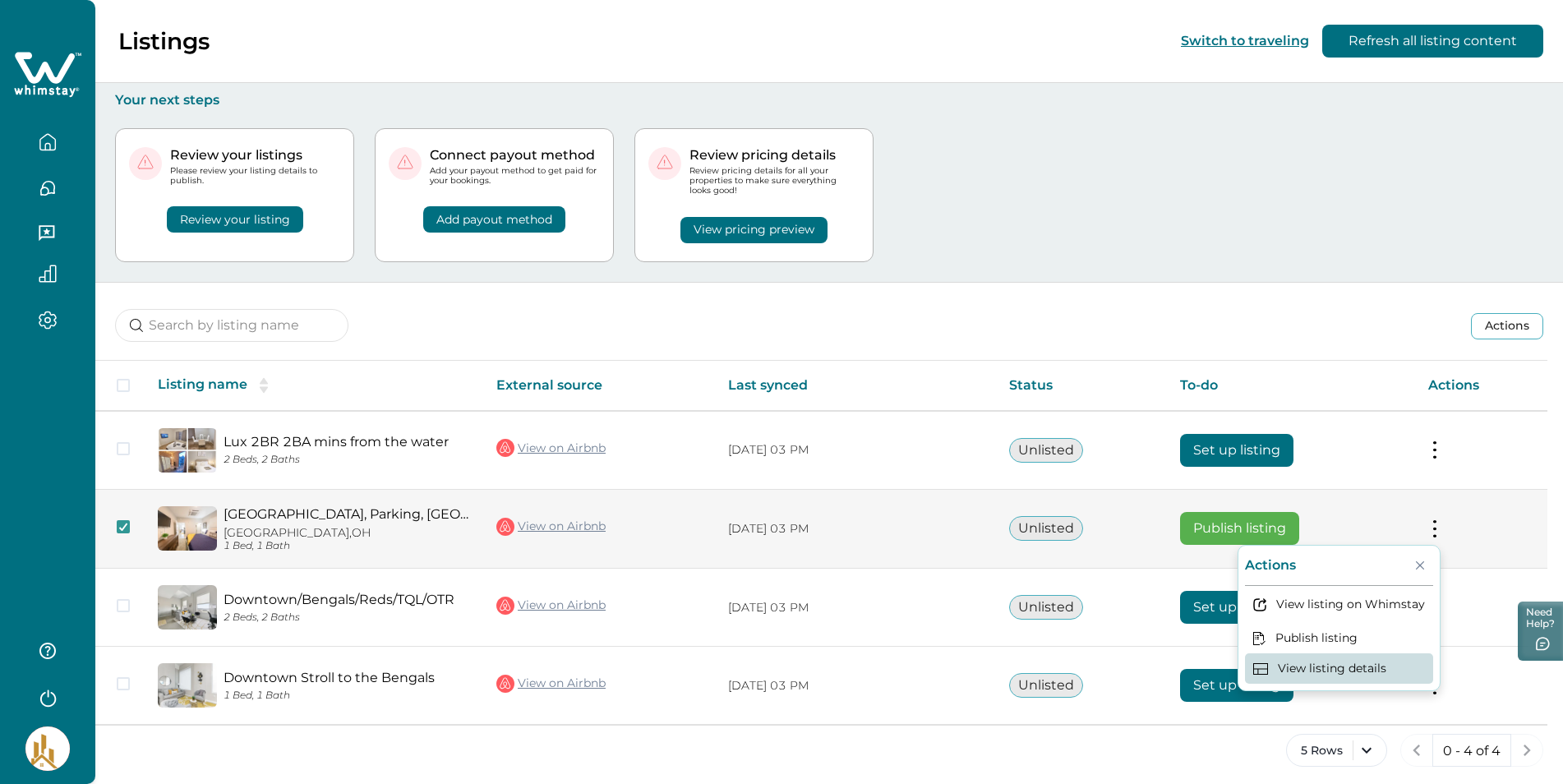
click at [1336, 666] on button "View listing details" at bounding box center [1338, 668] width 189 height 31
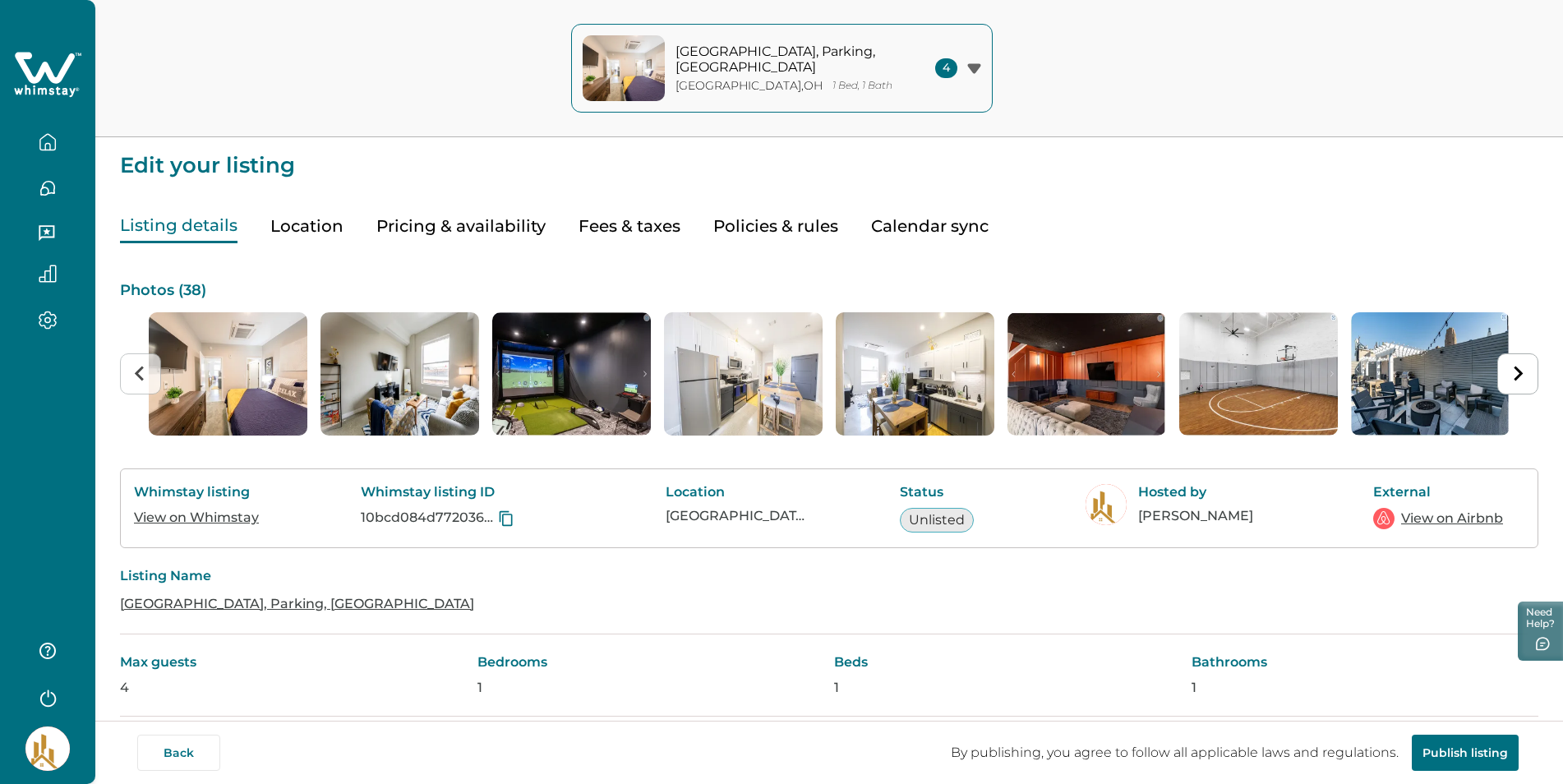
click at [493, 226] on button "Pricing & availability" at bounding box center [460, 226] width 169 height 33
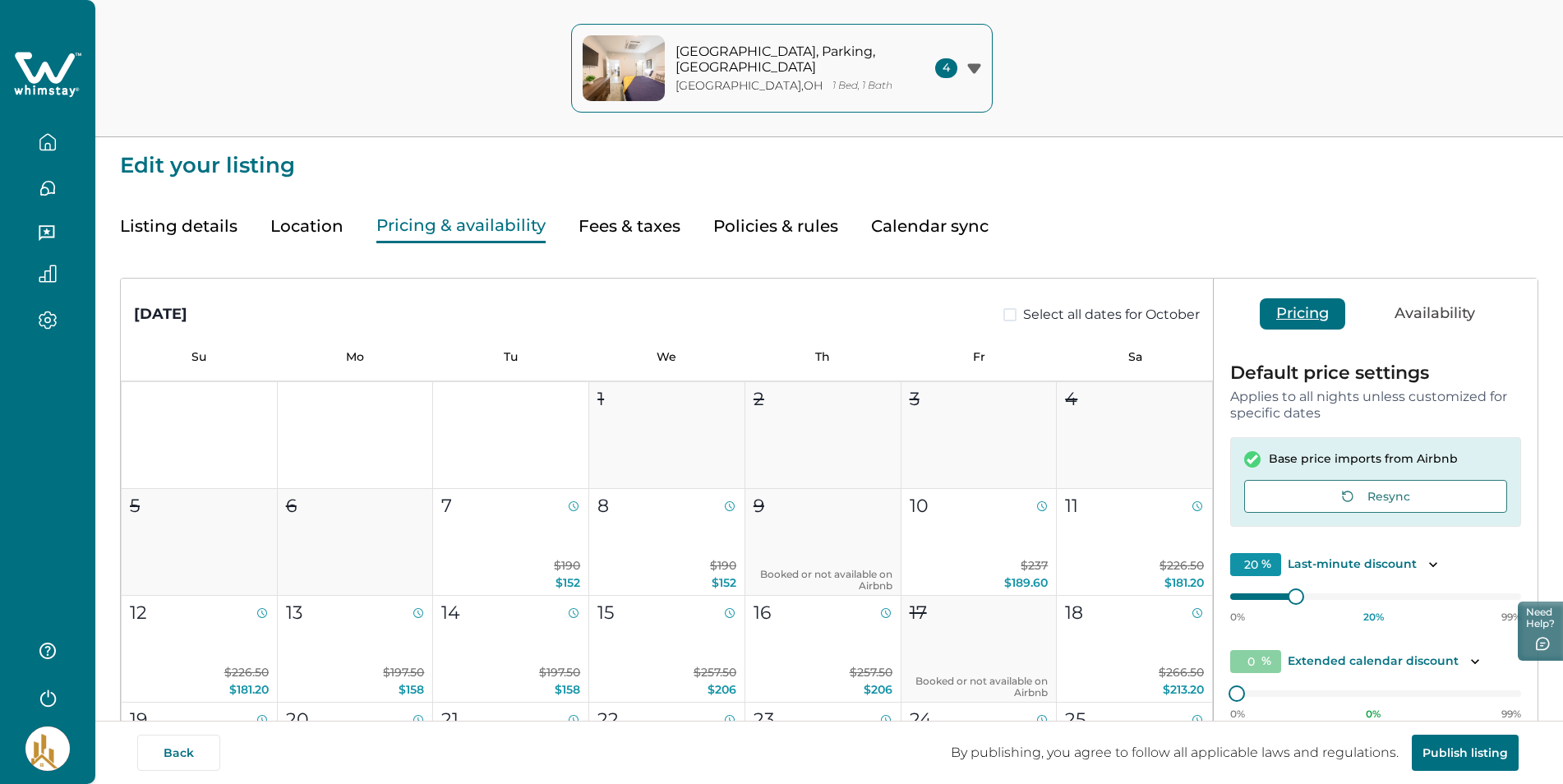
click at [646, 221] on button "Fees & taxes" at bounding box center [630, 226] width 102 height 33
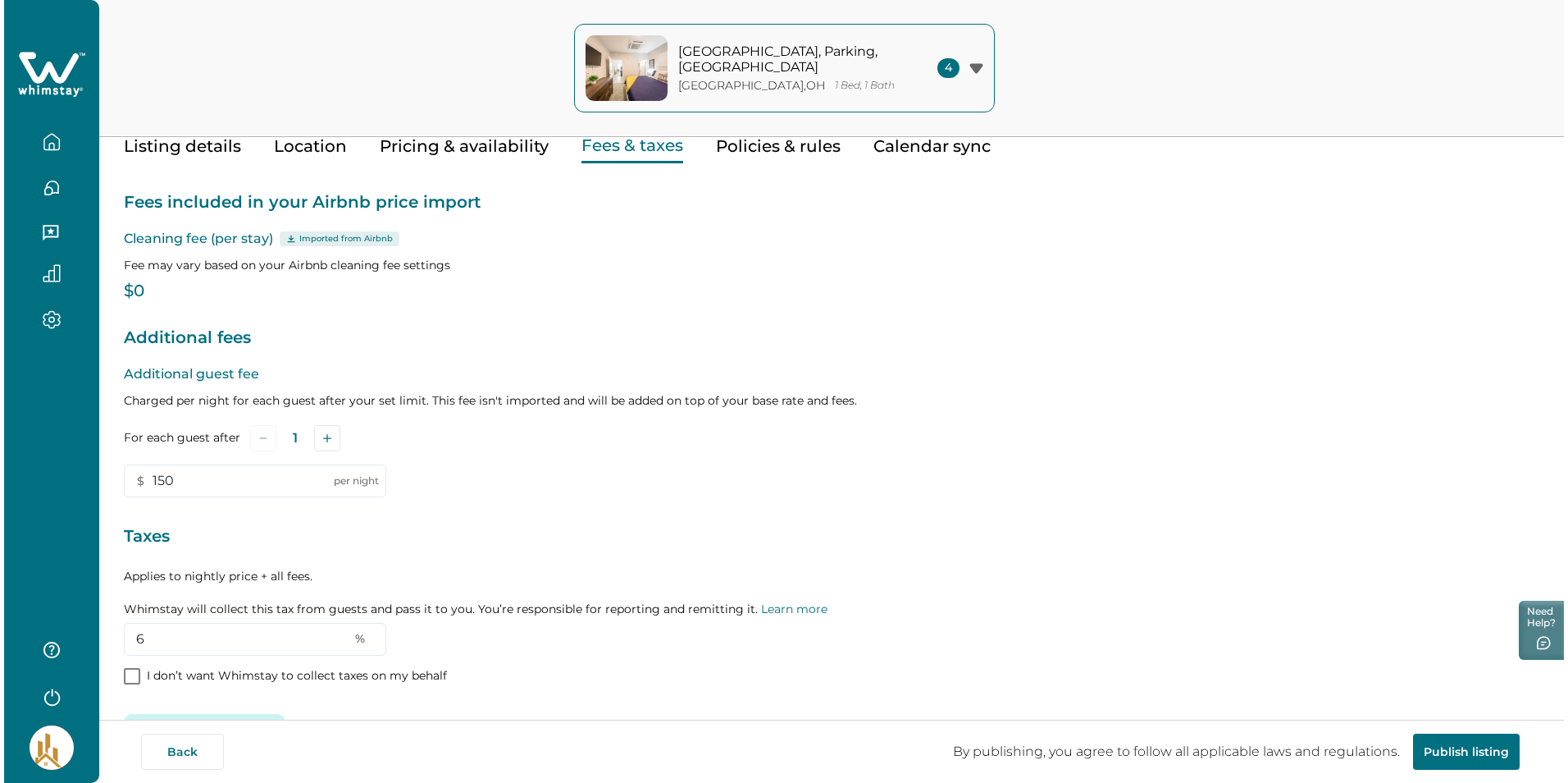
scroll to position [136, 0]
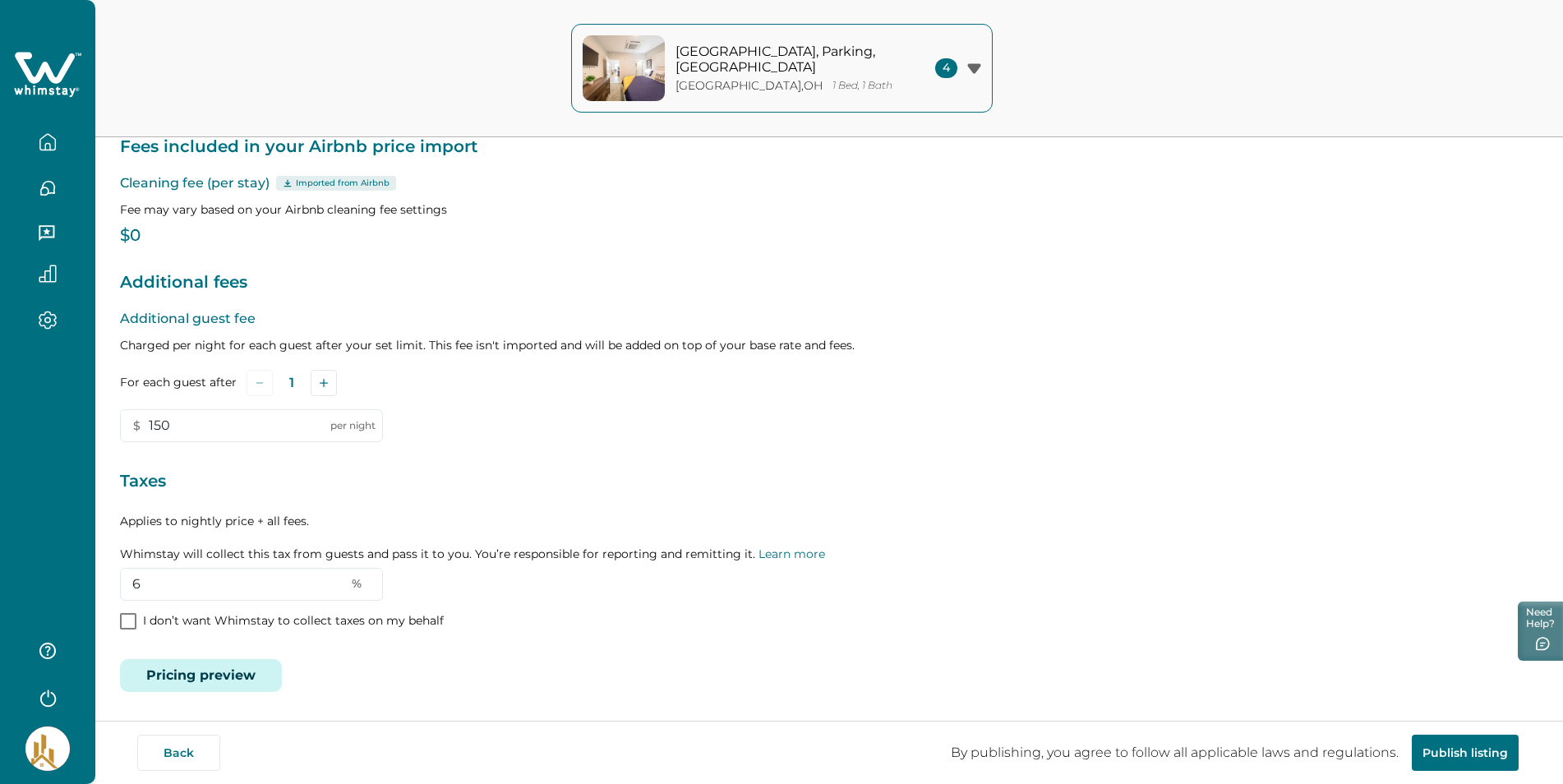
click at [196, 672] on button "Pricing preview" at bounding box center [201, 674] width 162 height 32
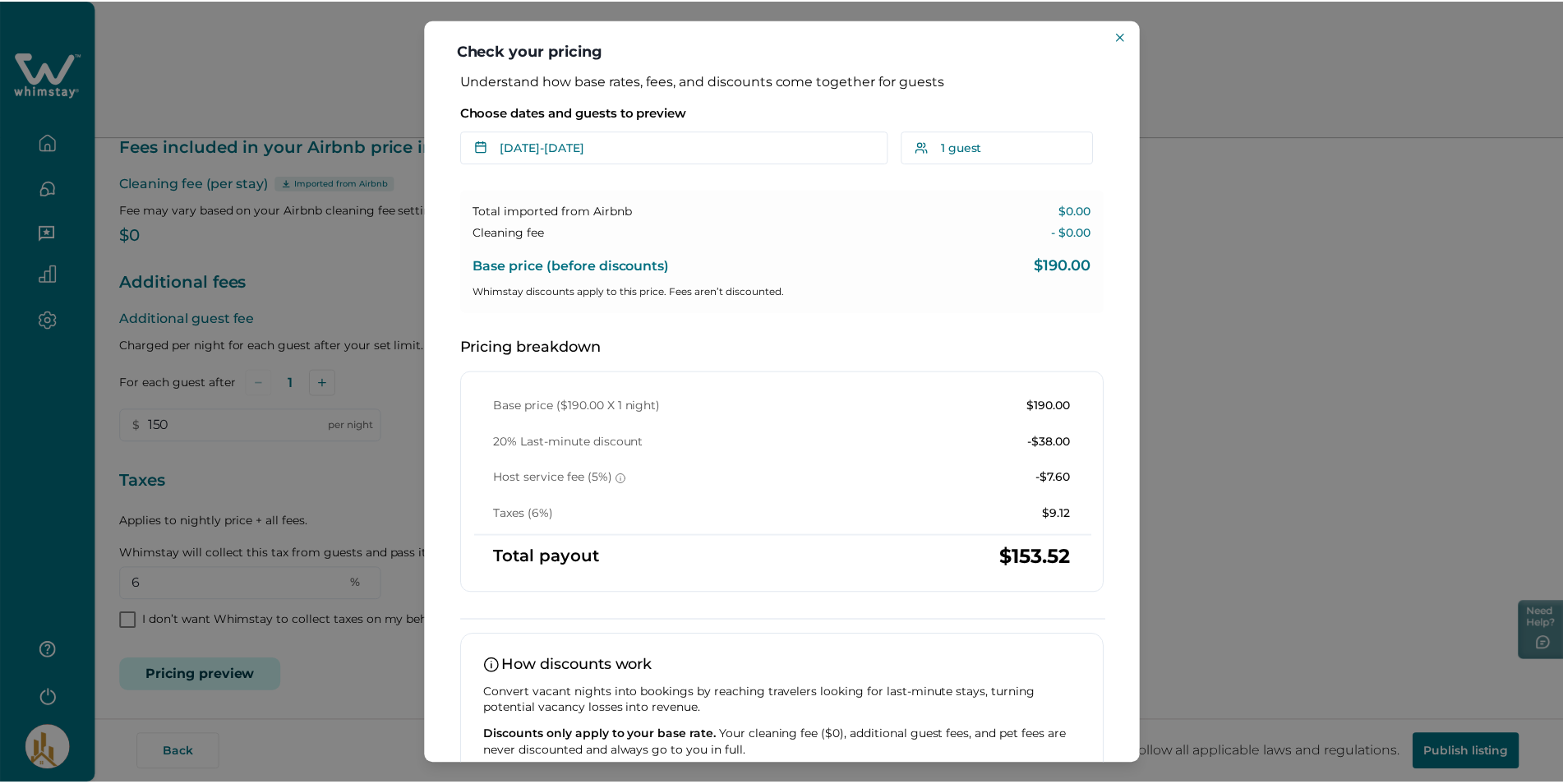
scroll to position [0, 0]
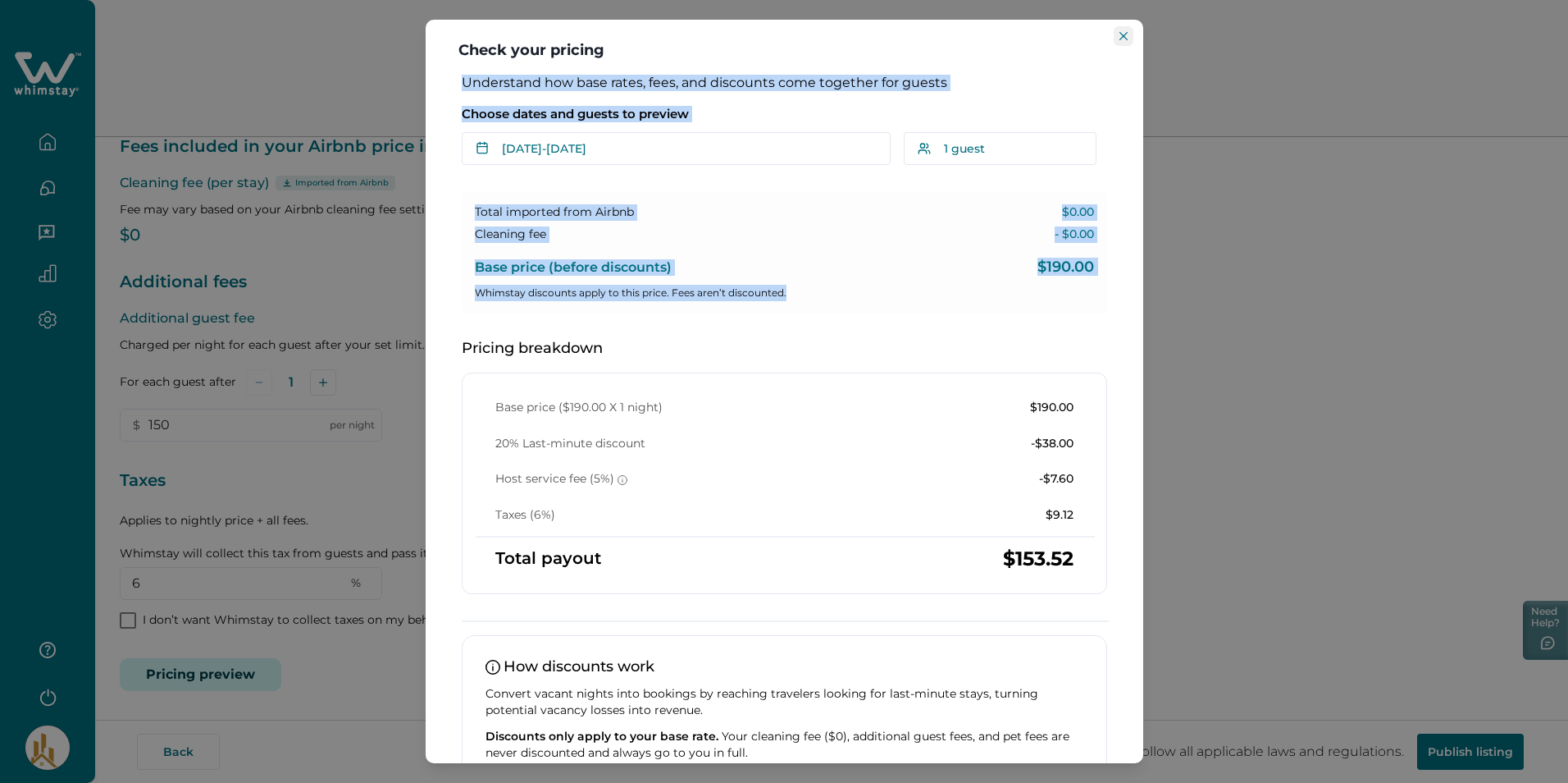
drag, startPoint x: 46, startPoint y: 504, endPoint x: 1123, endPoint y: 38, distance: 1173.5
click at [1123, 38] on div "Check your pricing Understand how base rates, fees, and discounts come together…" at bounding box center [784, 392] width 1568 height 783
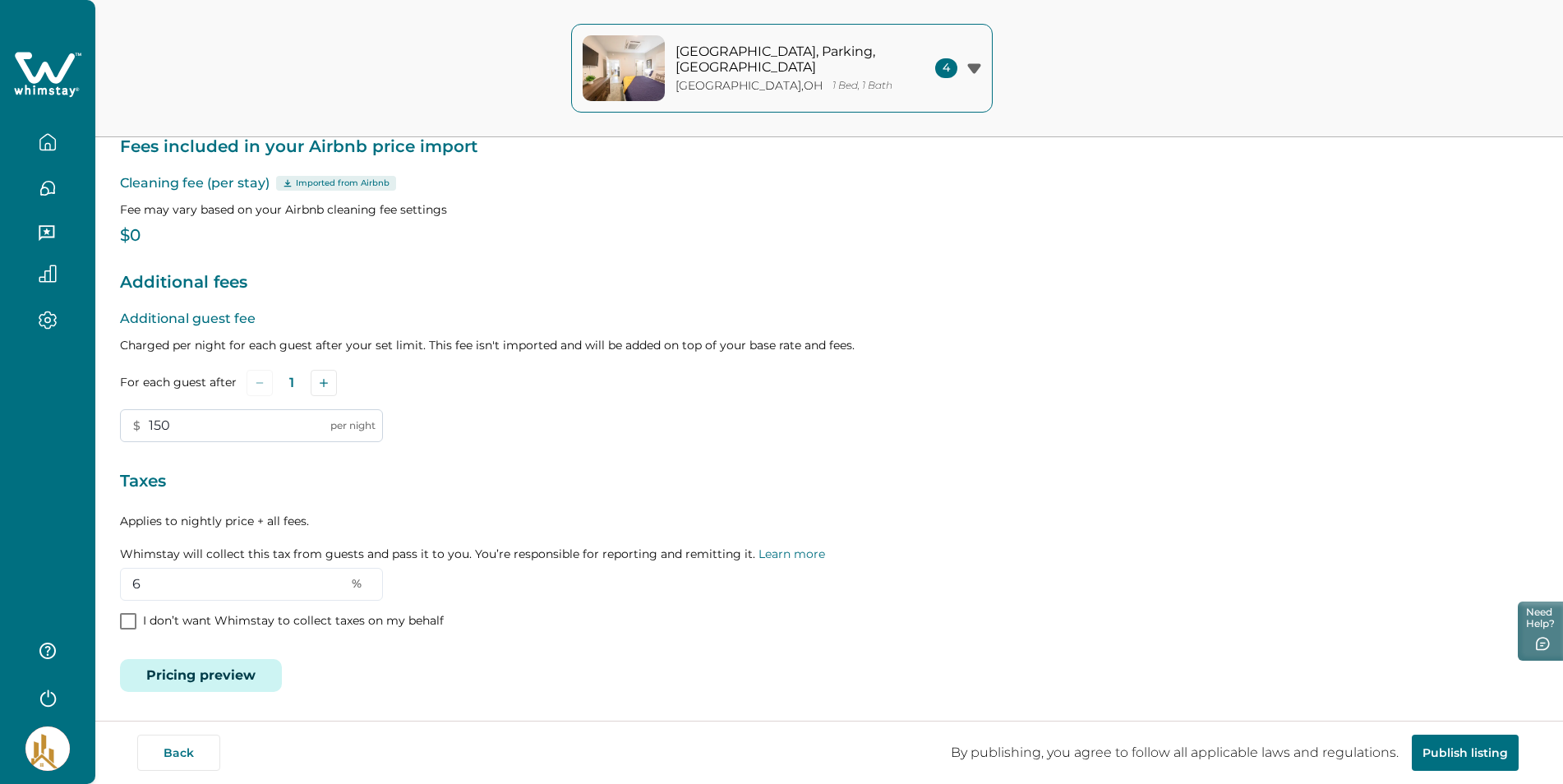
click at [193, 423] on input "150" at bounding box center [252, 425] width 263 height 32
type input "1"
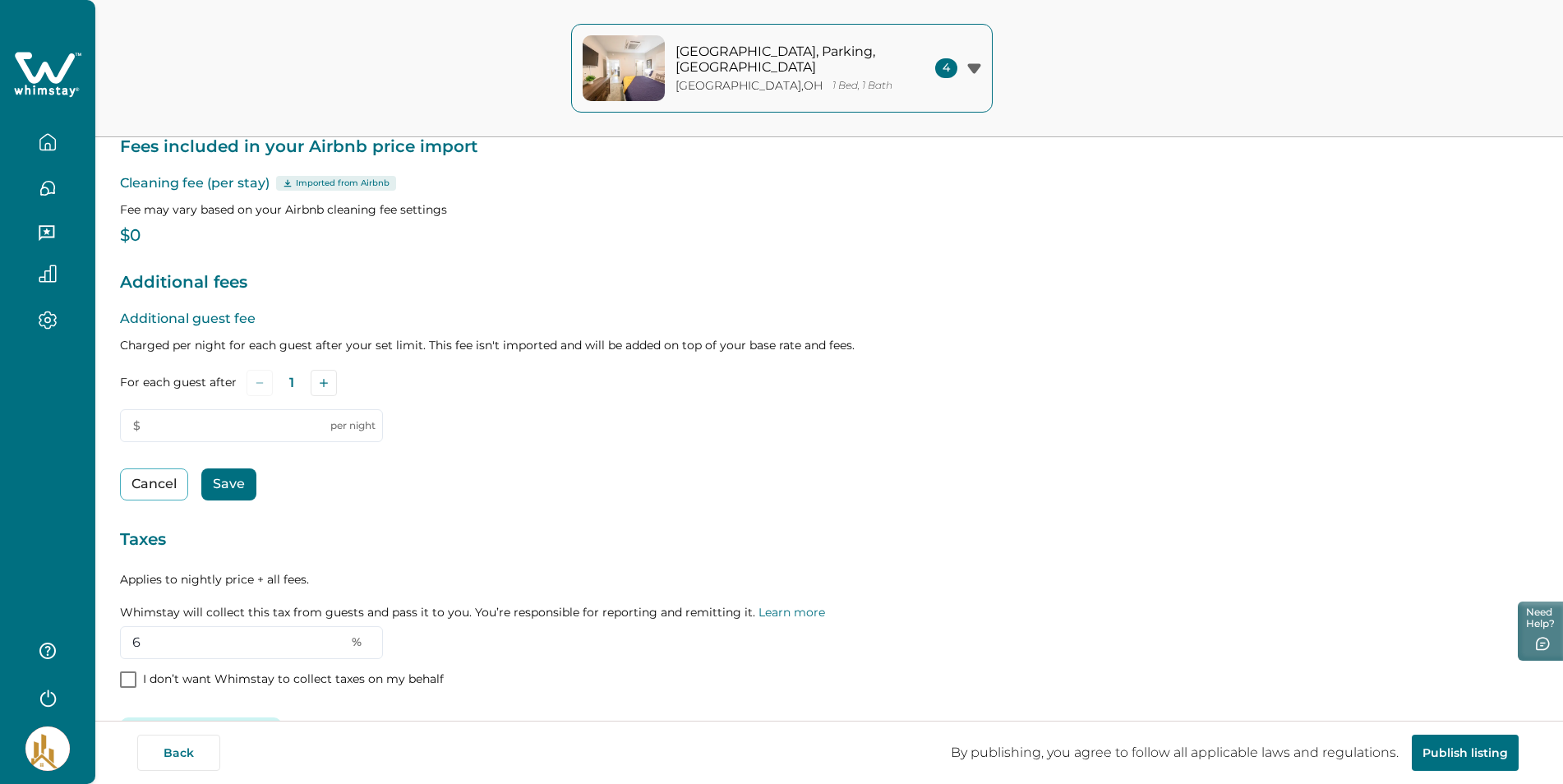
click at [413, 515] on div "Additional guest fee Charged per night for each guest after your set limit. Thi…" at bounding box center [829, 500] width 1418 height 382
click at [50, 231] on icon "button" at bounding box center [47, 234] width 18 height 18
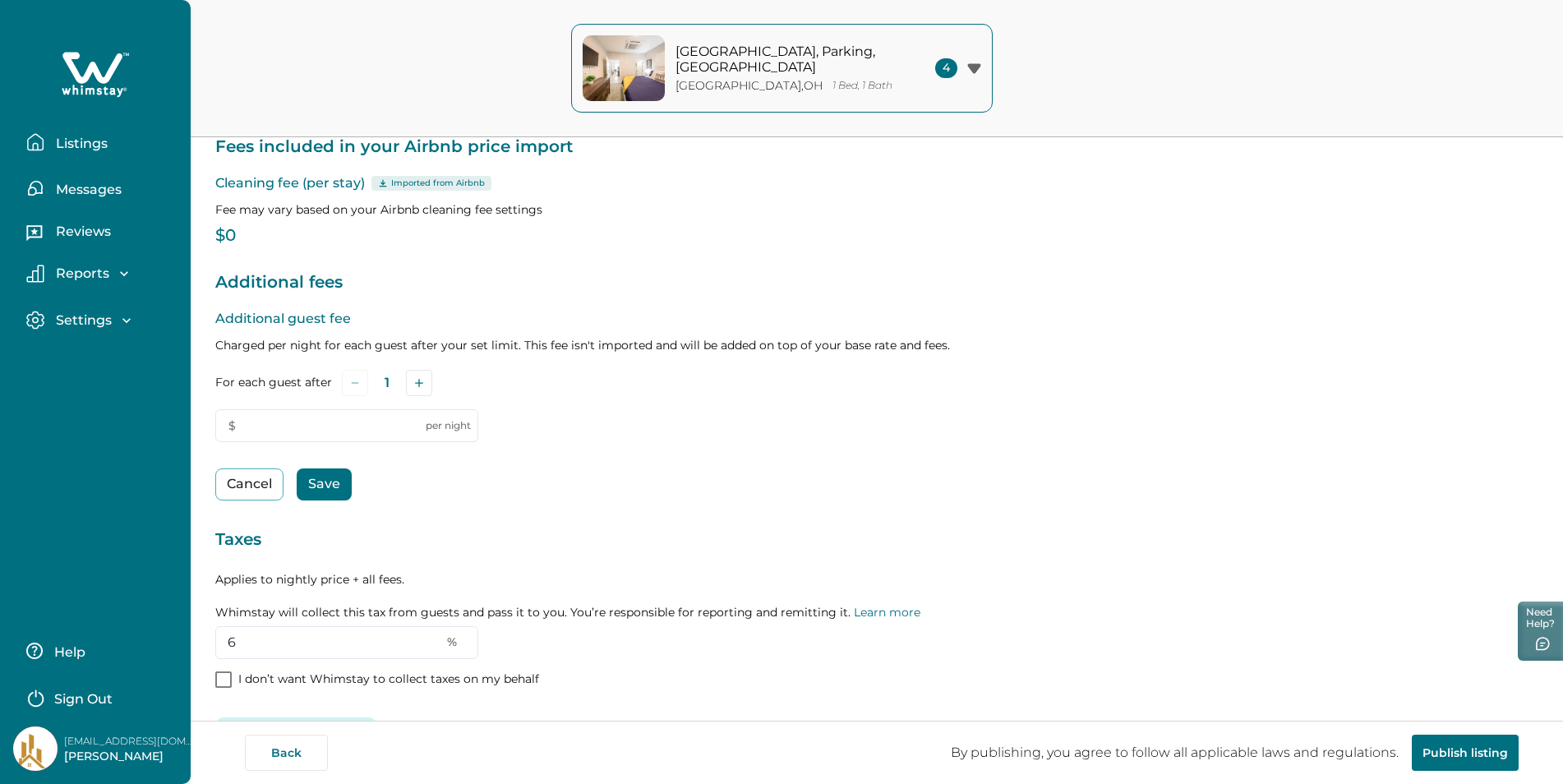
click at [99, 141] on p "Listings" at bounding box center [79, 144] width 57 height 17
